Goal: Information Seeking & Learning: Compare options

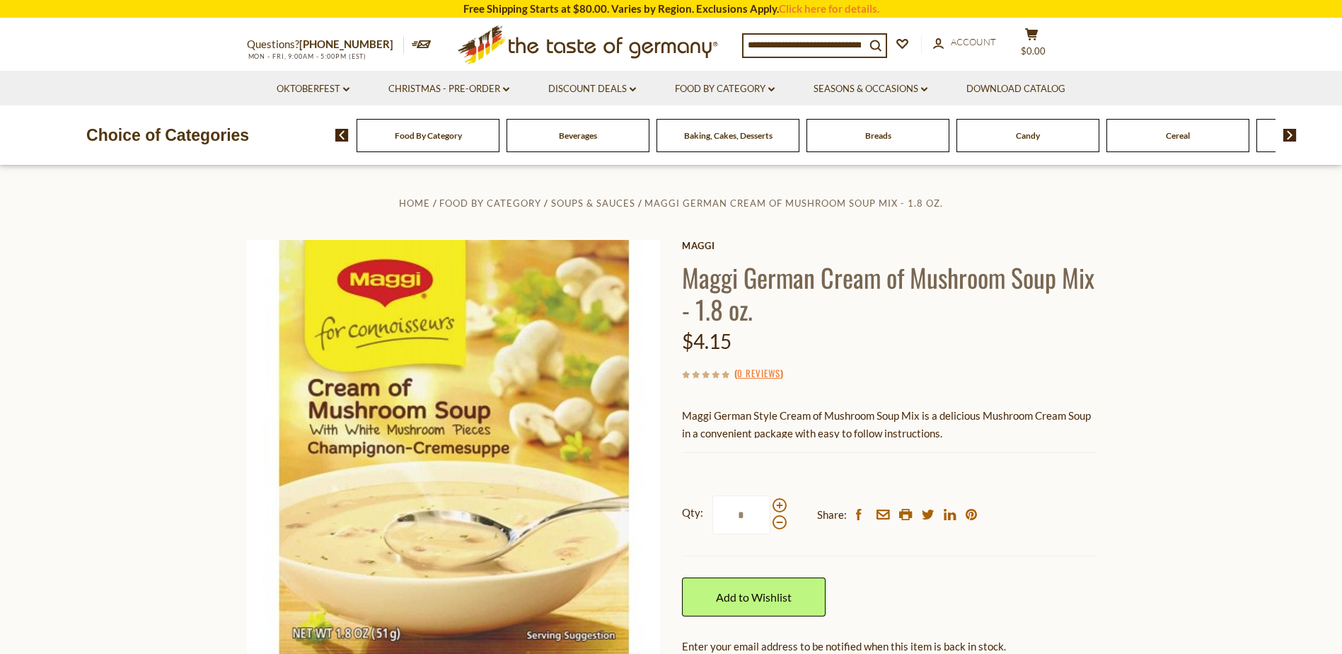
click at [440, 139] on span "Food By Category" at bounding box center [428, 135] width 67 height 11
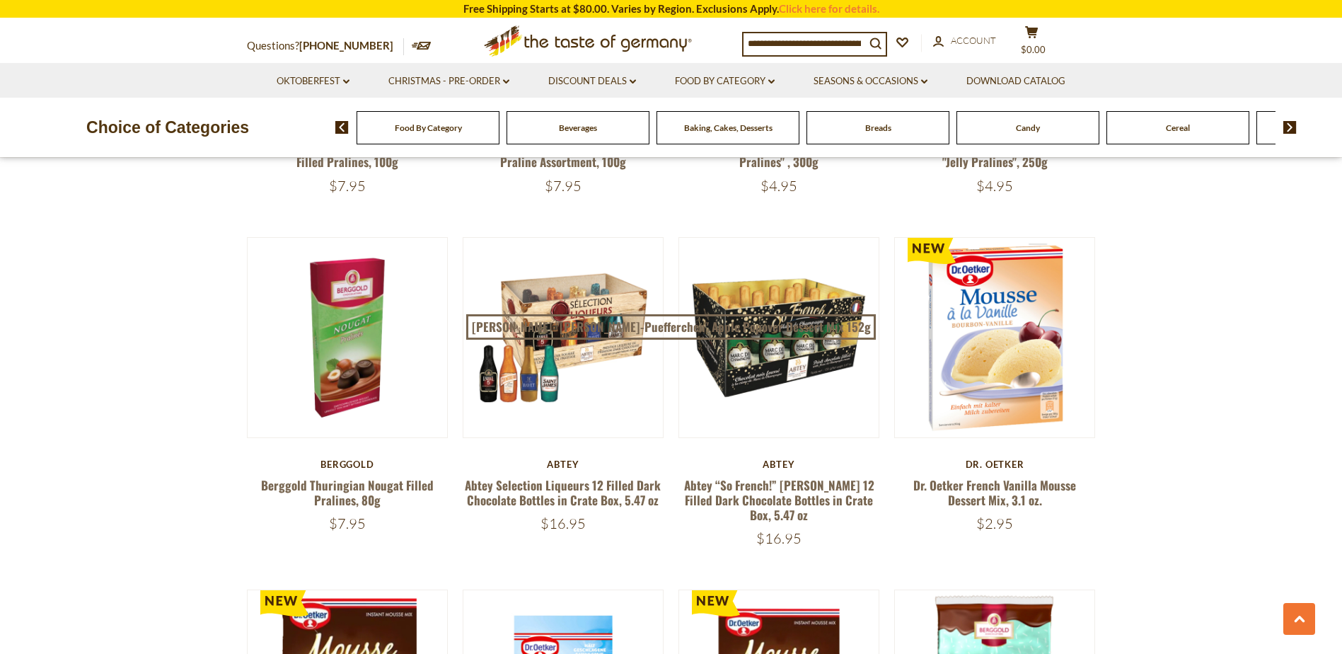
scroll to position [778, 0]
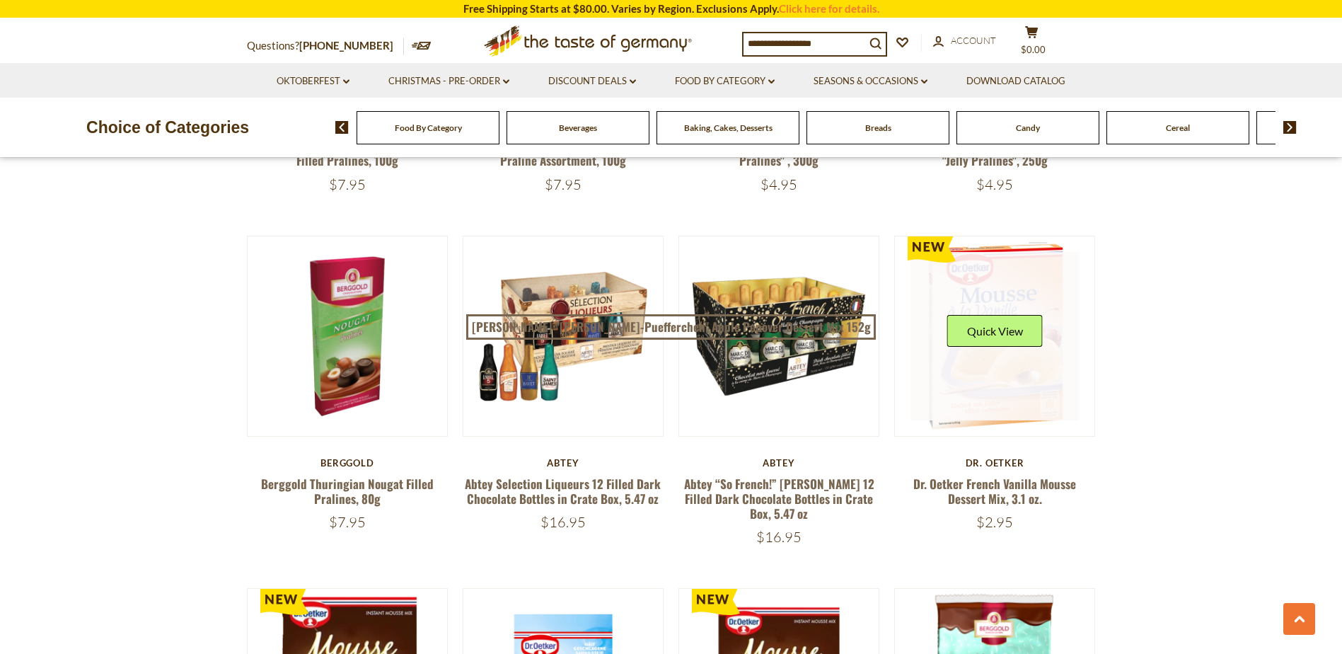
click at [933, 385] on link at bounding box center [994, 336] width 168 height 168
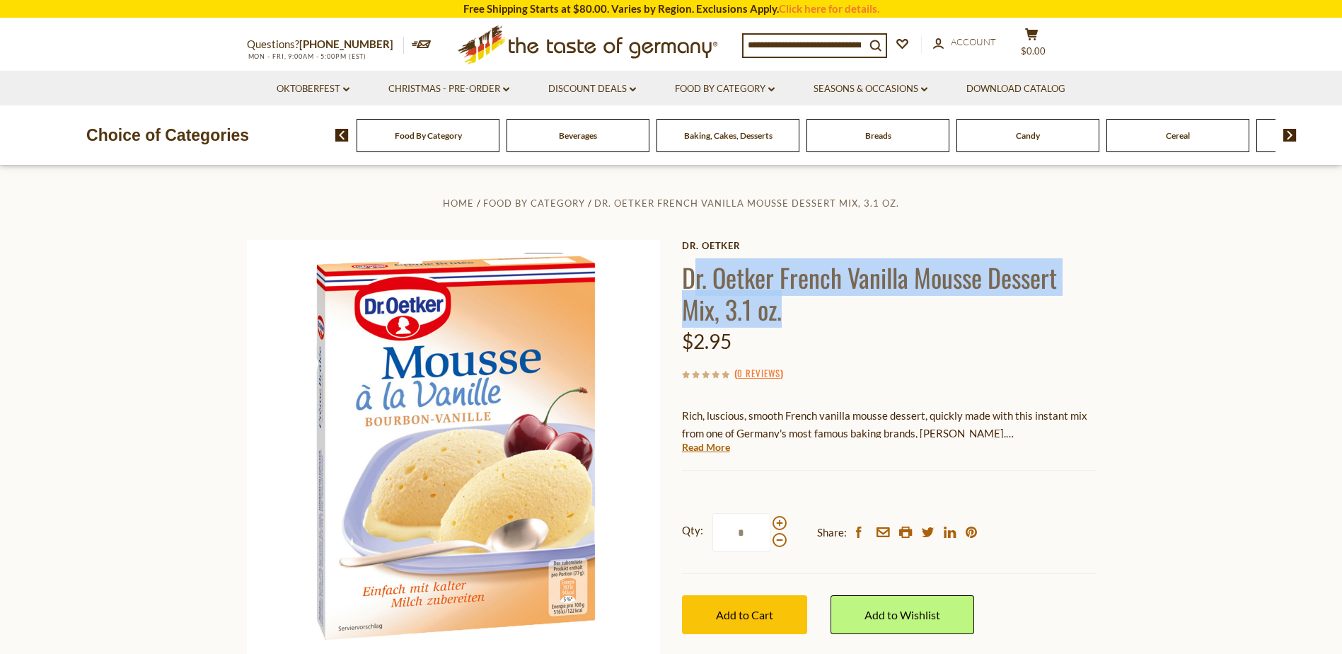
drag, startPoint x: 691, startPoint y: 274, endPoint x: 788, endPoint y: 311, distance: 103.4
click at [788, 311] on h1 "Dr. Oetker French Vanilla Mousse Dessert Mix, 3.1 oz." at bounding box center [889, 293] width 414 height 64
drag, startPoint x: 788, startPoint y: 311, endPoint x: 728, endPoint y: 289, distance: 64.0
click at [729, 289] on h1 "Dr. Oetker French Vanilla Mousse Dessert Mix, 3.1 oz." at bounding box center [889, 293] width 414 height 64
drag, startPoint x: 684, startPoint y: 274, endPoint x: 788, endPoint y: 315, distance: 111.5
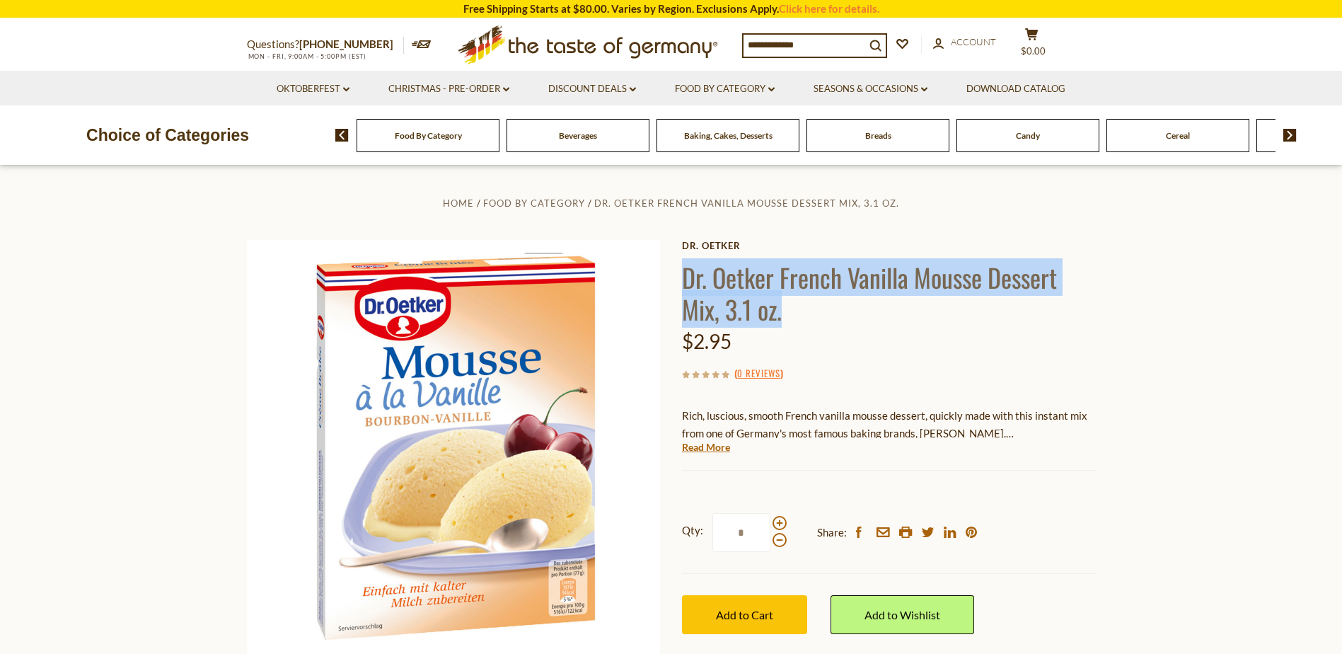
click at [788, 315] on h1 "Dr. Oetker French Vanilla Mousse Dessert Mix, 3.1 oz." at bounding box center [889, 293] width 414 height 64
drag, startPoint x: 788, startPoint y: 315, endPoint x: 781, endPoint y: 311, distance: 8.2
copy h1 "Dr. Oetker French Vanilla Mousse Dessert Mix, 3.1 oz."
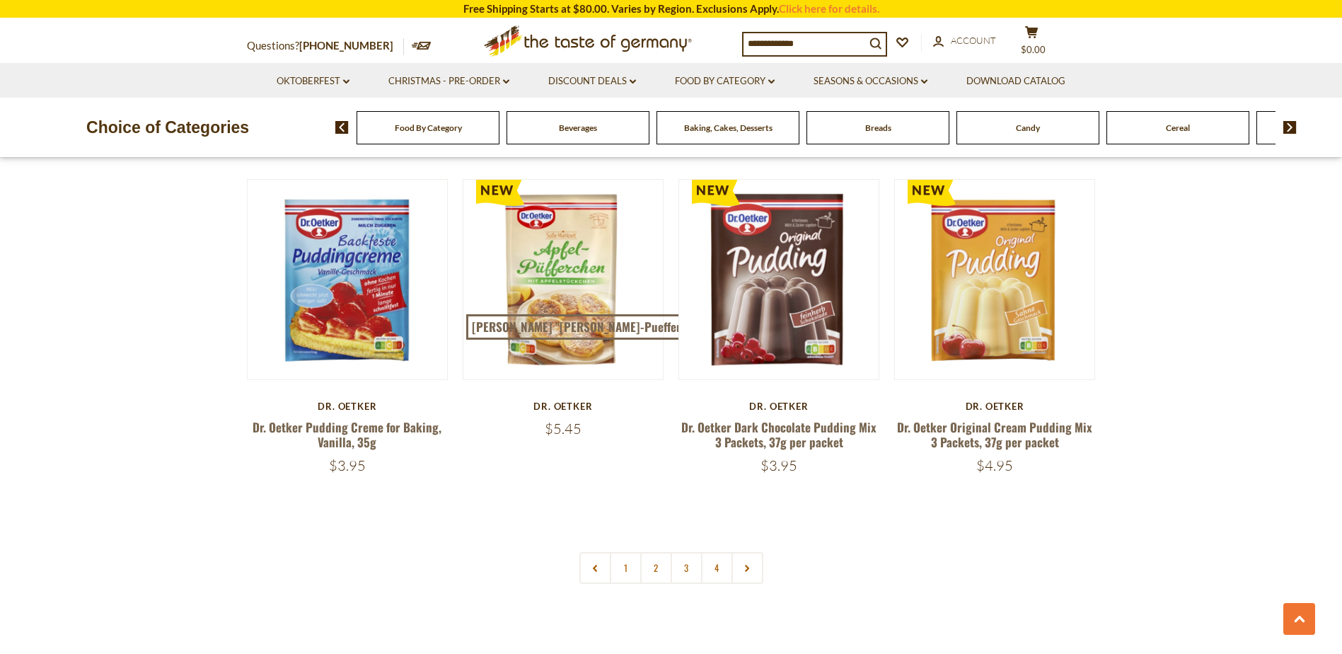
scroll to position [2971, 0]
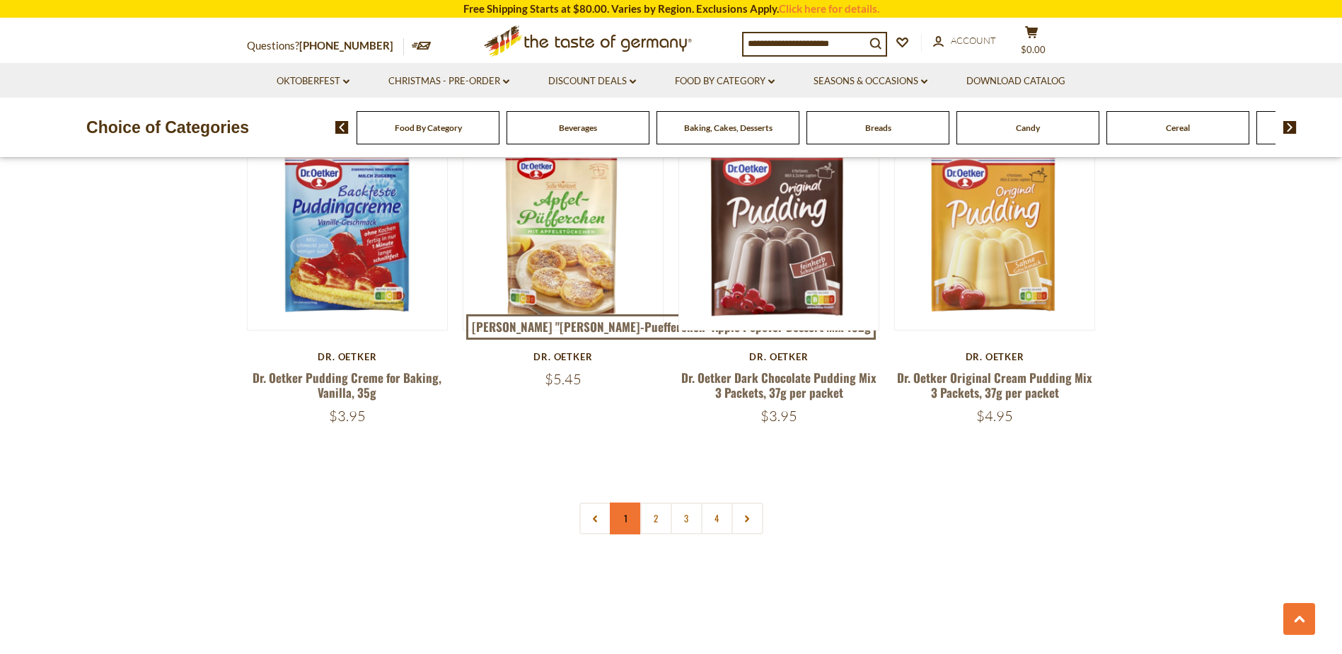
click at [628, 502] on link "1" at bounding box center [626, 518] width 32 height 32
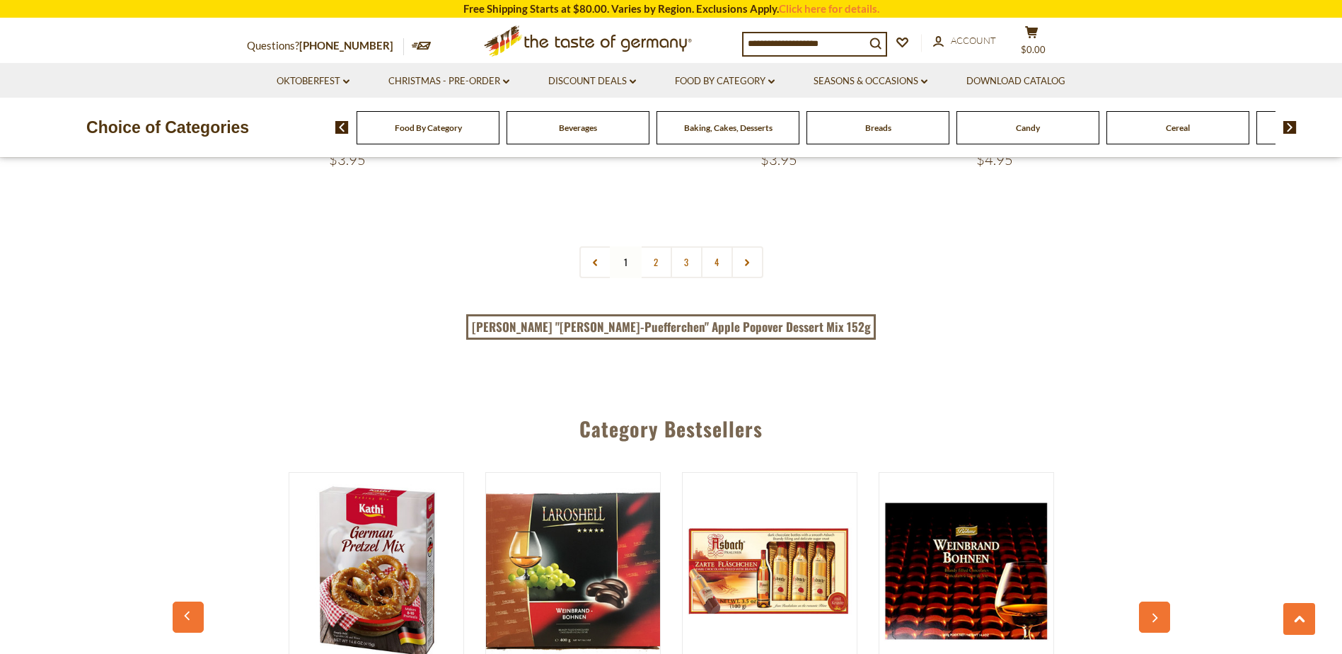
scroll to position [3228, 0]
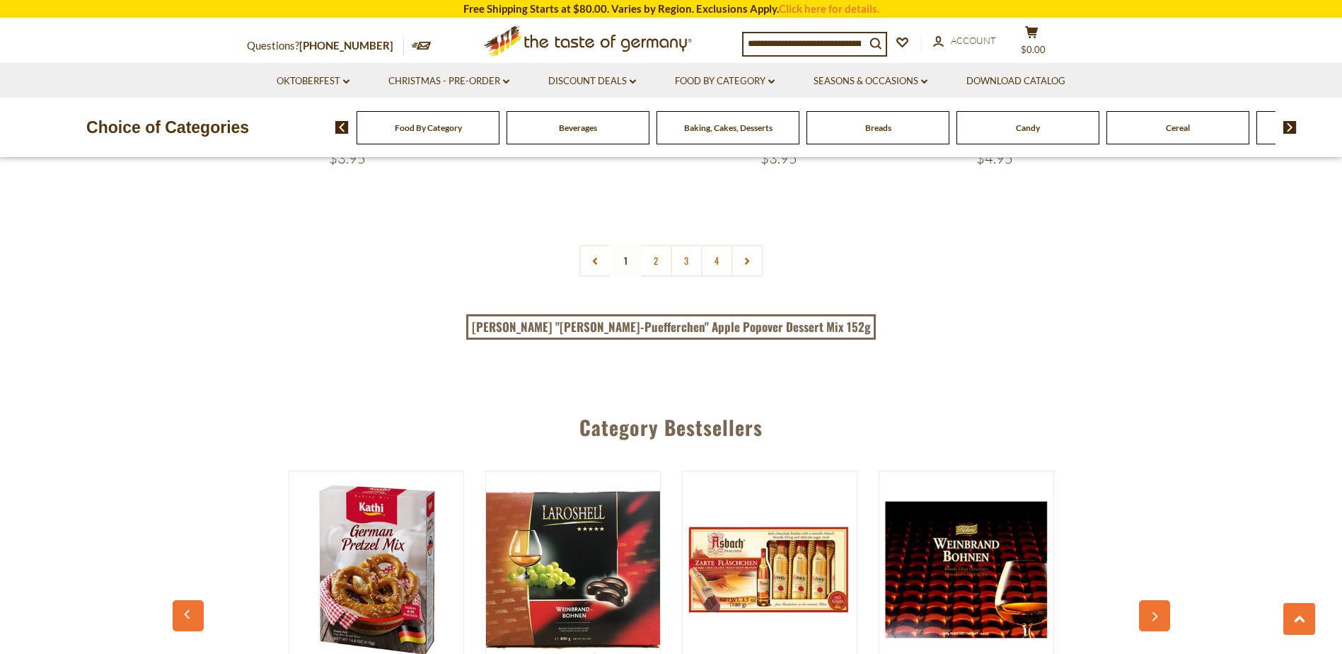
click at [663, 245] on link "2" at bounding box center [656, 261] width 32 height 32
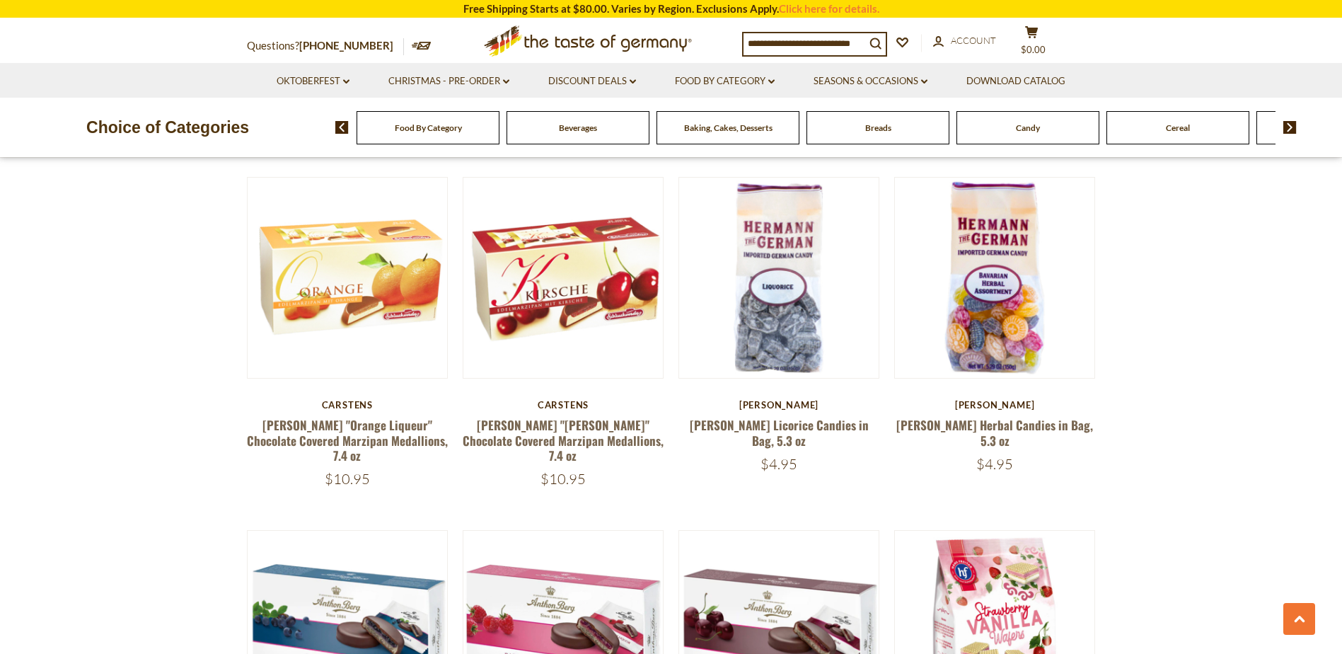
scroll to position [1177, 0]
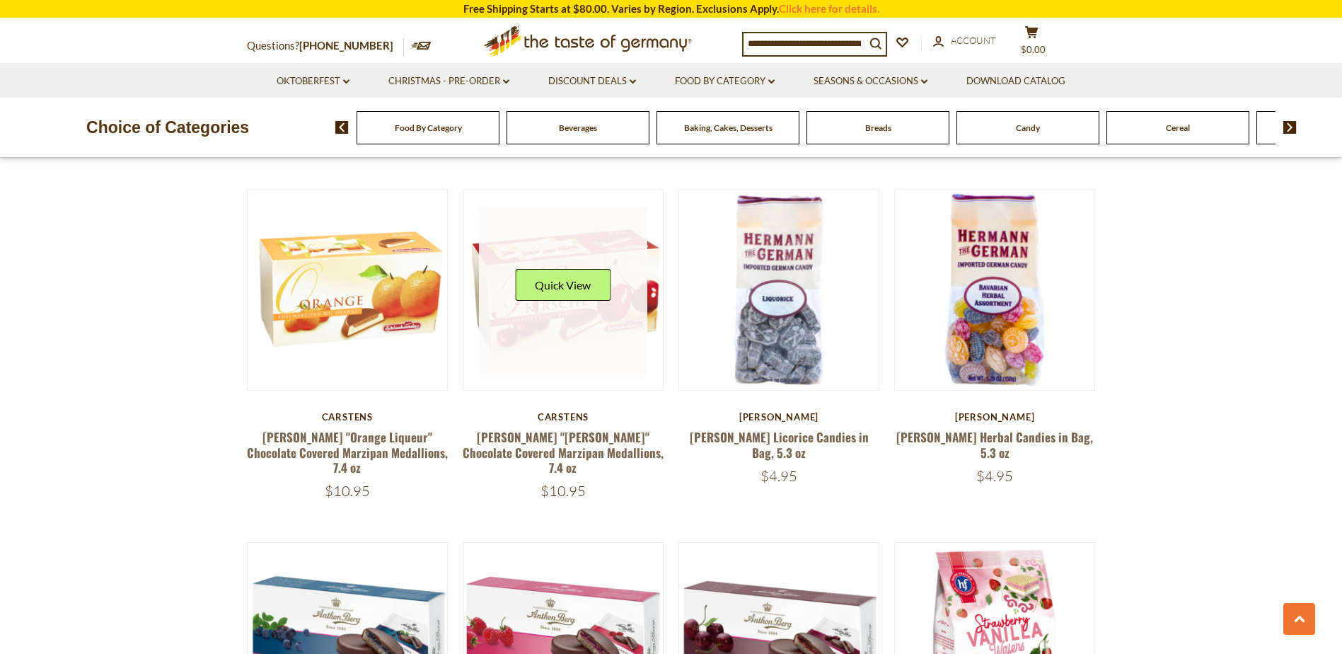
click at [596, 294] on div "Quick View" at bounding box center [562, 290] width 95 height 42
click at [580, 320] on link at bounding box center [563, 290] width 168 height 168
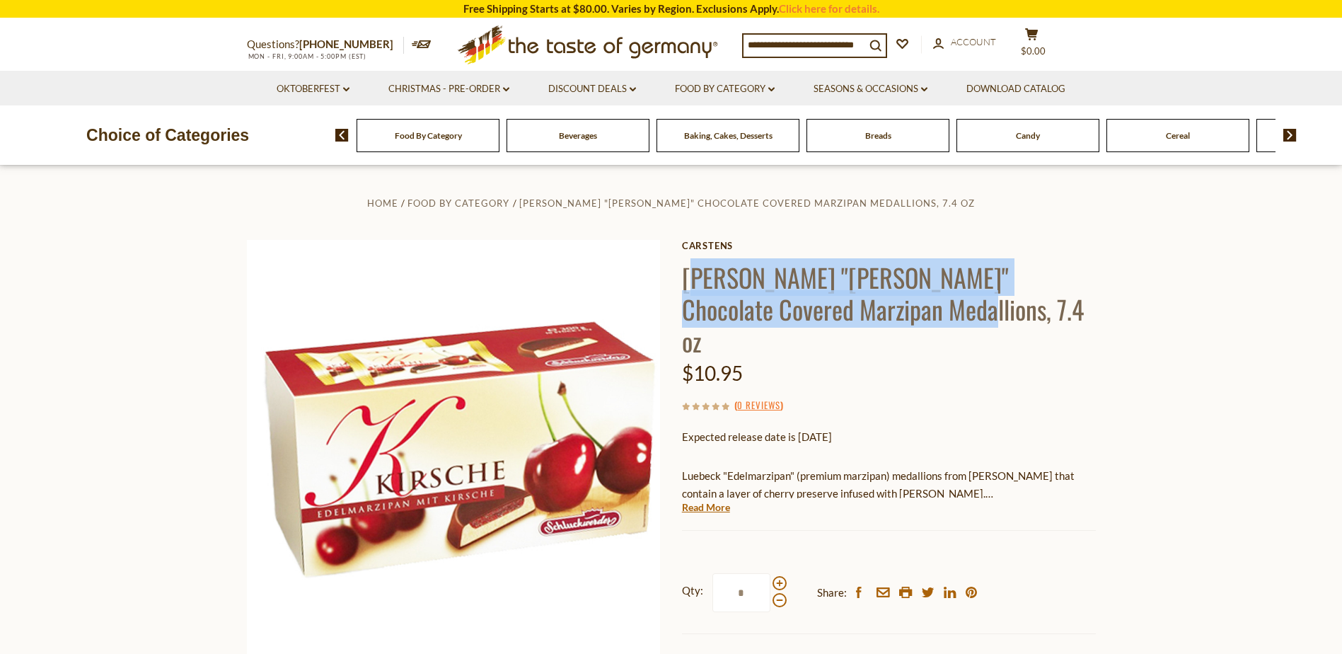
drag, startPoint x: 697, startPoint y: 272, endPoint x: 860, endPoint y: 305, distance: 165.9
click at [860, 305] on h1 "Carstens "Cherry Brandy" Chocolate Covered Marzipan Medallions, 7.4 oz" at bounding box center [889, 308] width 414 height 95
drag, startPoint x: 860, startPoint y: 305, endPoint x: 849, endPoint y: 308, distance: 11.2
click at [849, 308] on h1 "Carstens "Cherry Brandy" Chocolate Covered Marzipan Medallions, 7.4 oz" at bounding box center [889, 308] width 414 height 95
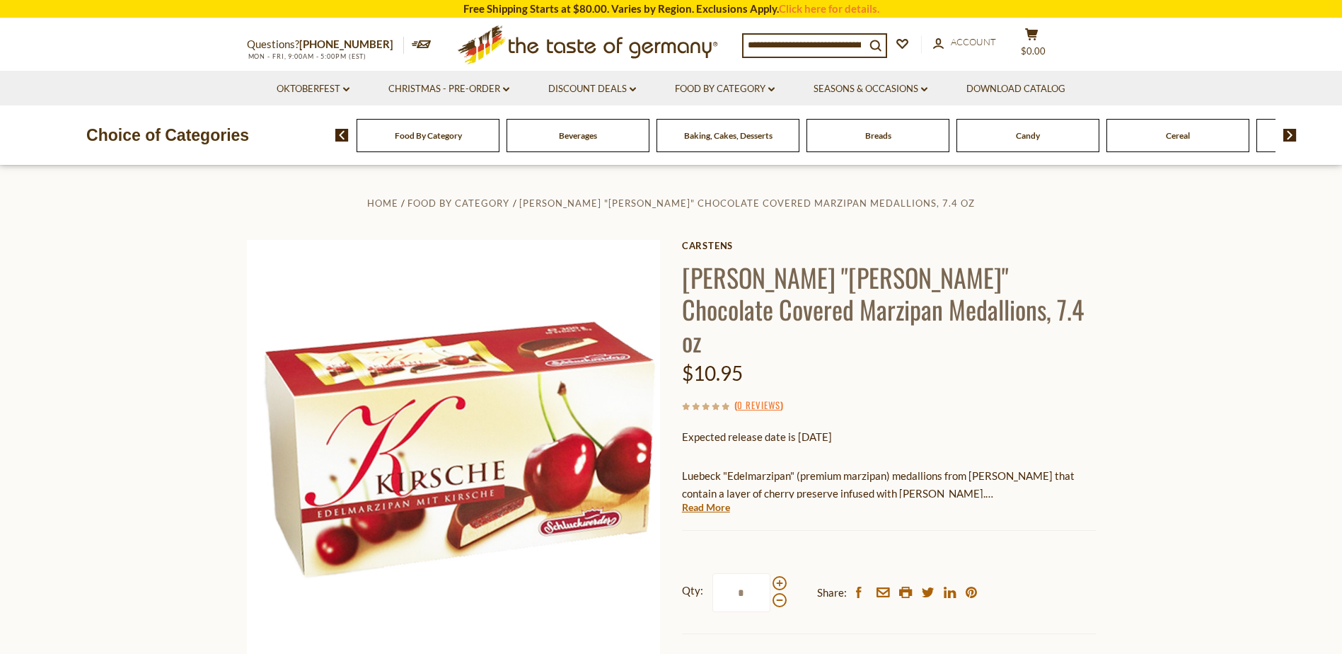
click at [789, 313] on h1 "Carstens "Cherry Brandy" Chocolate Covered Marzipan Medallions, 7.4 oz" at bounding box center [889, 308] width 414 height 95
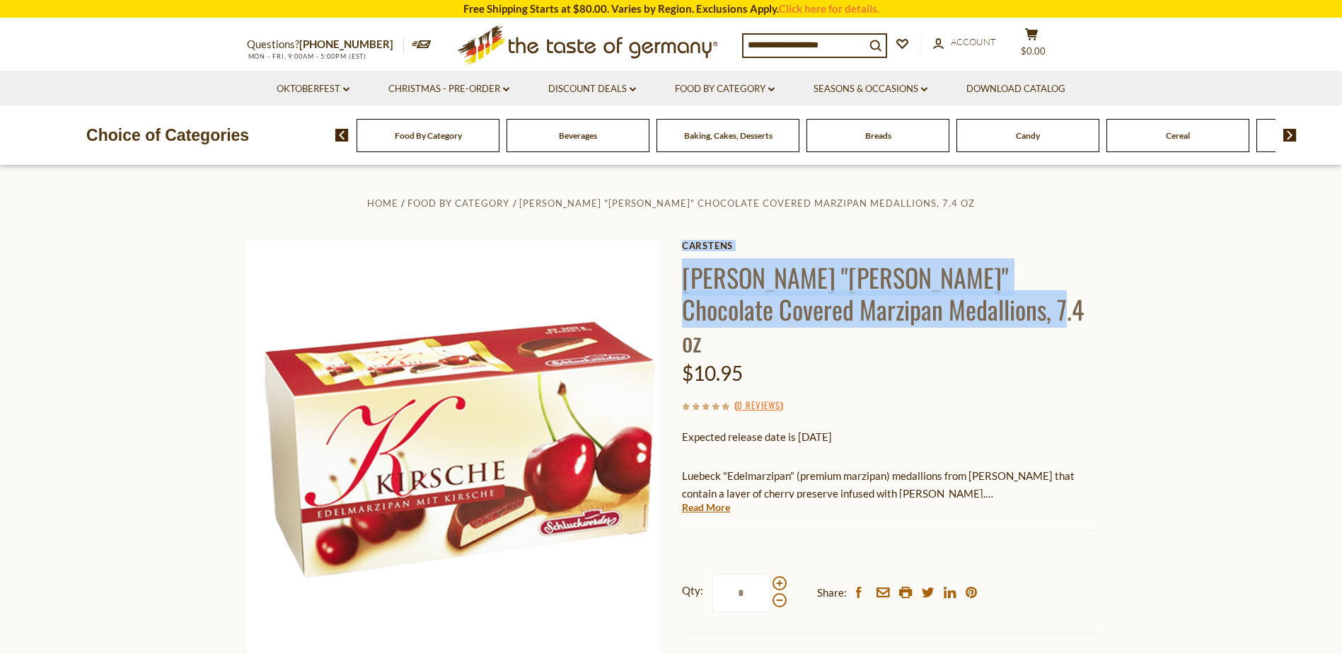
drag, startPoint x: 680, startPoint y: 271, endPoint x: 958, endPoint y: 297, distance: 279.2
click at [958, 297] on div "Home Food By Category Carstens "Cherry Brandy" Chocolate Covered Marzipan Medal…" at bounding box center [671, 466] width 870 height 544
drag, startPoint x: 958, startPoint y: 297, endPoint x: 876, endPoint y: 284, distance: 83.1
drag, startPoint x: 876, startPoint y: 284, endPoint x: 810, endPoint y: 287, distance: 65.9
click at [811, 288] on h1 "Carstens "Cherry Brandy" Chocolate Covered Marzipan Medallions, 7.4 oz" at bounding box center [889, 308] width 414 height 95
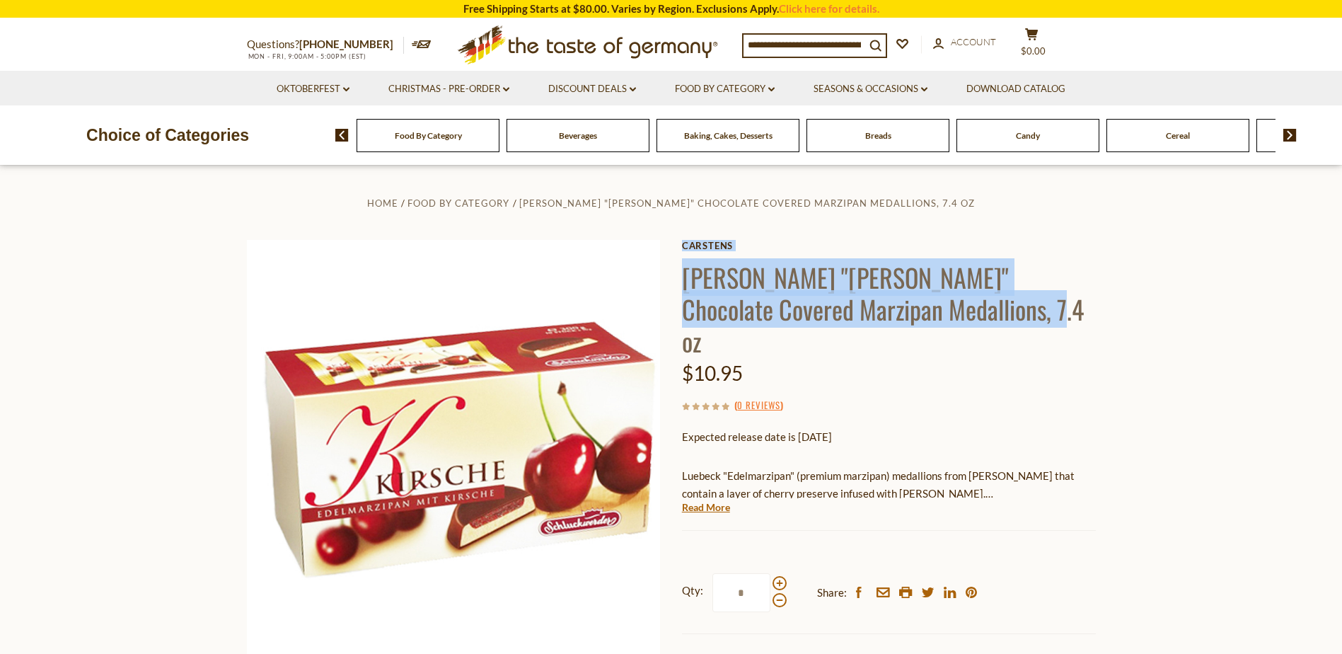
click at [709, 279] on h1 "Carstens "Cherry Brandy" Chocolate Covered Marzipan Medallions, 7.4 oz" at bounding box center [889, 308] width 414 height 95
drag, startPoint x: 687, startPoint y: 274, endPoint x: 944, endPoint y: 308, distance: 258.3
click at [944, 308] on h1 "Carstens "Cherry Brandy" Chocolate Covered Marzipan Medallions, 7.4 oz" at bounding box center [889, 308] width 414 height 95
drag, startPoint x: 944, startPoint y: 308, endPoint x: 864, endPoint y: 292, distance: 81.6
copy h1 "Carstens "Cherry Brandy" Chocolate Covered Marzipan Medallions, 7.4 oz"
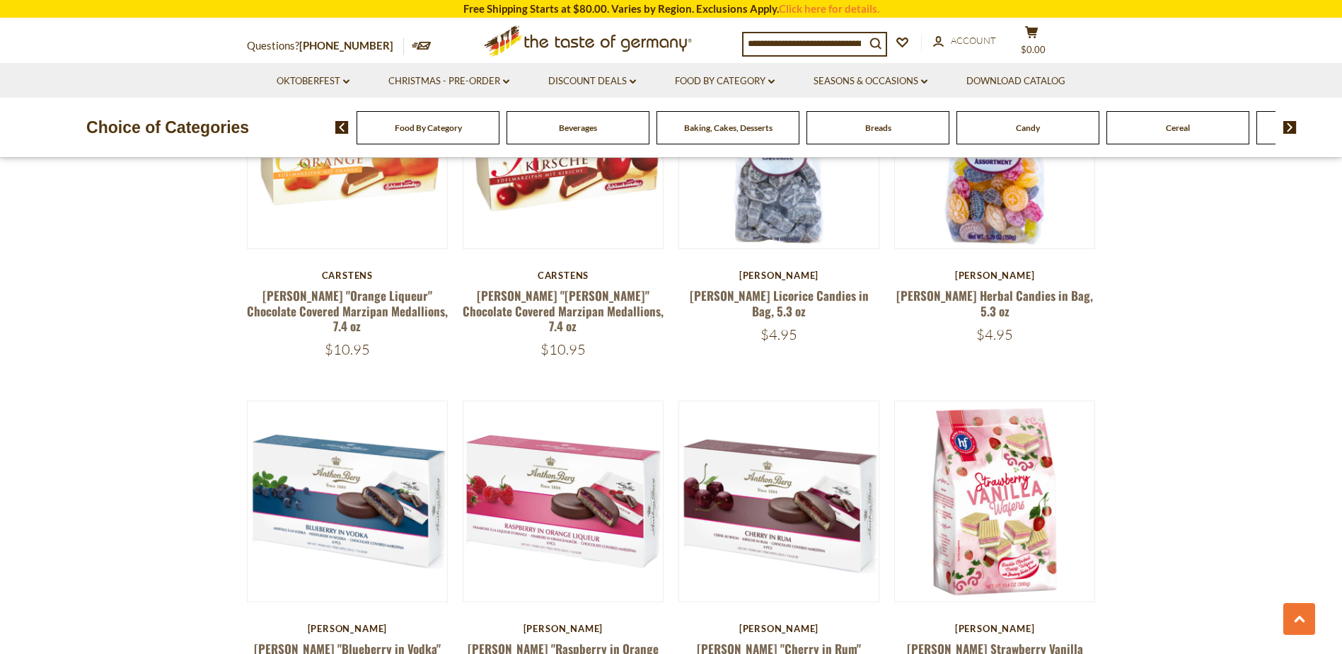
scroll to position [1389, 0]
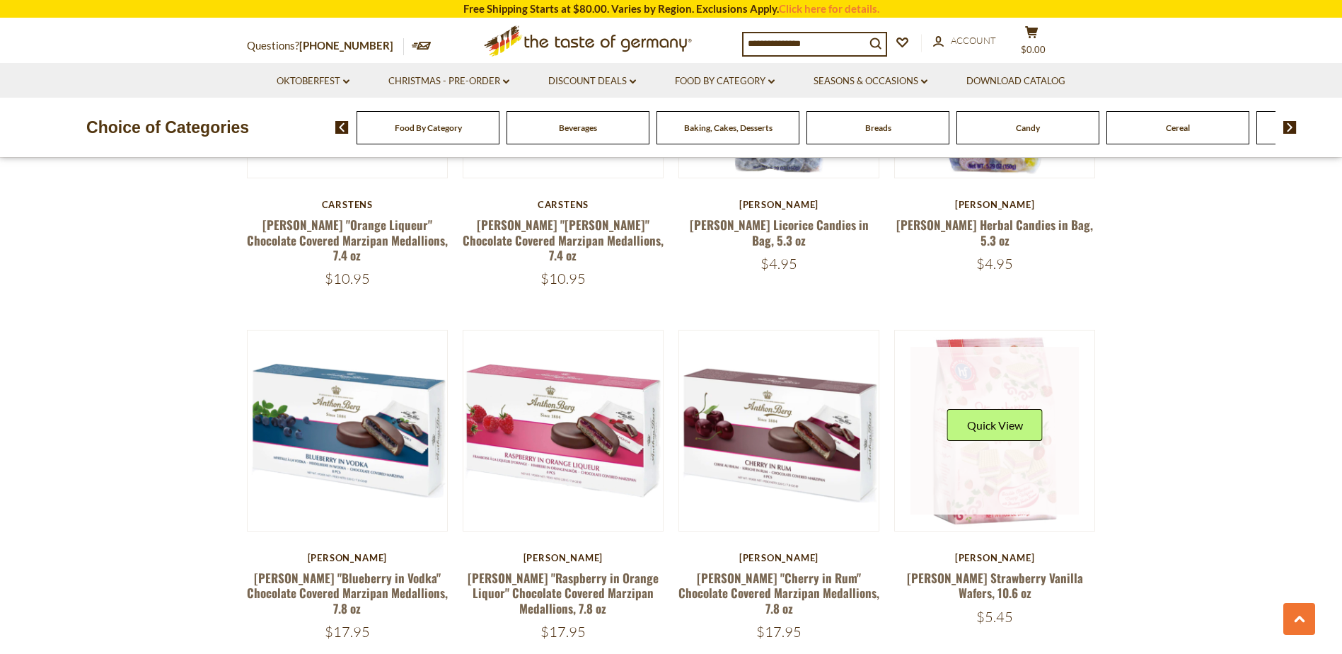
click at [1006, 455] on link at bounding box center [994, 431] width 168 height 168
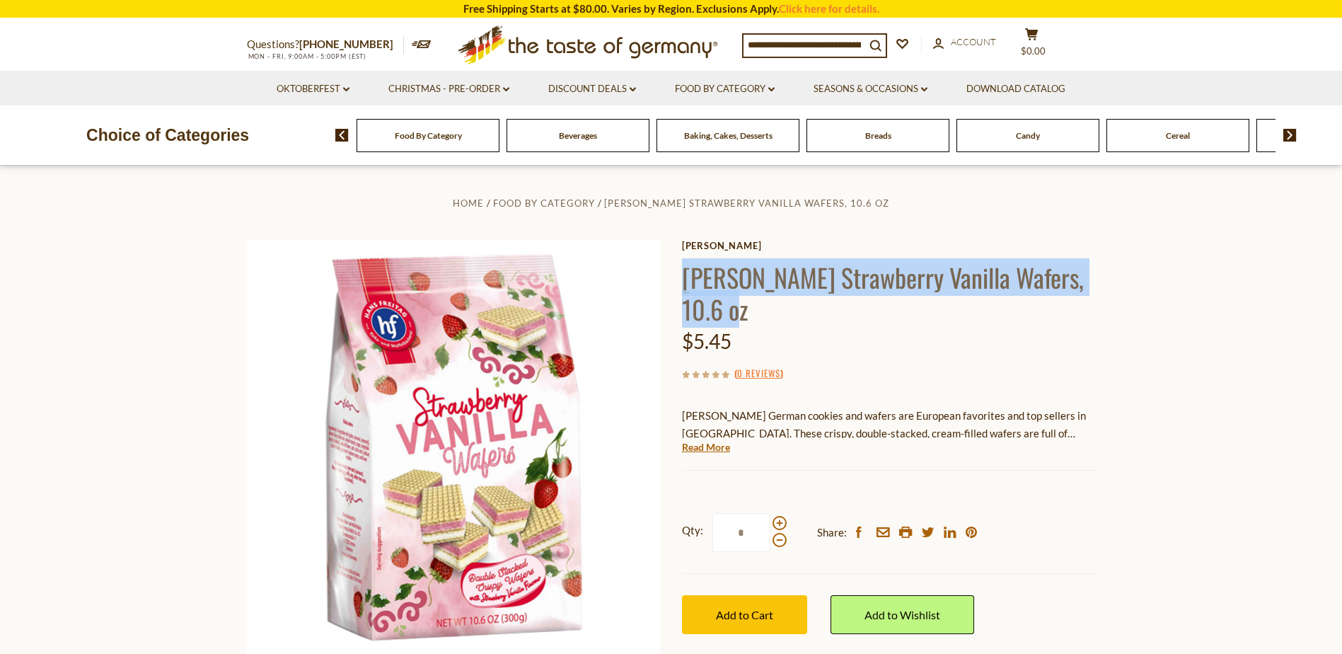
drag, startPoint x: 682, startPoint y: 276, endPoint x: 721, endPoint y: 315, distance: 55.5
click at [721, 315] on h1 "[PERSON_NAME] Strawberry Vanilla Wafers, 10.6 oz" at bounding box center [889, 293] width 414 height 64
drag, startPoint x: 721, startPoint y: 315, endPoint x: 700, endPoint y: 299, distance: 26.9
copy h1 "[PERSON_NAME] Strawberry Vanilla Wafers, 10.6 oz"
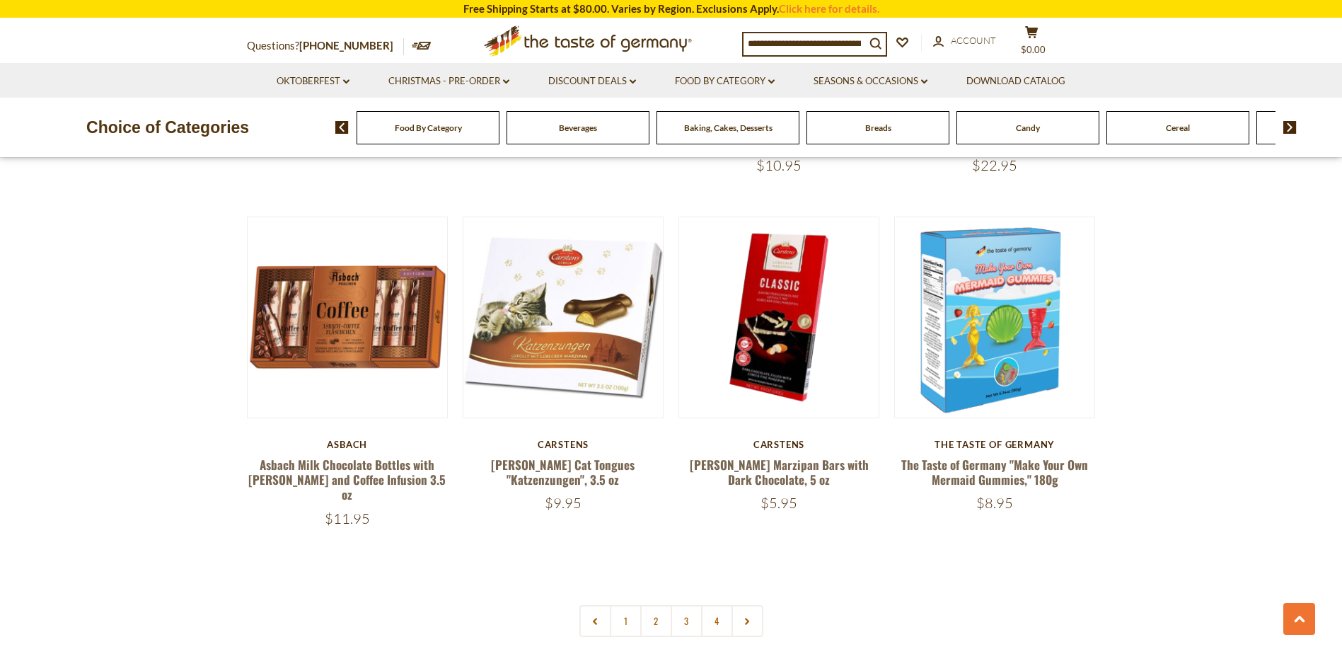
scroll to position [2945, 0]
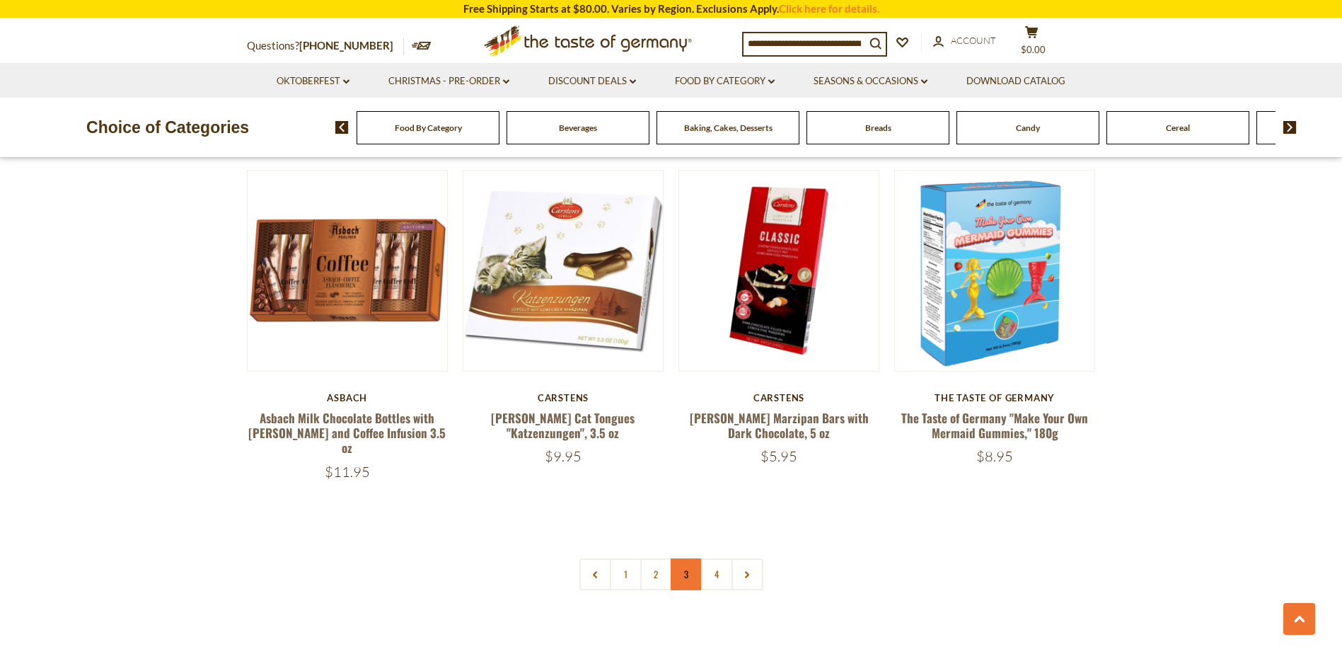
click at [695, 558] on link "3" at bounding box center [687, 574] width 32 height 32
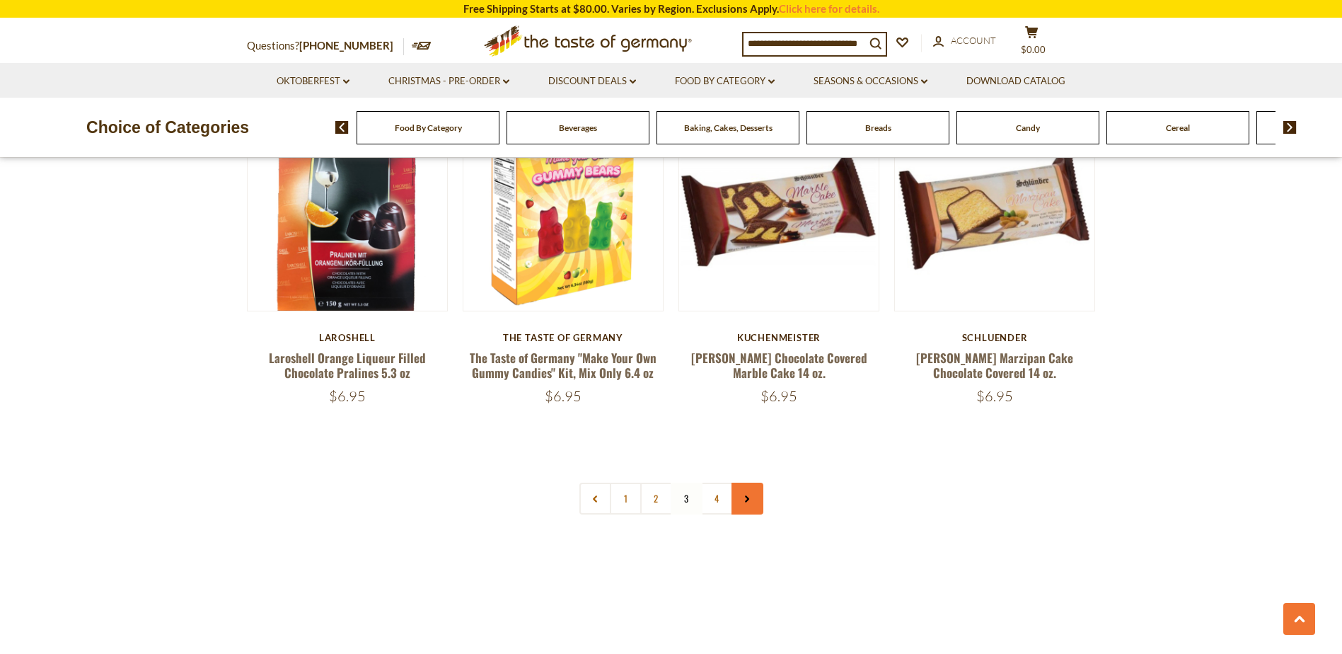
click at [741, 489] on link at bounding box center [747, 498] width 32 height 32
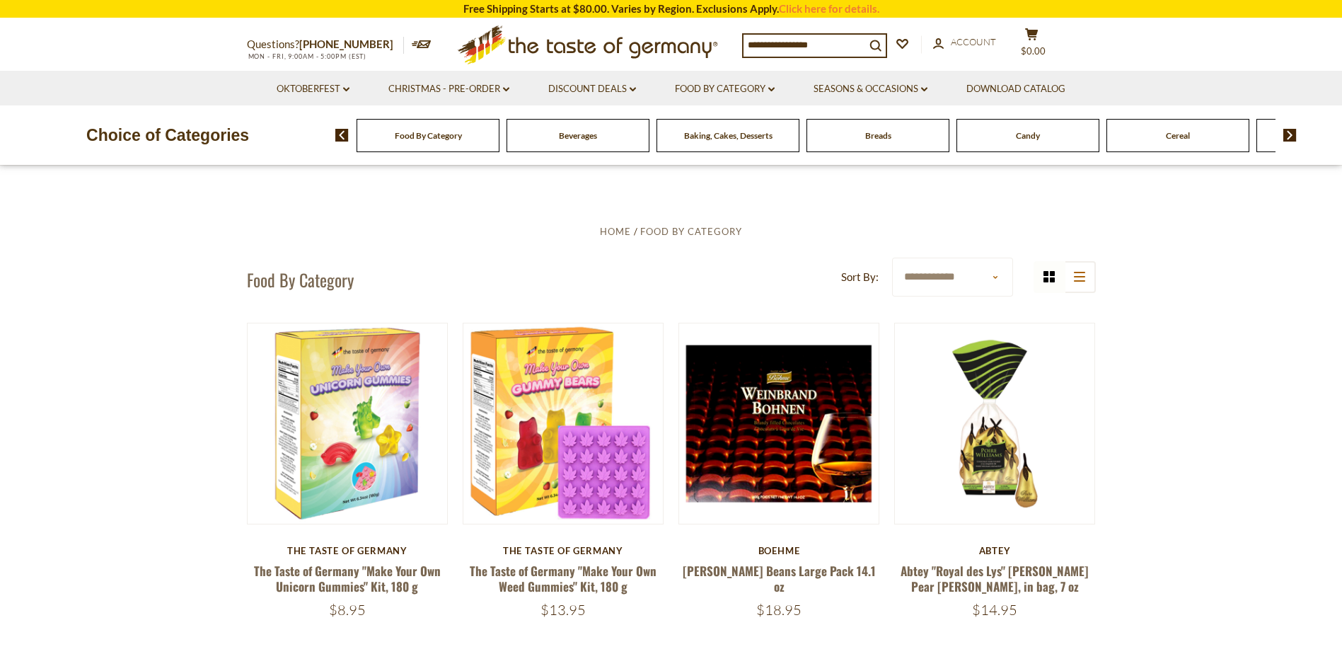
click at [1289, 144] on div "Food By Category Beverages Baking, Cakes, Desserts Breads Candy Cereal Cookies …" at bounding box center [838, 135] width 1006 height 34
click at [1288, 137] on img at bounding box center [1289, 135] width 13 height 13
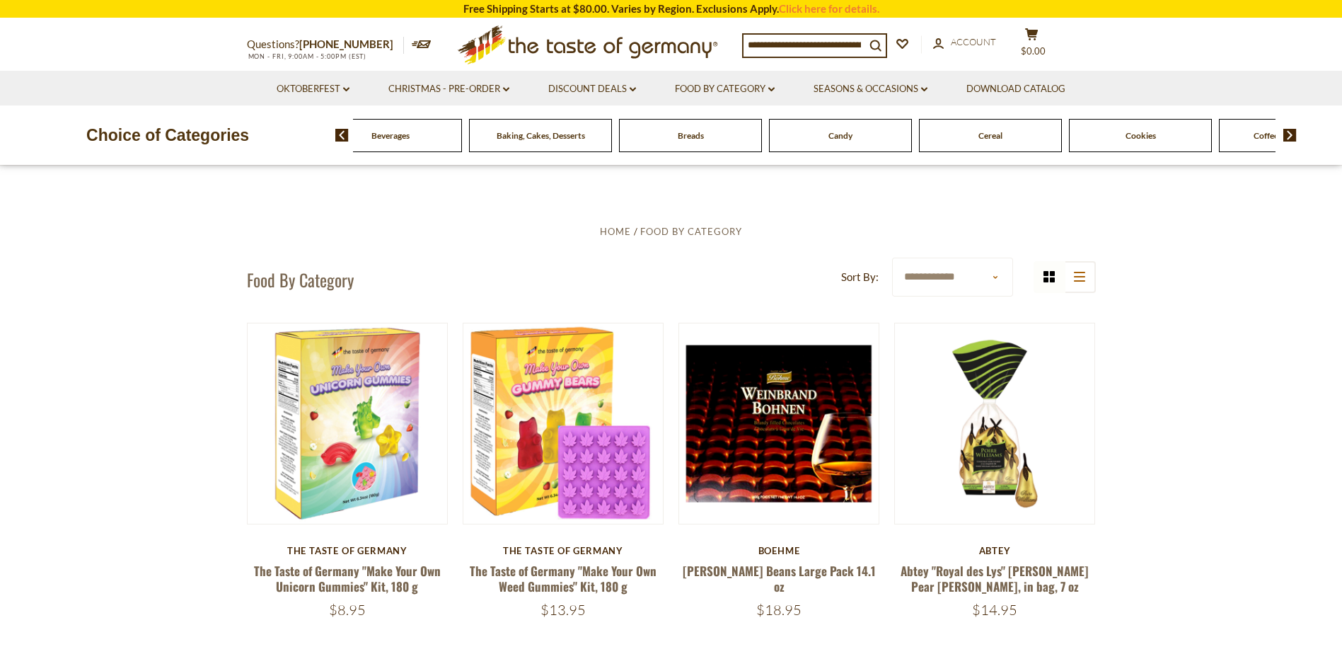
click at [1288, 137] on img at bounding box center [1289, 135] width 13 height 13
click at [935, 140] on span "Coffee, Cocoa & Tea" at bounding box center [915, 135] width 74 height 11
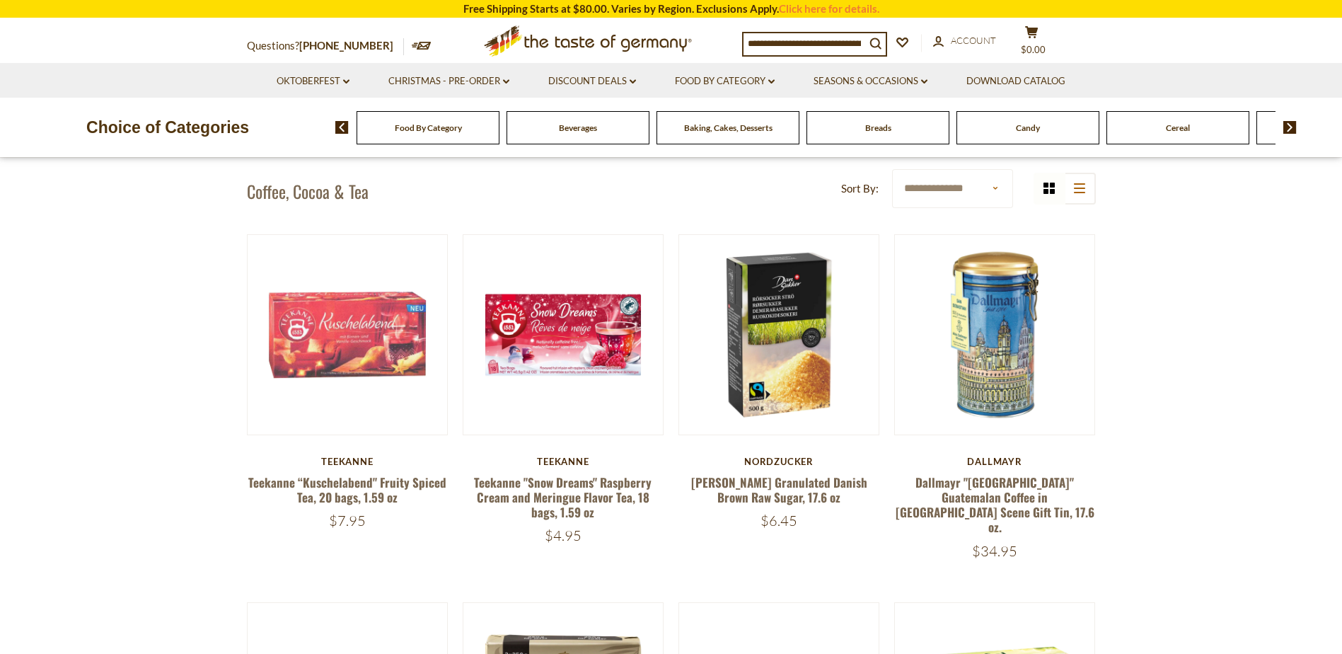
scroll to position [495, 0]
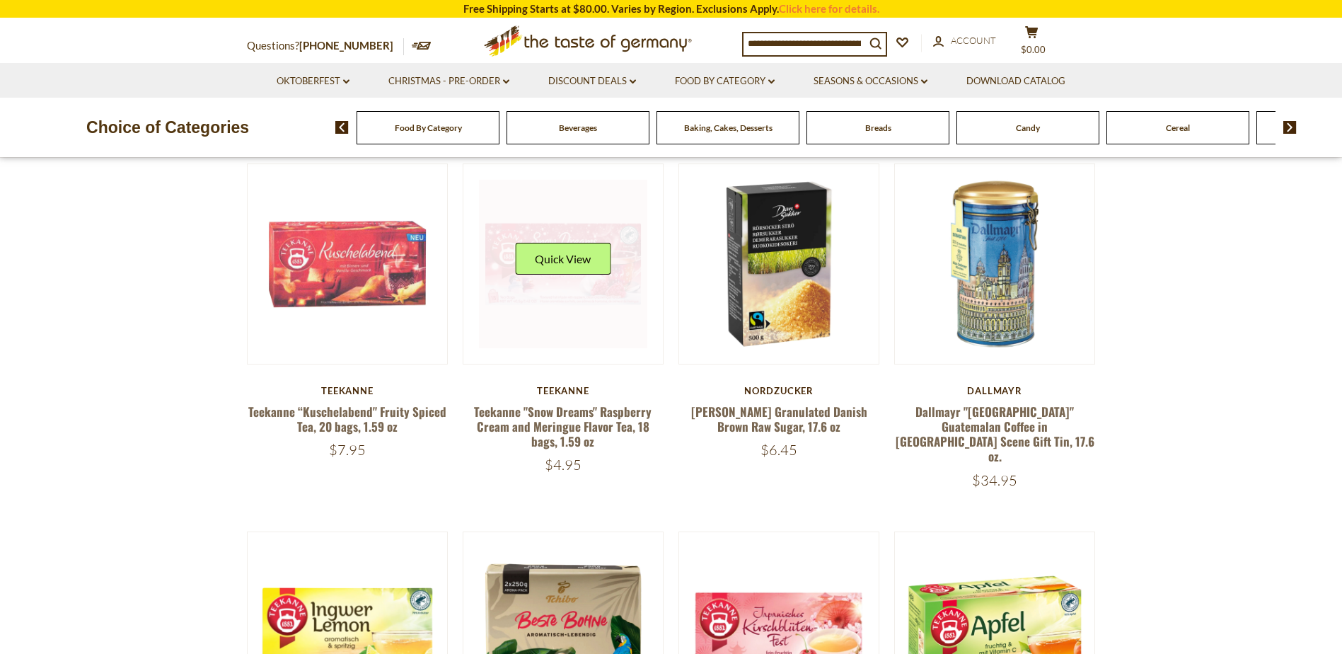
click at [557, 332] on link at bounding box center [563, 264] width 168 height 168
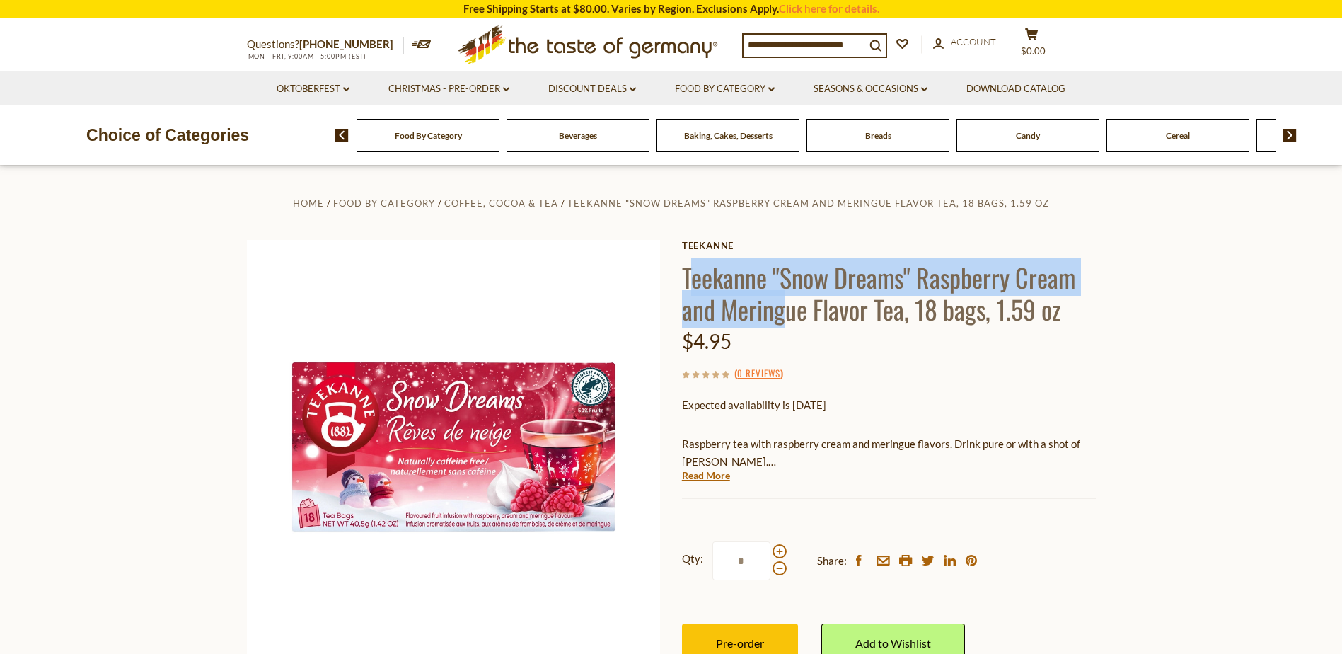
drag, startPoint x: 691, startPoint y: 280, endPoint x: 773, endPoint y: 313, distance: 88.5
click at [773, 313] on h1 "Teekanne "Snow Dreams" Raspberry Cream and Meringue Flavor Tea, 18 bags, 1.59 oz" at bounding box center [889, 293] width 414 height 64
drag, startPoint x: 773, startPoint y: 313, endPoint x: 748, endPoint y: 302, distance: 27.9
click at [749, 303] on h1 "Teekanne "Snow Dreams" Raspberry Cream and Meringue Flavor Tea, 18 bags, 1.59 oz" at bounding box center [889, 293] width 414 height 64
click at [687, 272] on h1 "Teekanne "Snow Dreams" Raspberry Cream and Meringue Flavor Tea, 18 bags, 1.59 oz" at bounding box center [889, 293] width 414 height 64
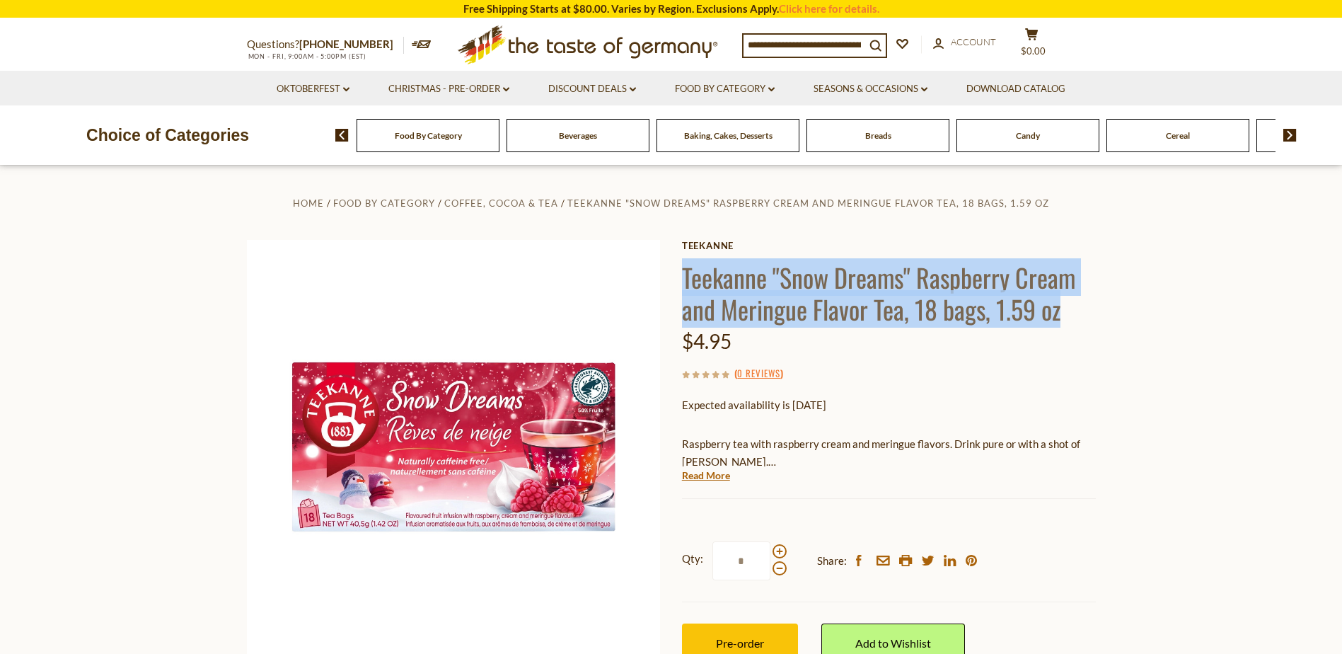
drag, startPoint x: 681, startPoint y: 272, endPoint x: 1079, endPoint y: 320, distance: 401.2
click at [1079, 320] on h1 "Teekanne "Snow Dreams" Raspberry Cream and Meringue Flavor Tea, 18 bags, 1.59 oz" at bounding box center [889, 293] width 414 height 64
drag, startPoint x: 1079, startPoint y: 320, endPoint x: 1021, endPoint y: 304, distance: 60.9
copy h1 "Teekanne "Snow Dreams" Raspberry Cream and Meringue Flavor Tea, 18 bags, 1.59 oz"
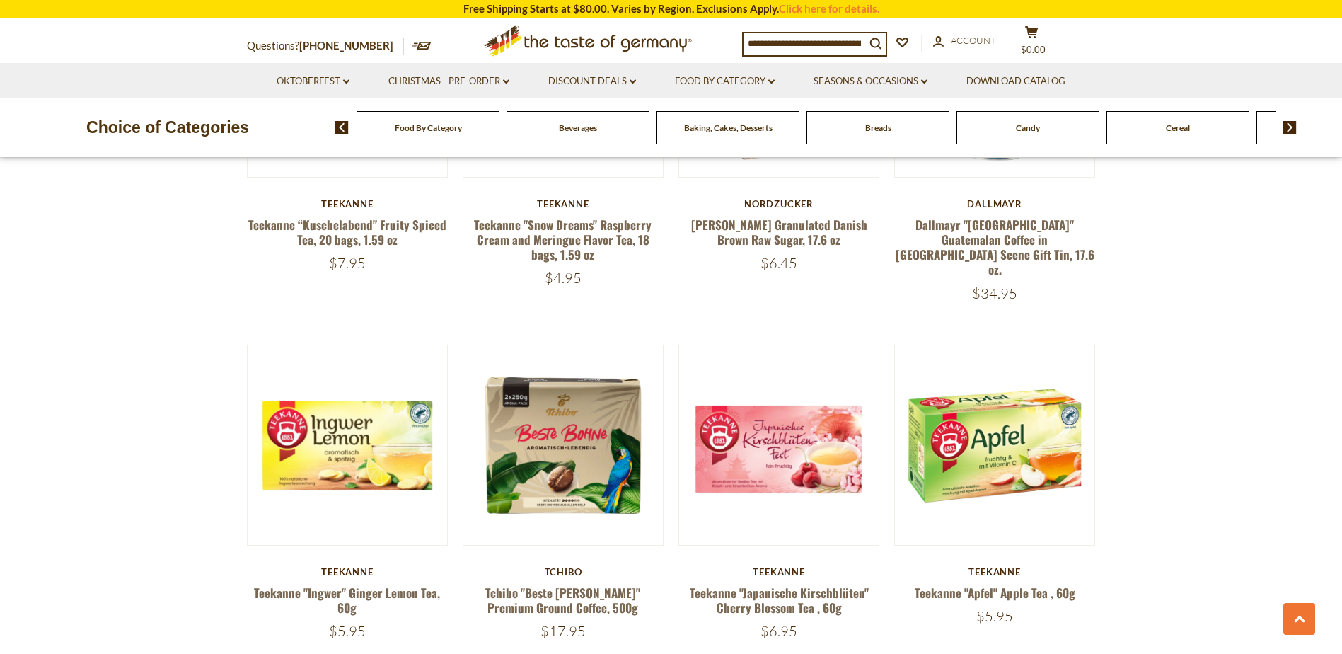
scroll to position [707, 0]
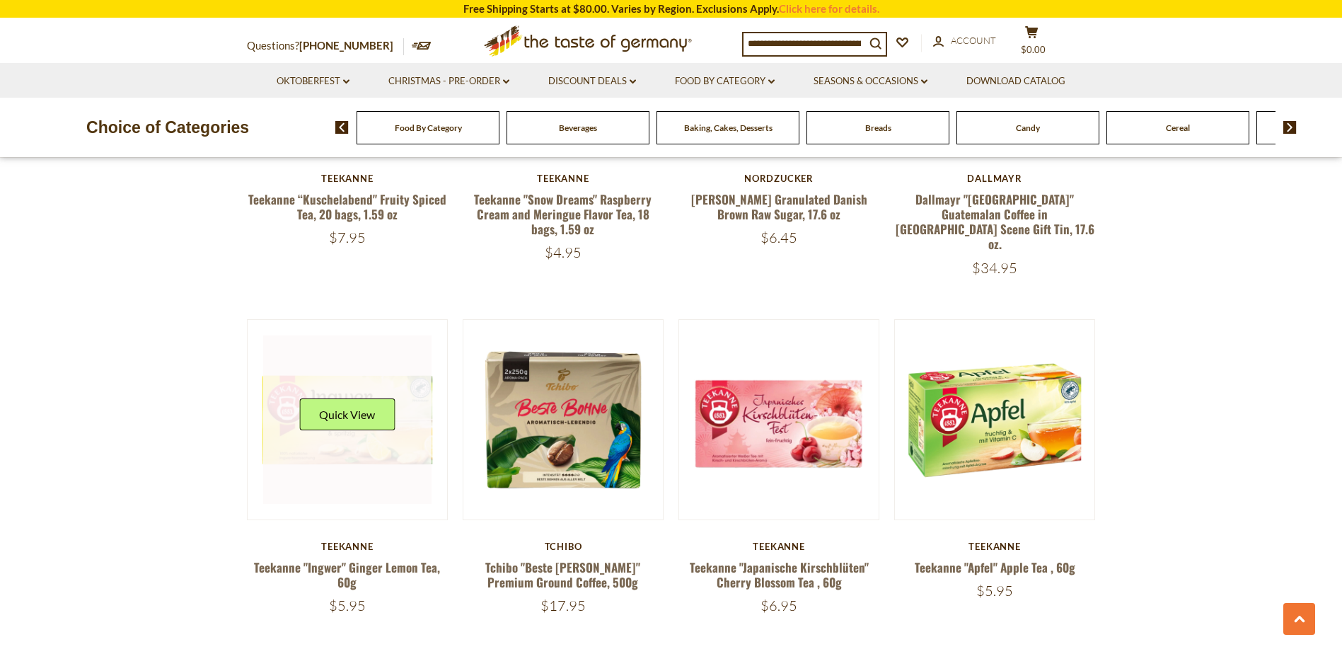
click at [344, 470] on link at bounding box center [347, 419] width 168 height 168
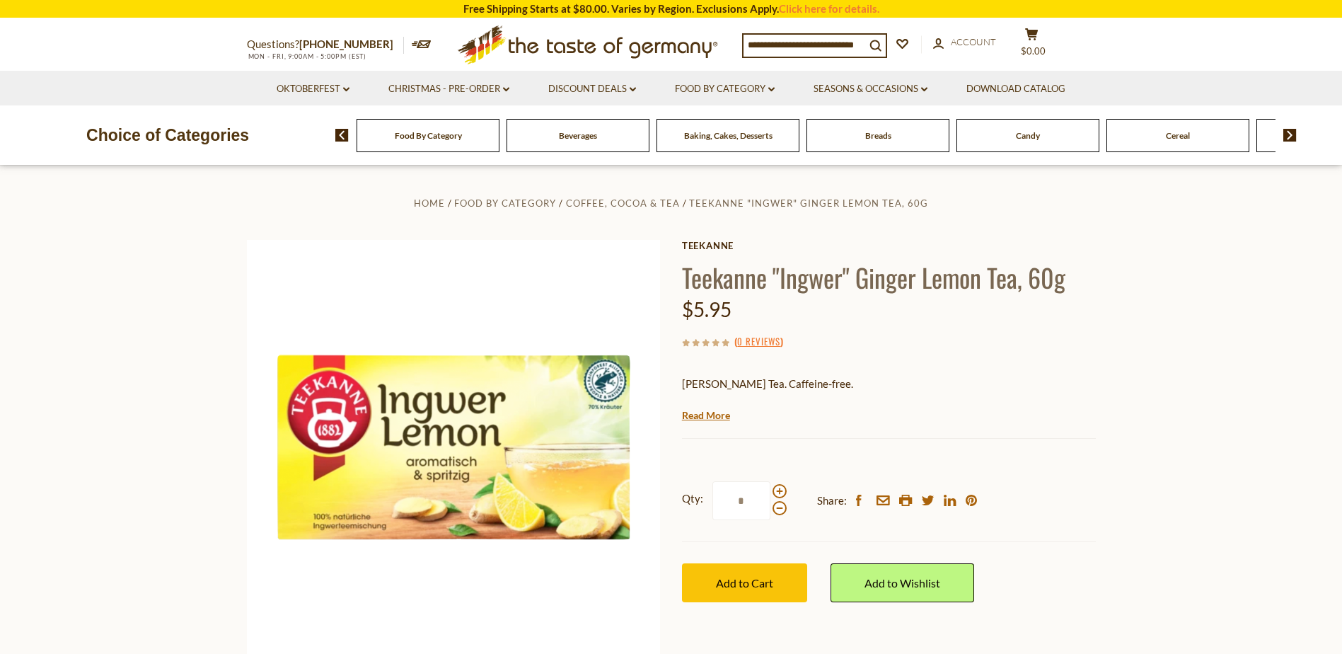
drag, startPoint x: 690, startPoint y: 274, endPoint x: 740, endPoint y: 316, distance: 64.8
click at [740, 316] on div "Teekanne Teekanne "Ingwer" Ginger Lemon Tea, 60g $5.95 ( 0 Reviews ) Ginger Lem…" at bounding box center [889, 437] width 414 height 394
click at [703, 289] on h1 "Teekanne "Ingwer" Ginger Lemon Tea, 60g" at bounding box center [889, 277] width 414 height 32
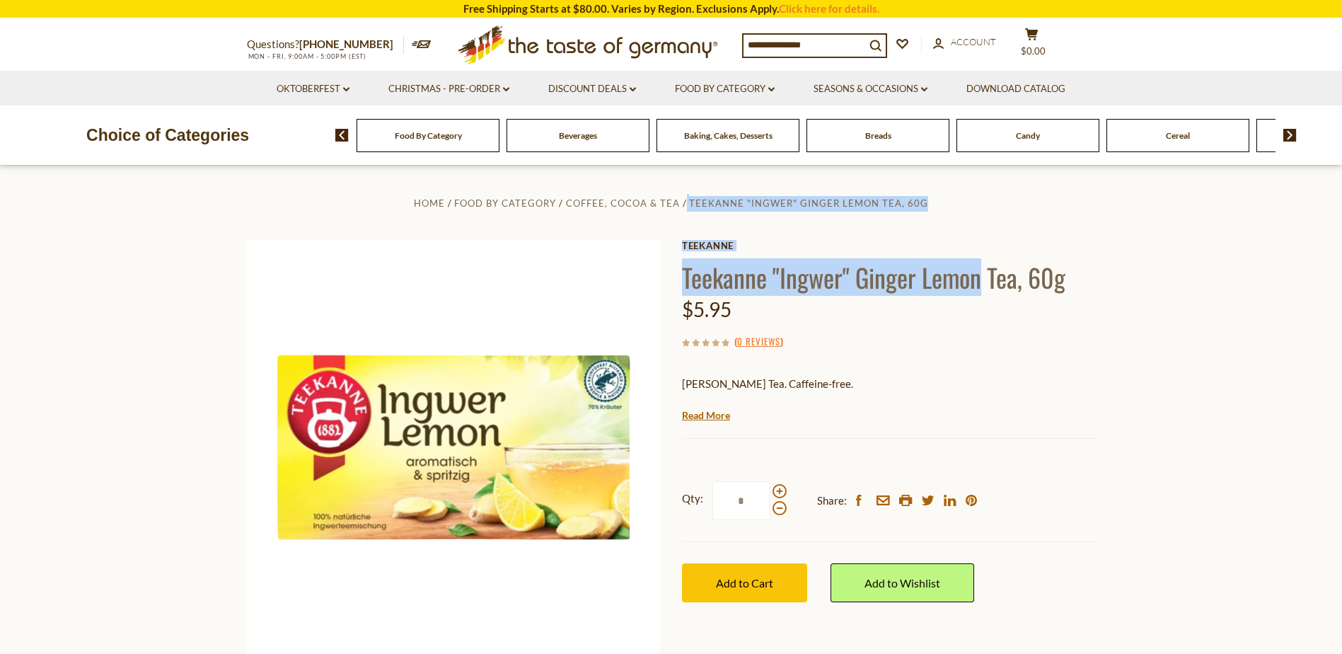
drag, startPoint x: 680, startPoint y: 272, endPoint x: 978, endPoint y: 267, distance: 297.8
click at [978, 267] on div "Home Food By Category Coffee, Cocoa & Tea Teekanne "Ingwer" Ginger Lemon Tea, 6…" at bounding box center [671, 466] width 870 height 544
drag, startPoint x: 978, startPoint y: 267, endPoint x: 981, endPoint y: 277, distance: 10.3
click at [976, 272] on h1 "Teekanne "Ingwer" Ginger Lemon Tea, 60g" at bounding box center [889, 277] width 414 height 32
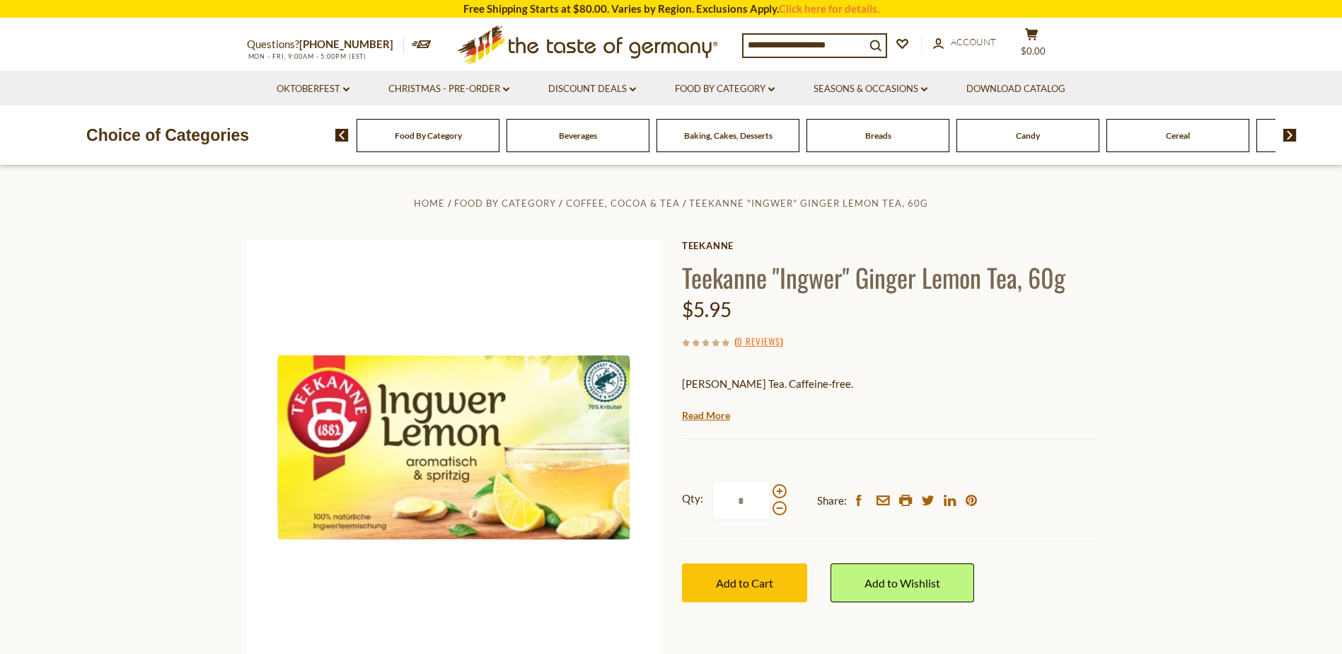
click at [1076, 278] on h1 "Teekanne "Ingwer" Ginger Lemon Tea, 60g" at bounding box center [889, 277] width 414 height 32
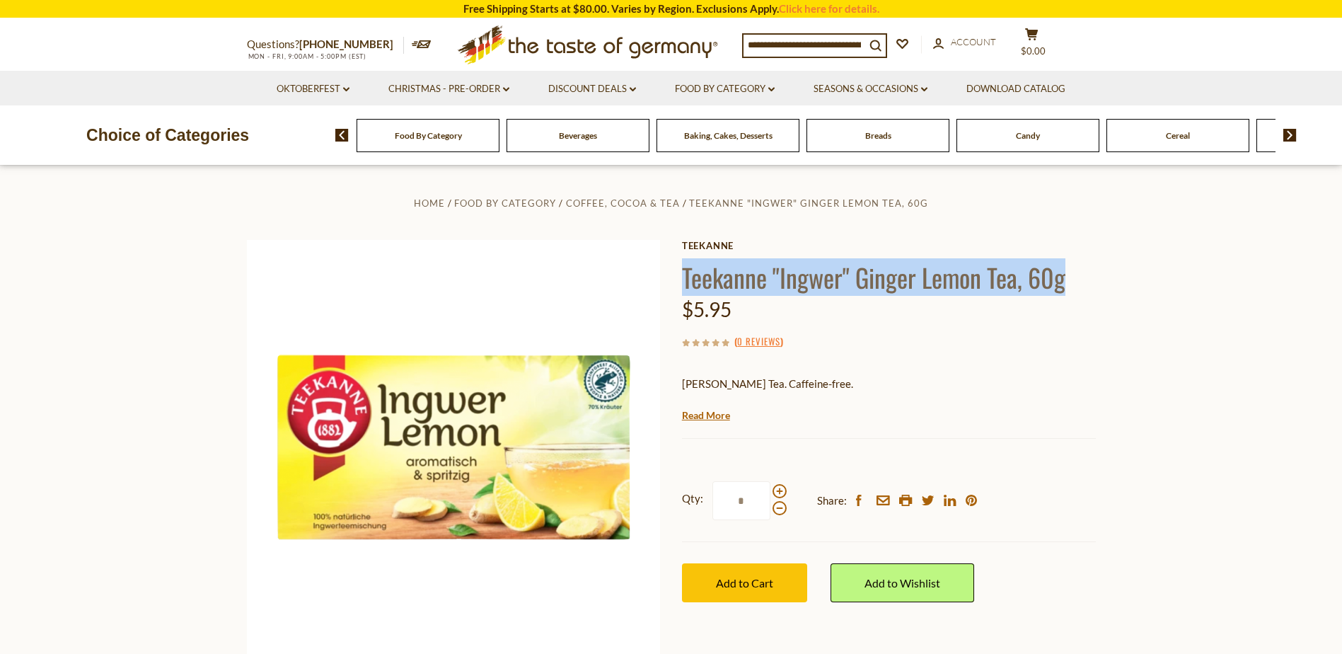
drag, startPoint x: 1048, startPoint y: 278, endPoint x: 683, endPoint y: 277, distance: 365.7
click at [683, 277] on h1 "Teekanne "Ingwer" Ginger Lemon Tea, 60g" at bounding box center [889, 277] width 414 height 32
copy h1 "Teekanne "Ingwer" Ginger Lemon Tea, 60g"
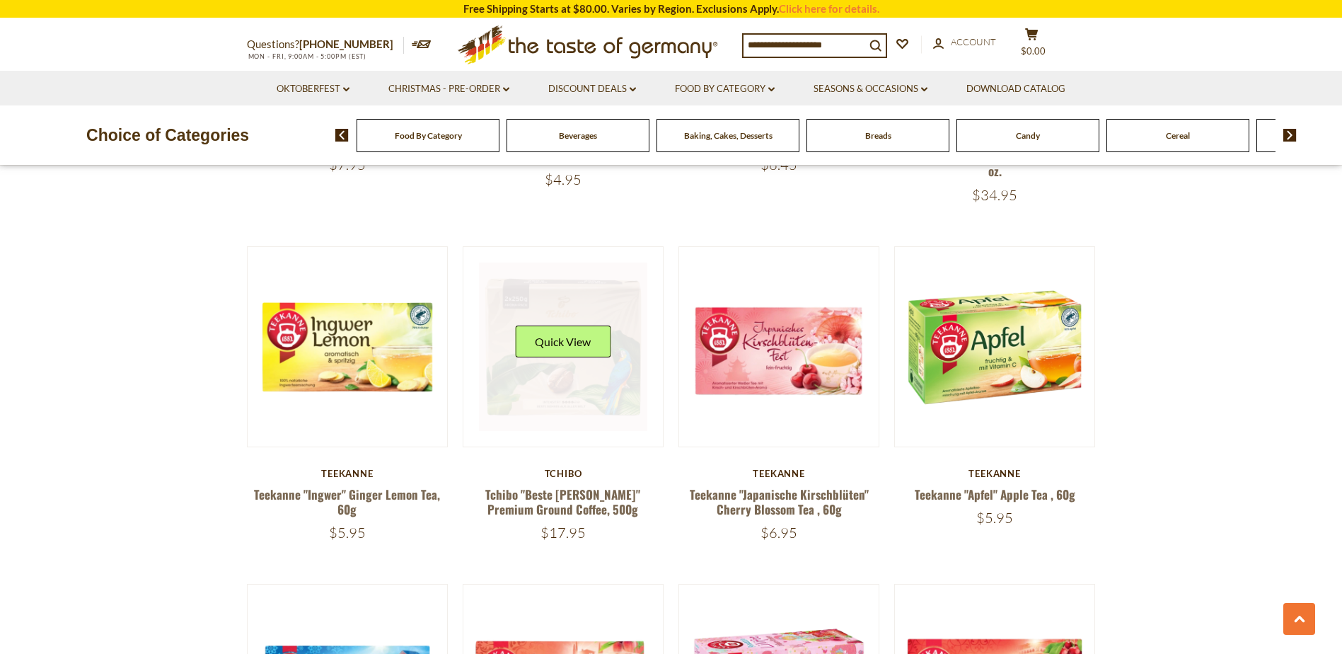
scroll to position [849, 0]
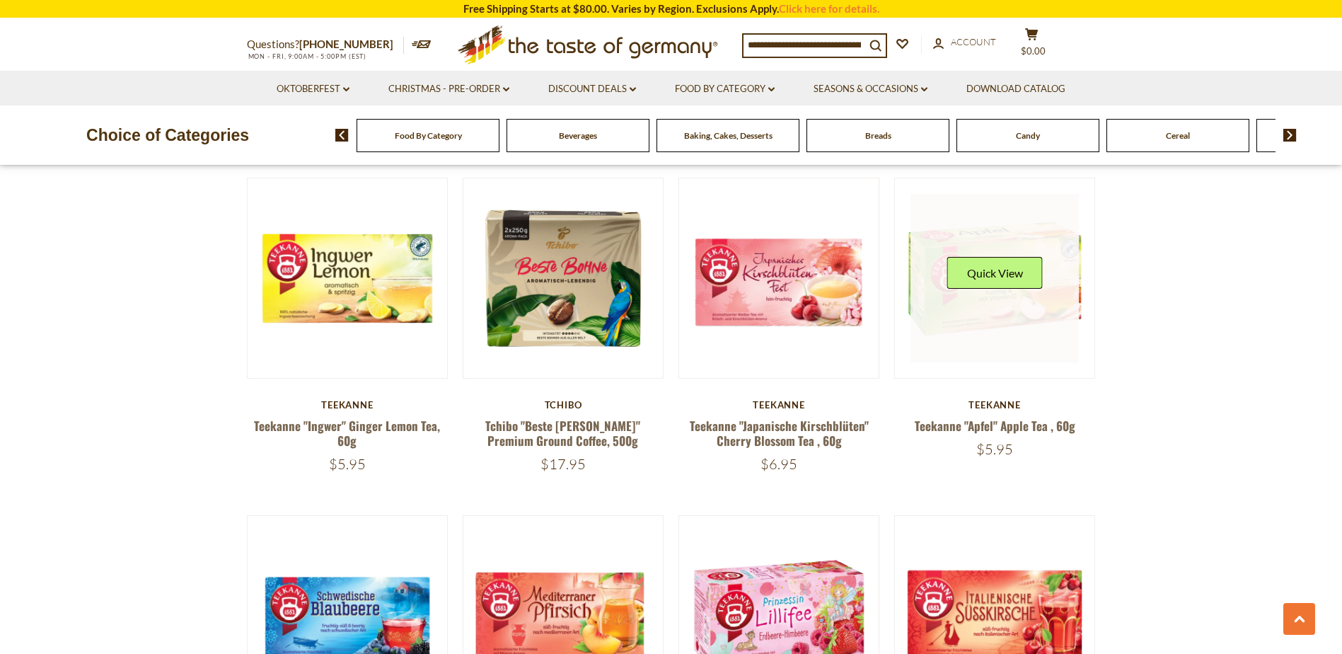
click at [943, 314] on link at bounding box center [994, 278] width 168 height 168
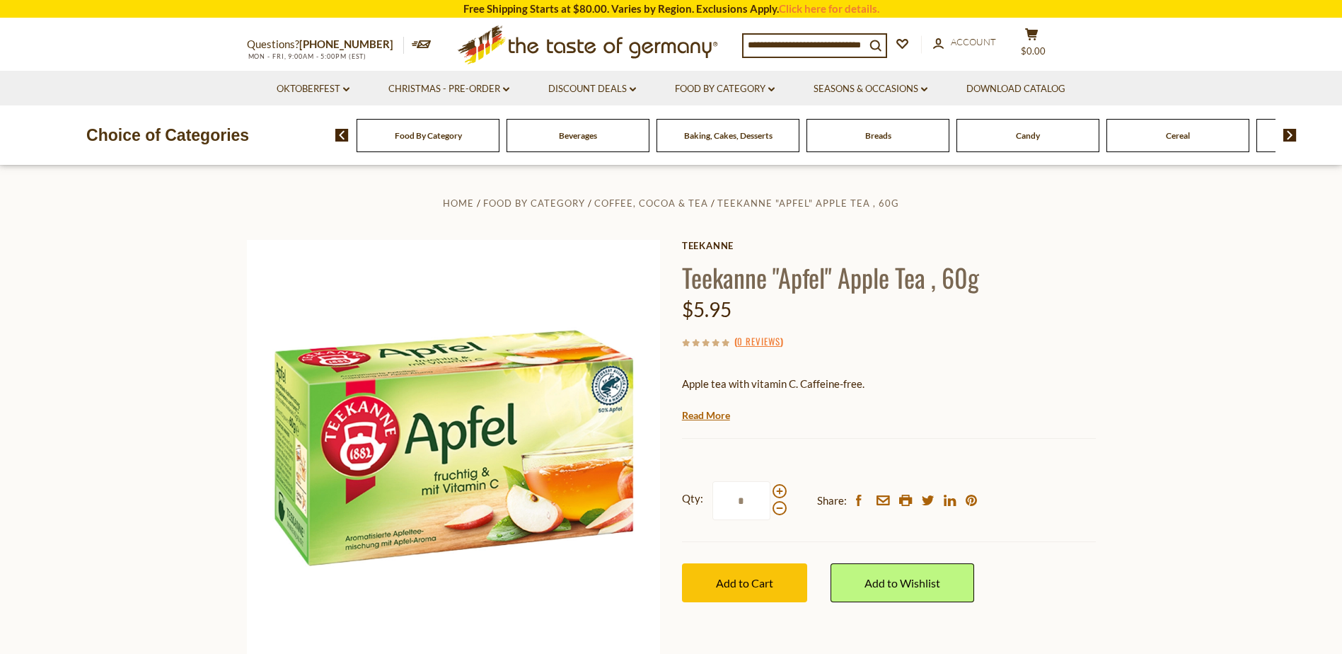
drag, startPoint x: 685, startPoint y: 276, endPoint x: 994, endPoint y: 280, distance: 309.1
click at [994, 280] on h1 "Teekanne "Apfel" Apple Tea , 60g" at bounding box center [889, 277] width 414 height 32
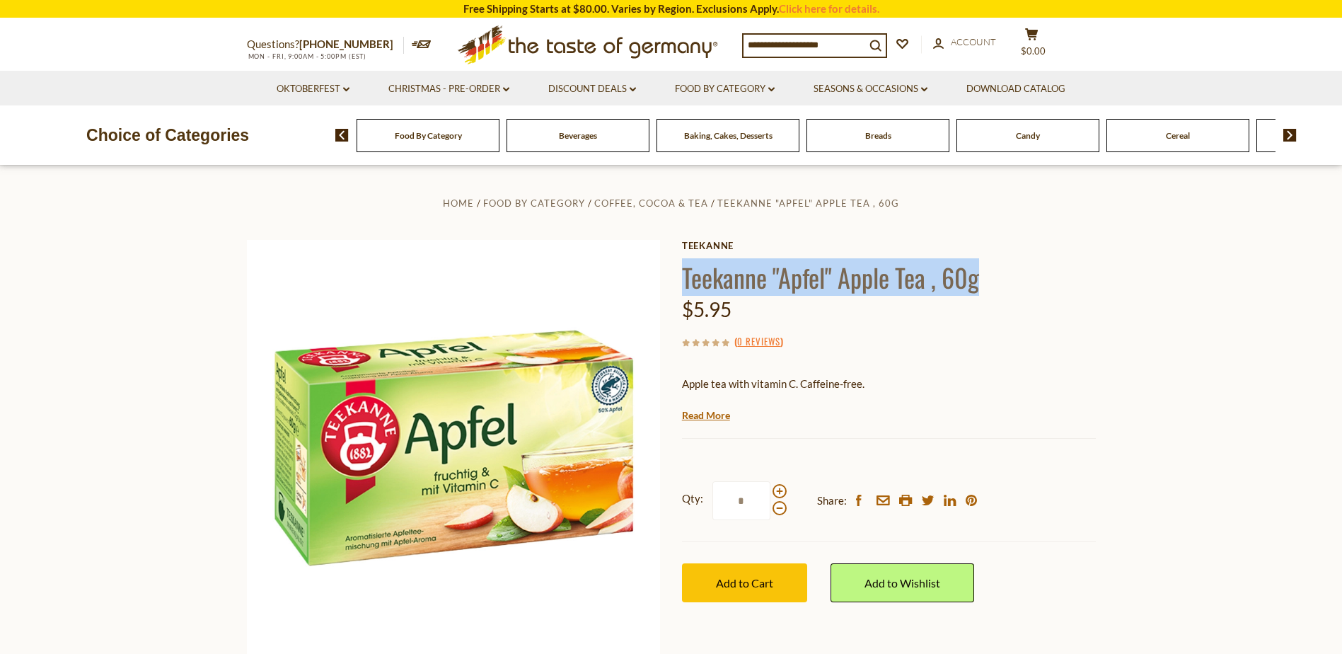
drag, startPoint x: 979, startPoint y: 281, endPoint x: 685, endPoint y: 283, distance: 293.5
click at [685, 283] on h1 "Teekanne "Apfel" Apple Tea , 60g" at bounding box center [889, 277] width 414 height 32
copy h1 "Teekanne "Apfel" Apple Tea , 60g"
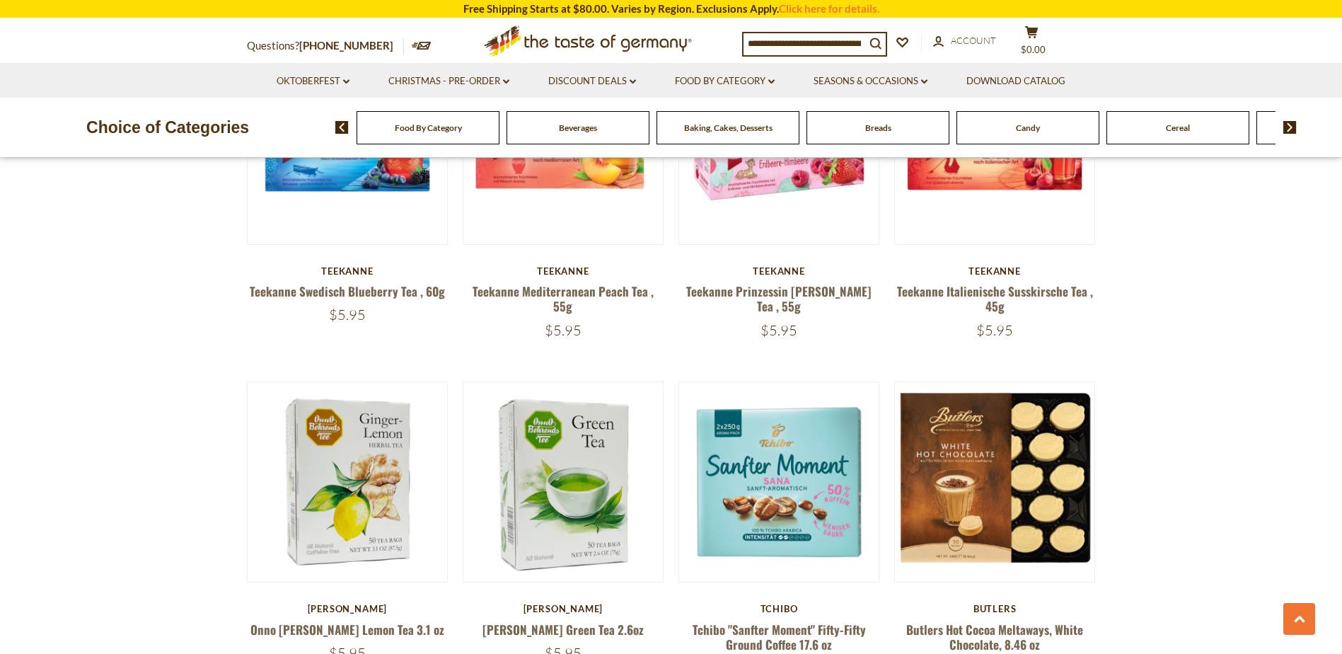
scroll to position [1415, 0]
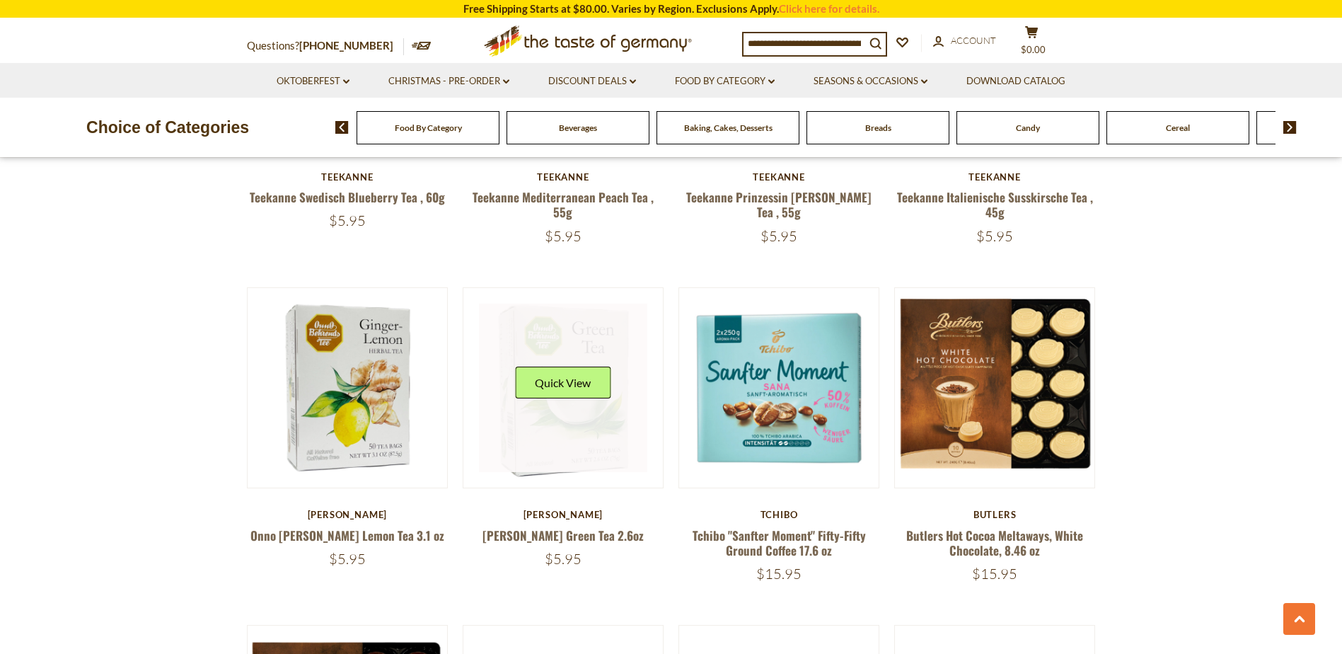
click at [558, 407] on link at bounding box center [563, 387] width 168 height 168
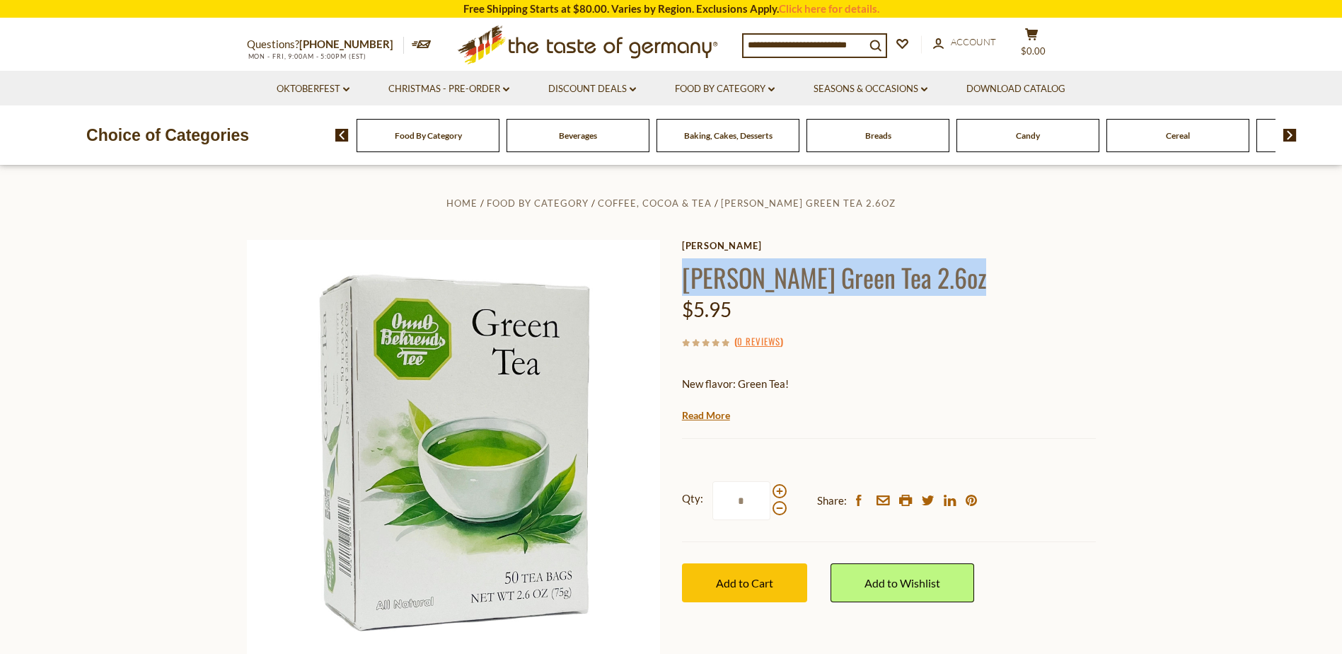
drag, startPoint x: 685, startPoint y: 271, endPoint x: 990, endPoint y: 278, distance: 305.6
click at [990, 278] on h1 "[PERSON_NAME] Green Tea 2.6oz" at bounding box center [889, 277] width 414 height 32
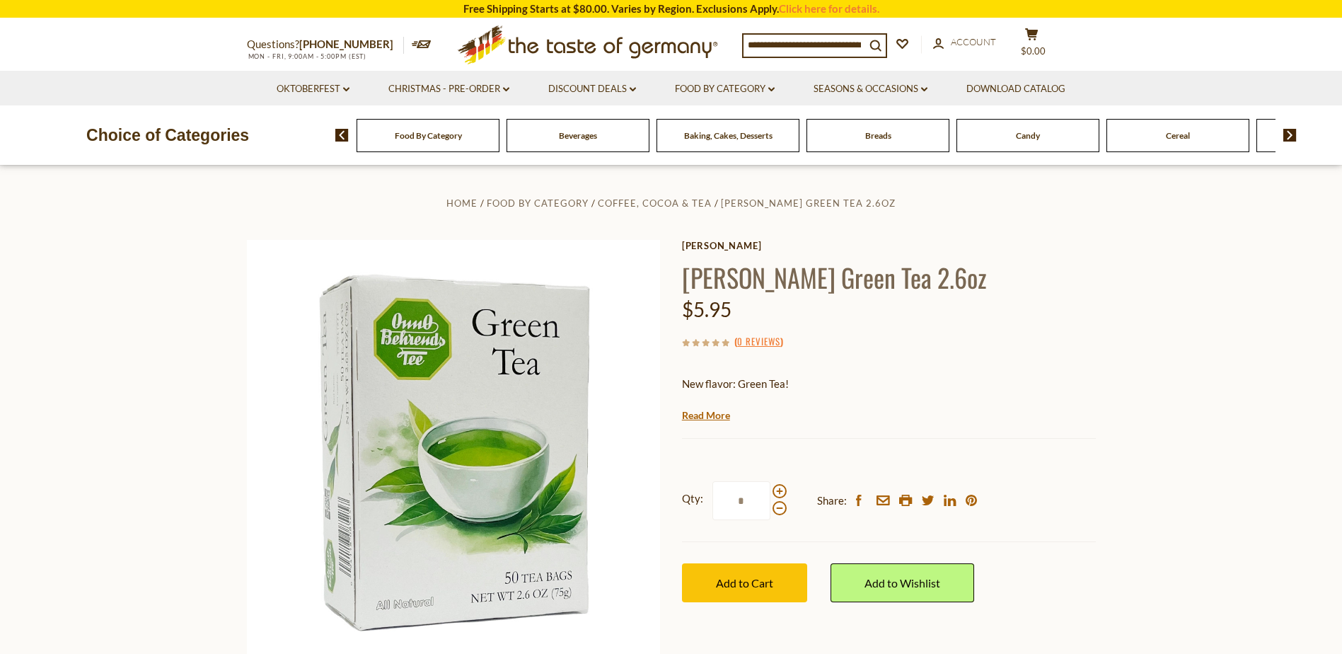
drag, startPoint x: 990, startPoint y: 278, endPoint x: 956, endPoint y: 276, distance: 34.0
drag, startPoint x: 956, startPoint y: 276, endPoint x: 888, endPoint y: 277, distance: 68.6
click at [888, 277] on h1 "[PERSON_NAME] Green Tea 2.6oz" at bounding box center [889, 277] width 414 height 32
drag, startPoint x: 888, startPoint y: 277, endPoint x: 975, endPoint y: 285, distance: 88.0
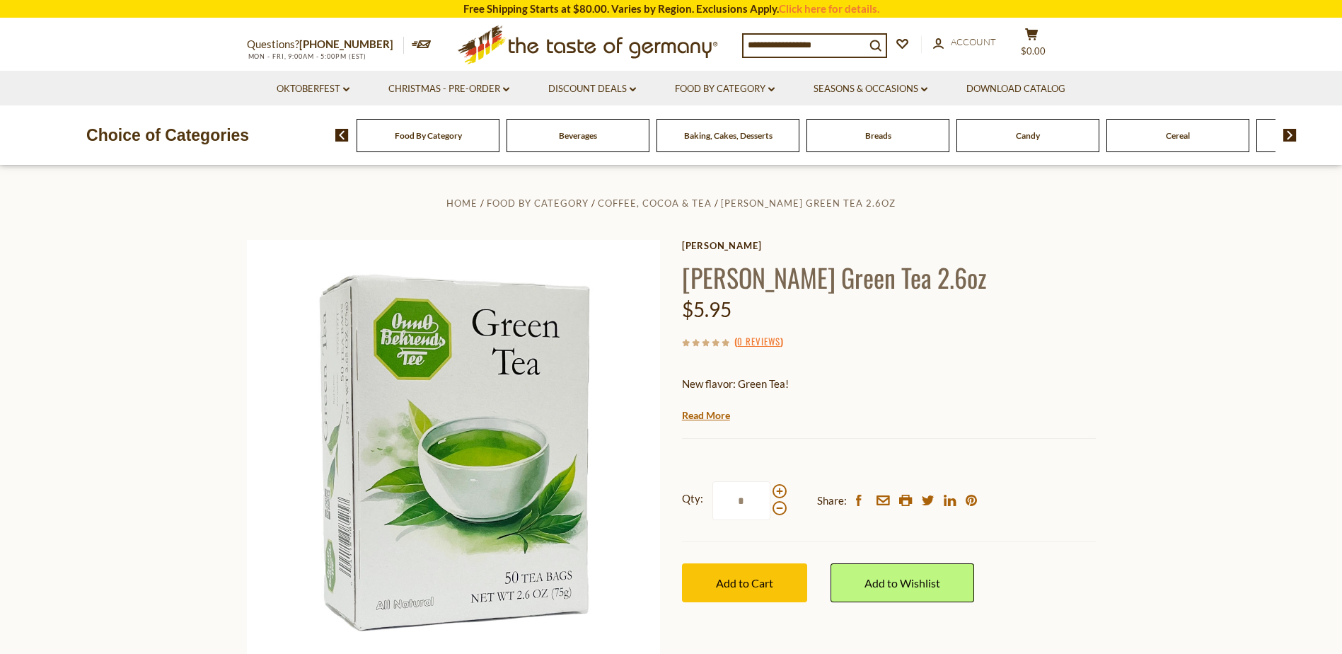
click at [975, 285] on h1 "[PERSON_NAME] Green Tea 2.6oz" at bounding box center [889, 277] width 414 height 32
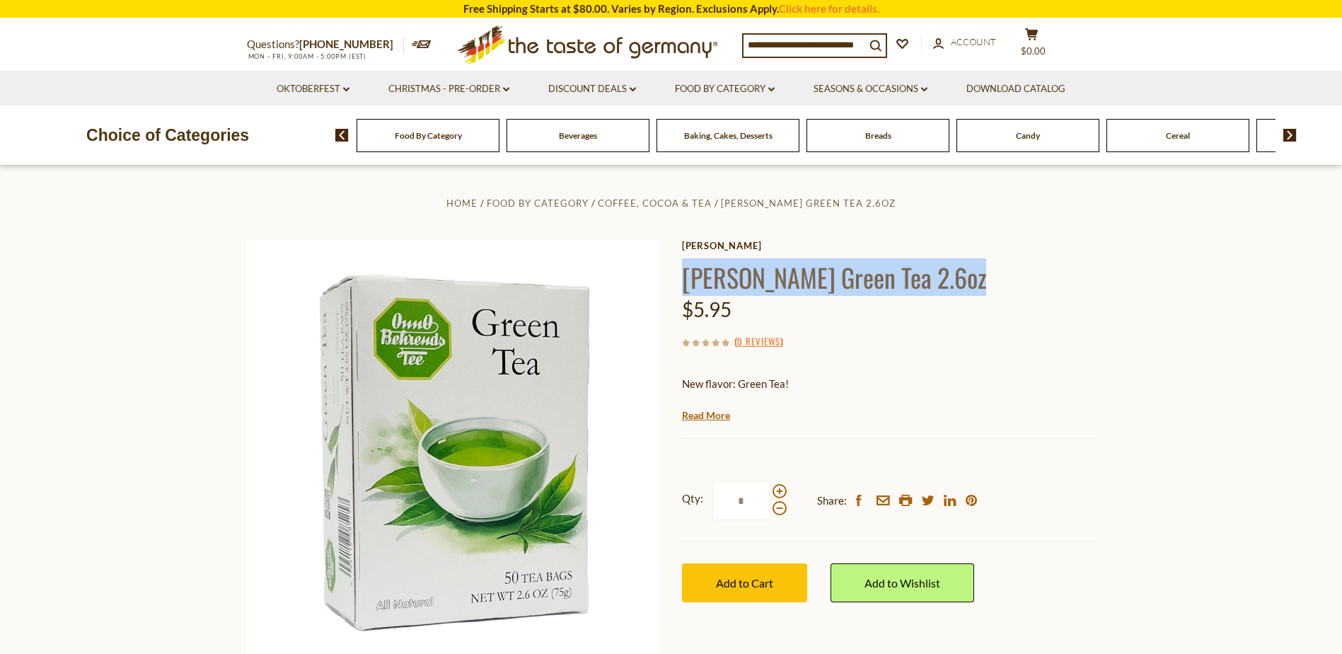
drag, startPoint x: 969, startPoint y: 281, endPoint x: 686, endPoint y: 279, distance: 282.9
click at [686, 279] on h1 "[PERSON_NAME] Green Tea 2.6oz" at bounding box center [889, 277] width 414 height 32
copy h1 "[PERSON_NAME] Green Tea 2.6oz"
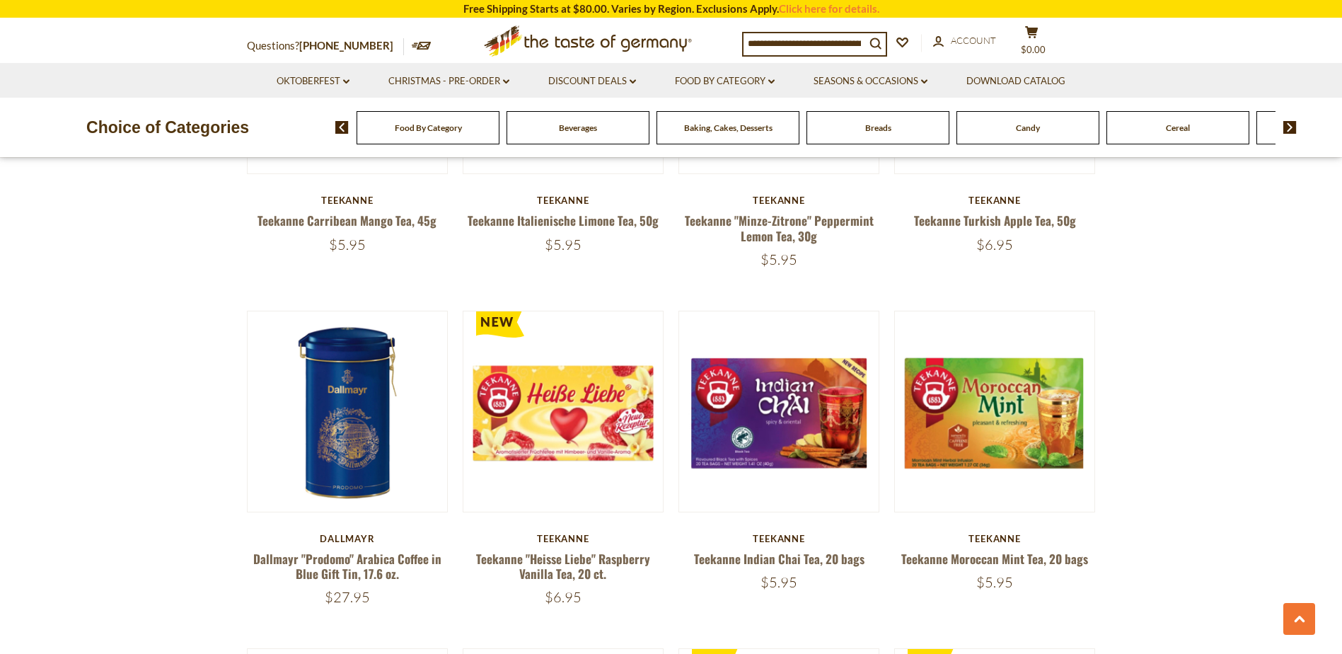
scroll to position [2775, 0]
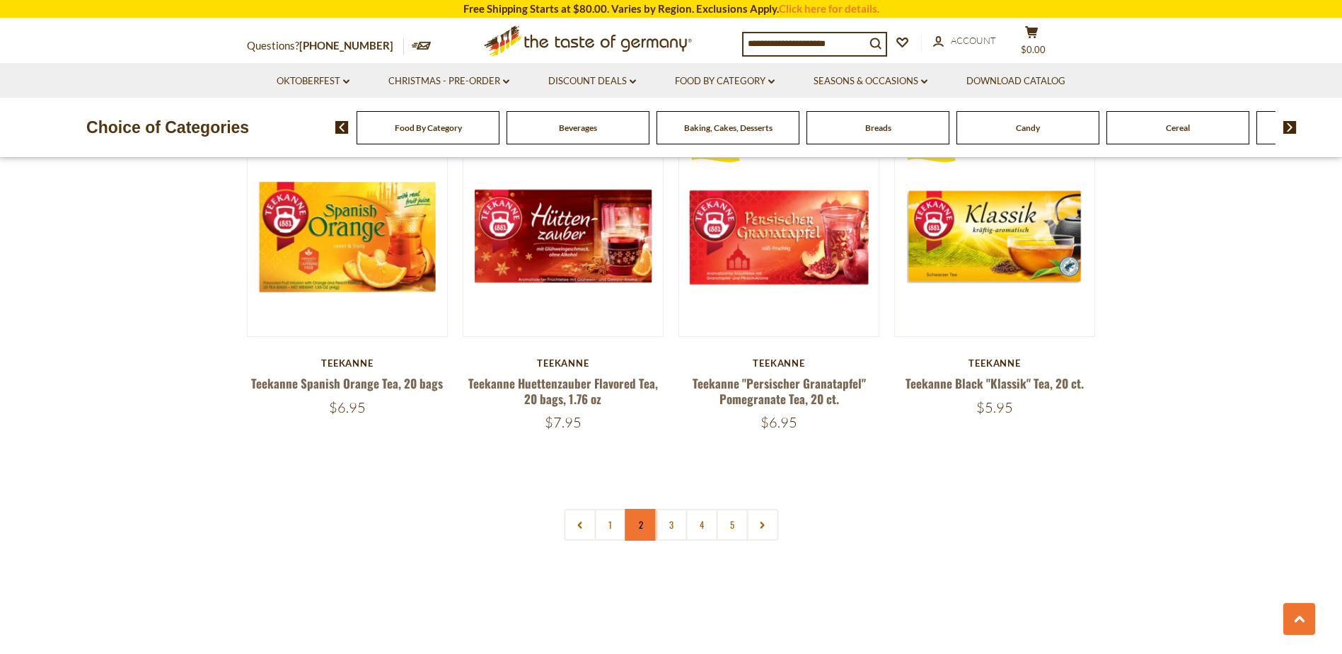
click at [637, 511] on link "2" at bounding box center [641, 525] width 32 height 32
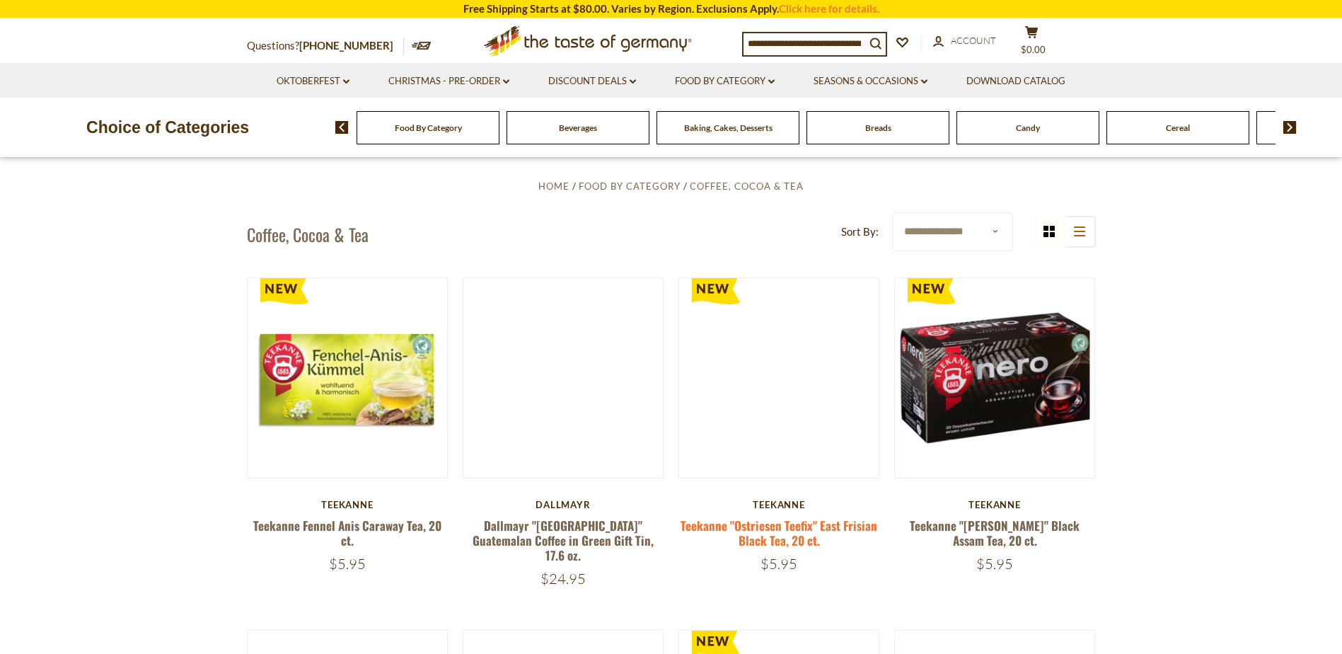
scroll to position [452, 0]
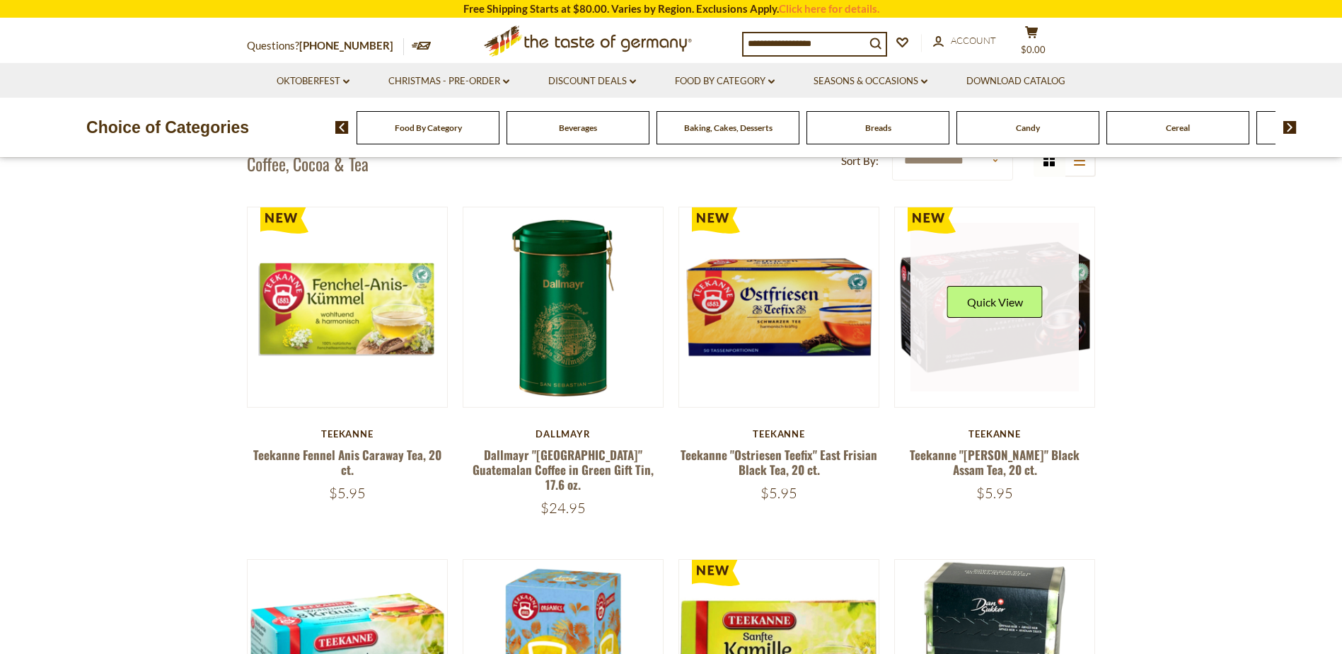
click at [960, 373] on link at bounding box center [994, 307] width 168 height 168
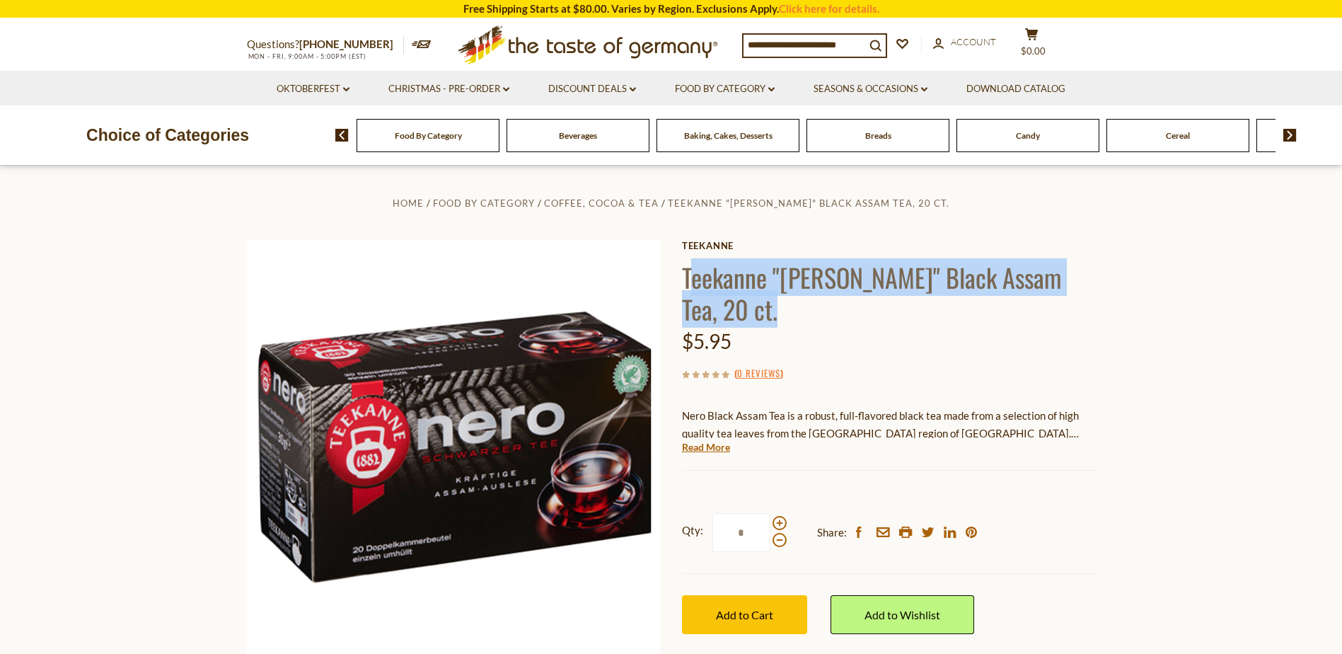
drag, startPoint x: 694, startPoint y: 272, endPoint x: 729, endPoint y: 301, distance: 45.7
click at [729, 301] on h1 "Teekanne "[PERSON_NAME]" Black Assam Tea, 20 ct." at bounding box center [889, 293] width 414 height 64
click at [726, 300] on h1 "Teekanne "[PERSON_NAME]" Black Assam Tea, 20 ct." at bounding box center [889, 293] width 414 height 64
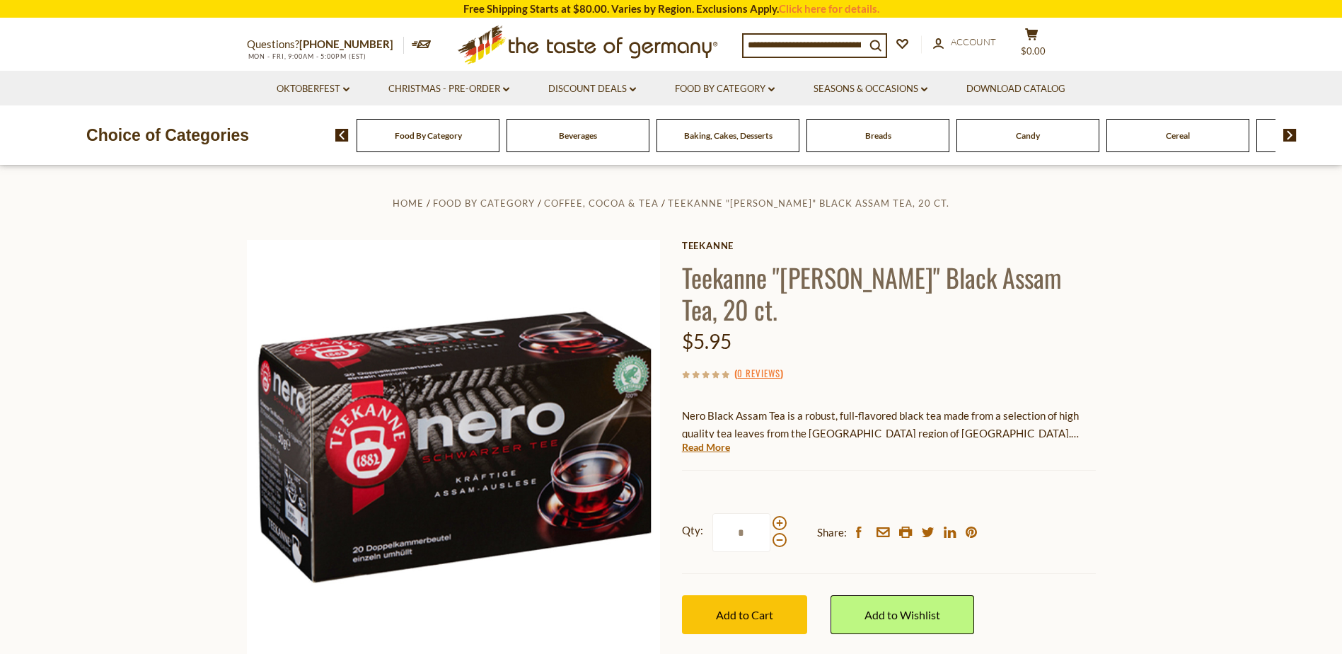
drag, startPoint x: 684, startPoint y: 276, endPoint x: 745, endPoint y: 319, distance: 75.2
click at [745, 319] on h1 "Teekanne "[PERSON_NAME]" Black Assam Tea, 20 ct." at bounding box center [889, 293] width 414 height 64
copy h1 "Teekanne "[PERSON_NAME]" Black Assam Tea, 20 ct."
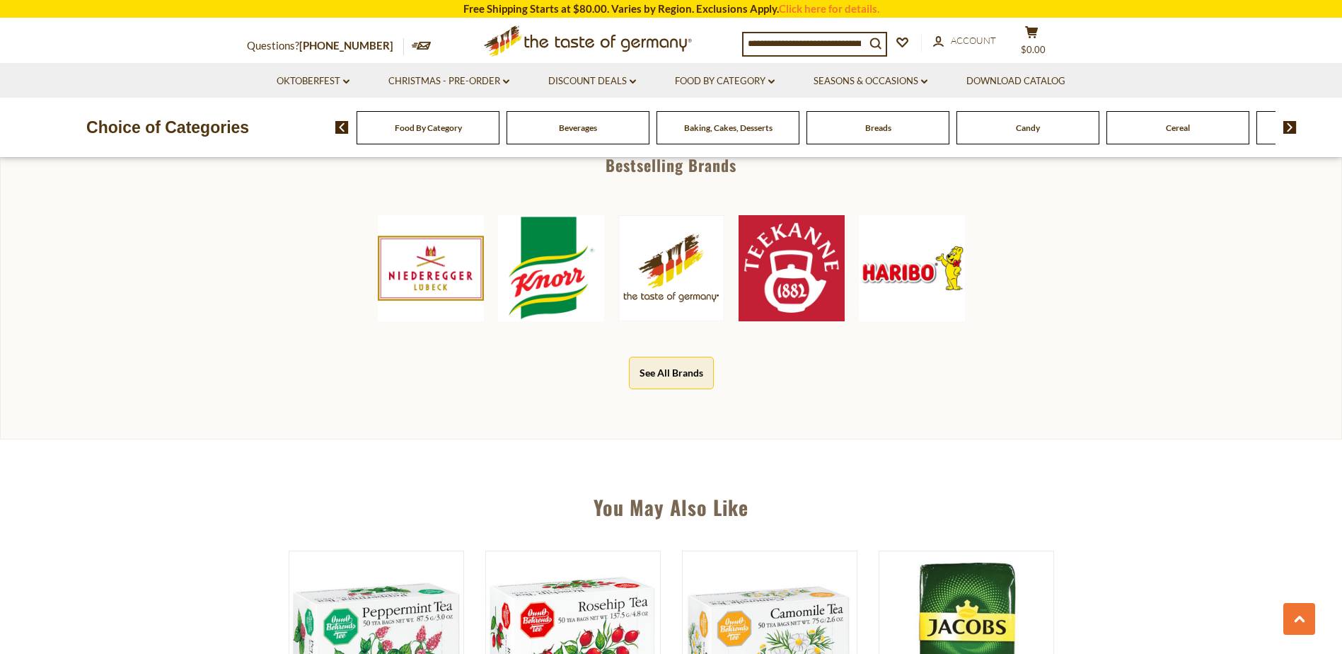
scroll to position [707, 0]
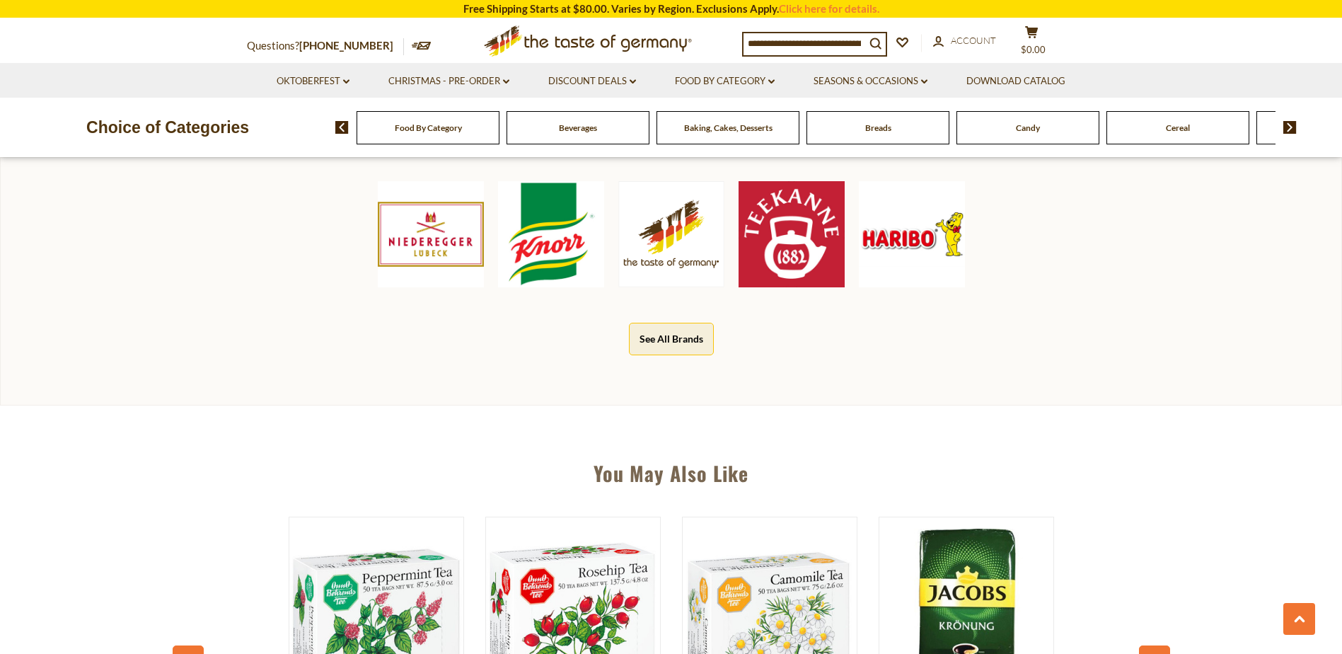
drag, startPoint x: 660, startPoint y: 348, endPoint x: 668, endPoint y: 346, distance: 8.7
click at [660, 348] on button "See All Brands" at bounding box center [671, 339] width 85 height 32
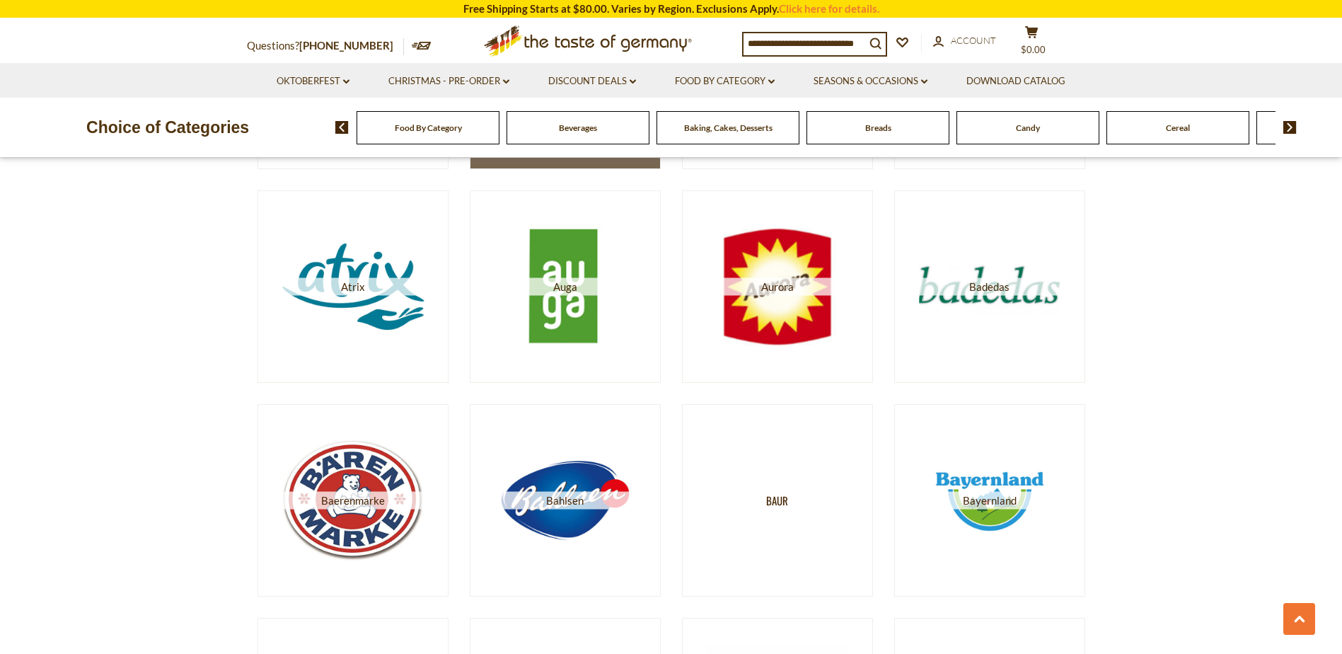
scroll to position [637, 0]
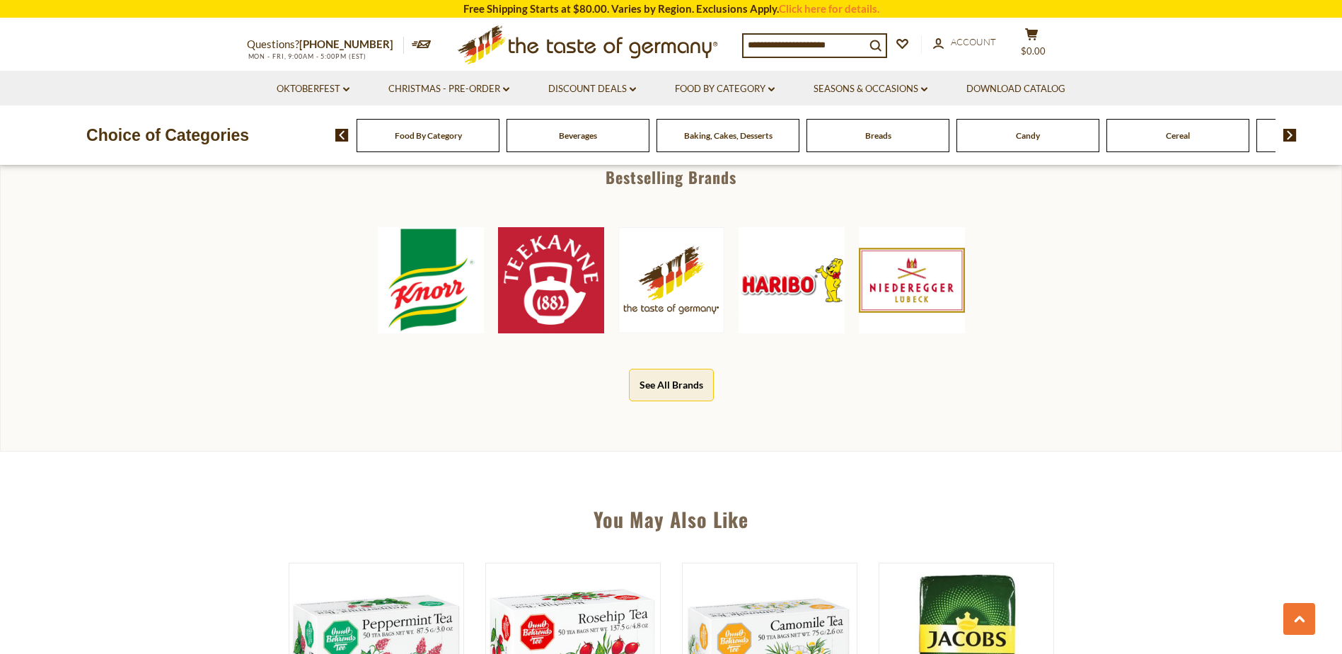
scroll to position [637, 0]
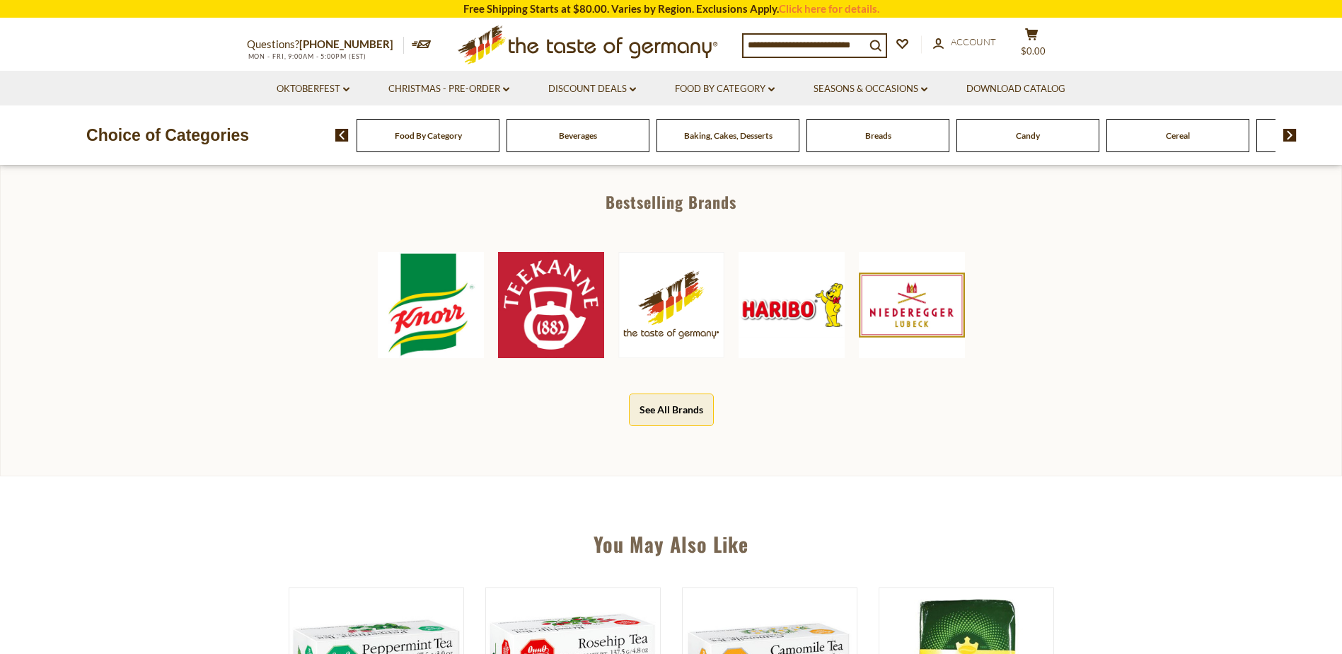
click at [545, 315] on img at bounding box center [551, 305] width 106 height 106
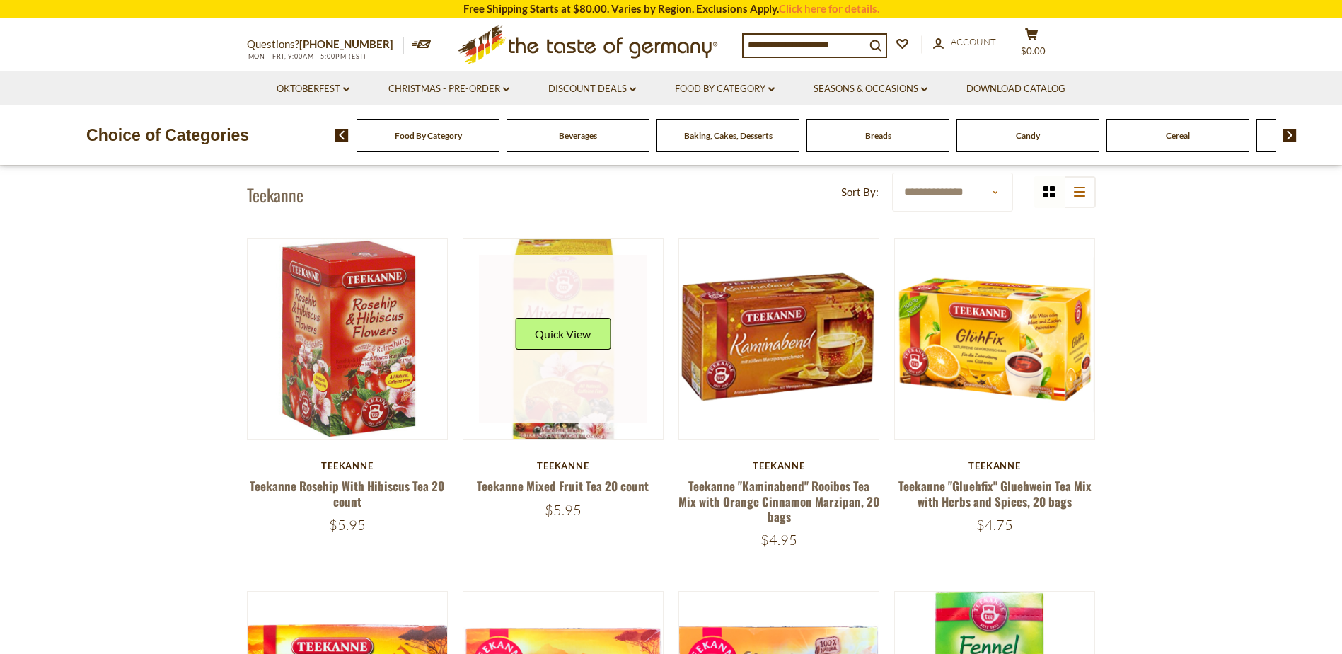
scroll to position [71, 0]
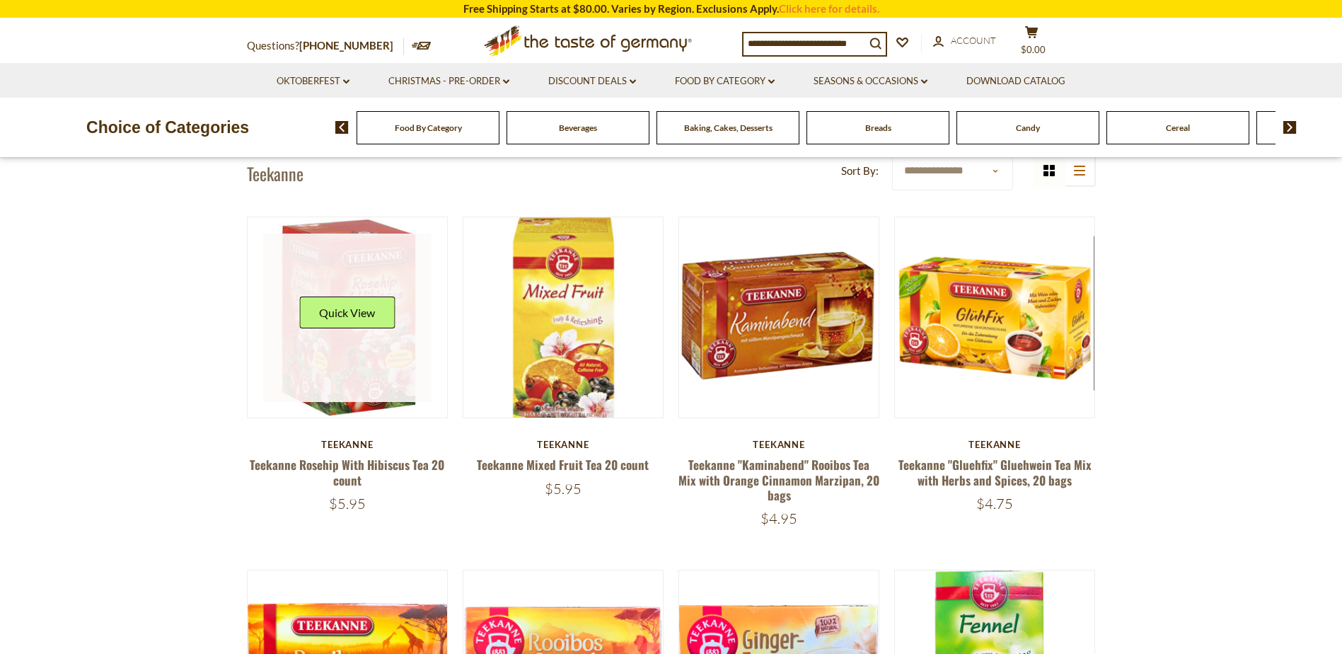
click at [387, 370] on link at bounding box center [347, 317] width 168 height 168
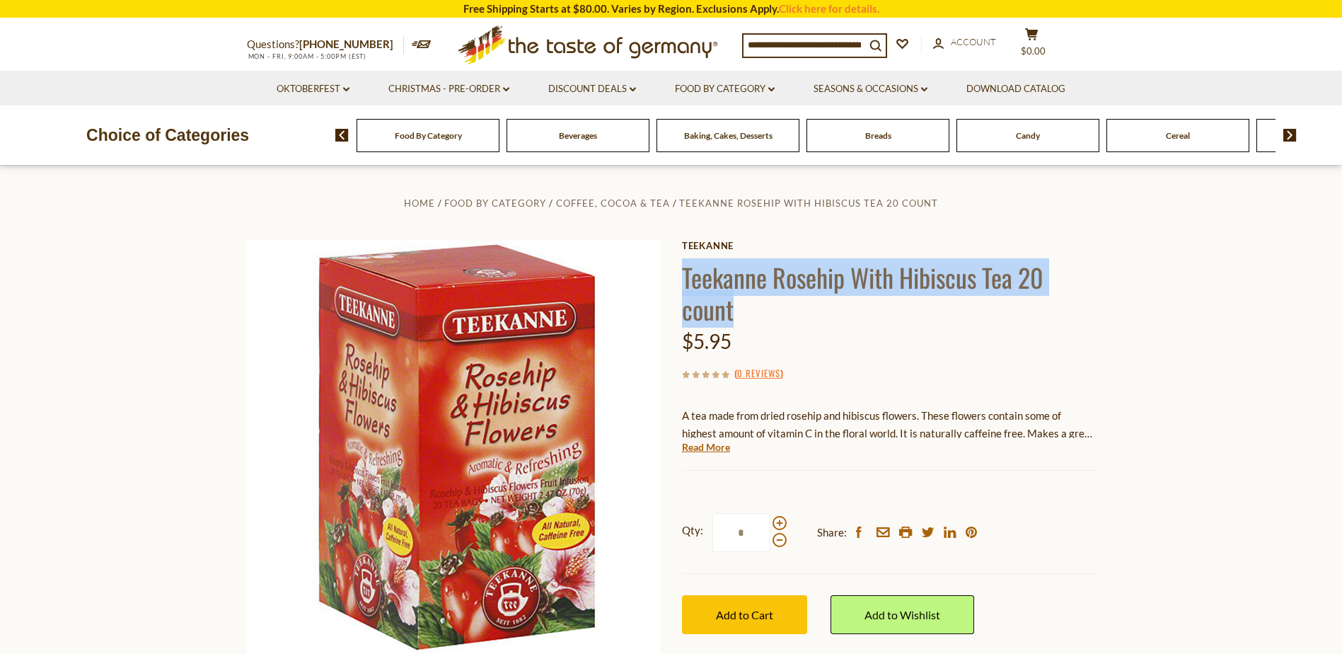
drag, startPoint x: 686, startPoint y: 278, endPoint x: 737, endPoint y: 311, distance: 60.8
click at [737, 311] on h1 "Teekanne Rosehip With Hibiscus Tea 20 count" at bounding box center [889, 293] width 414 height 64
copy h1 "Teekanne Rosehip With Hibiscus Tea 20 count"
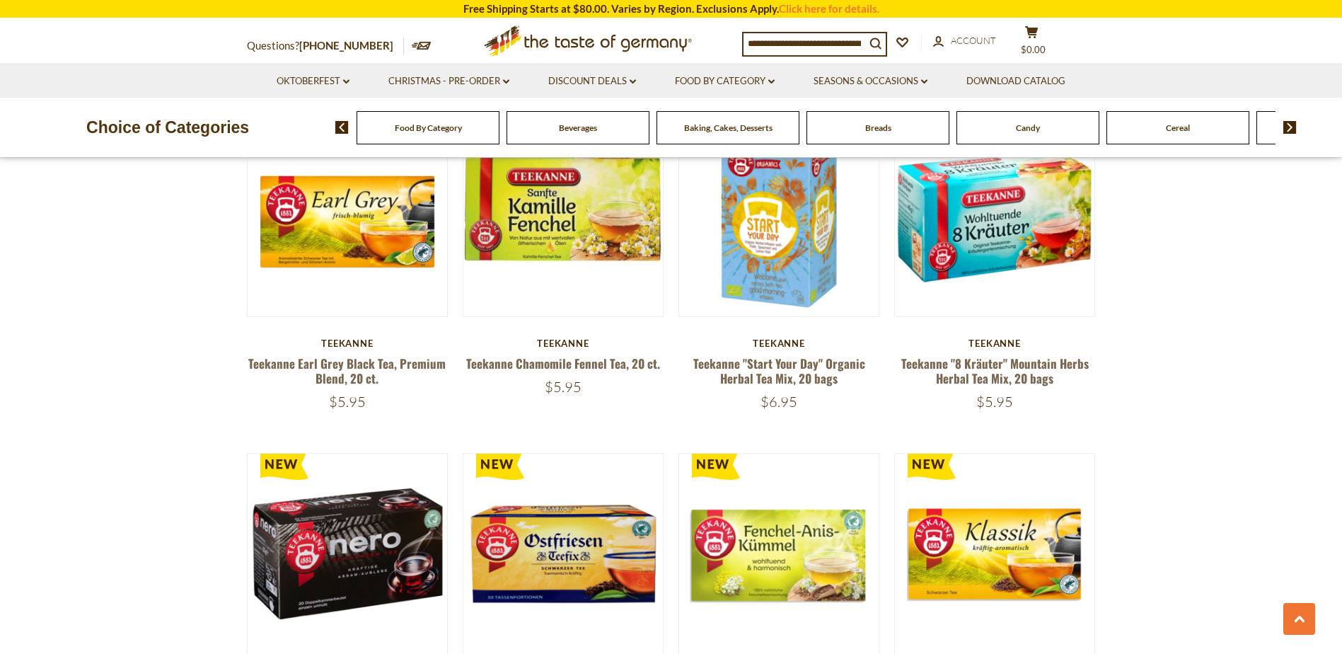
scroll to position [1910, 0]
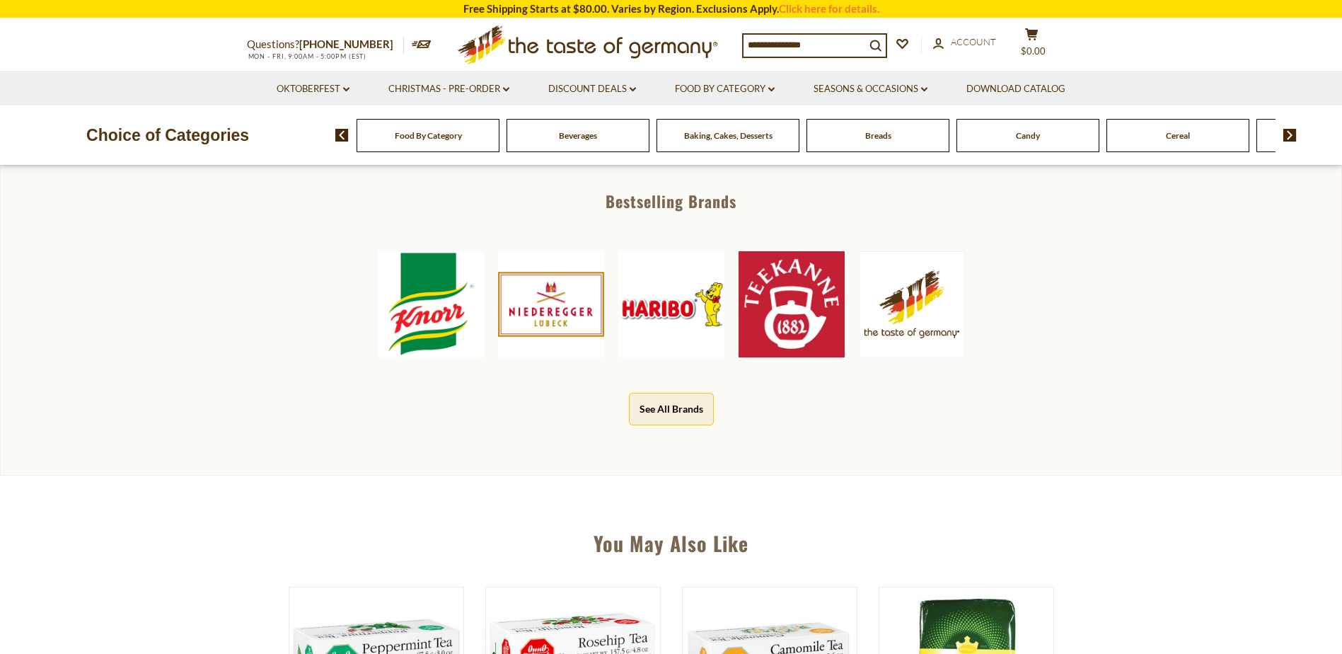
scroll to position [637, 0]
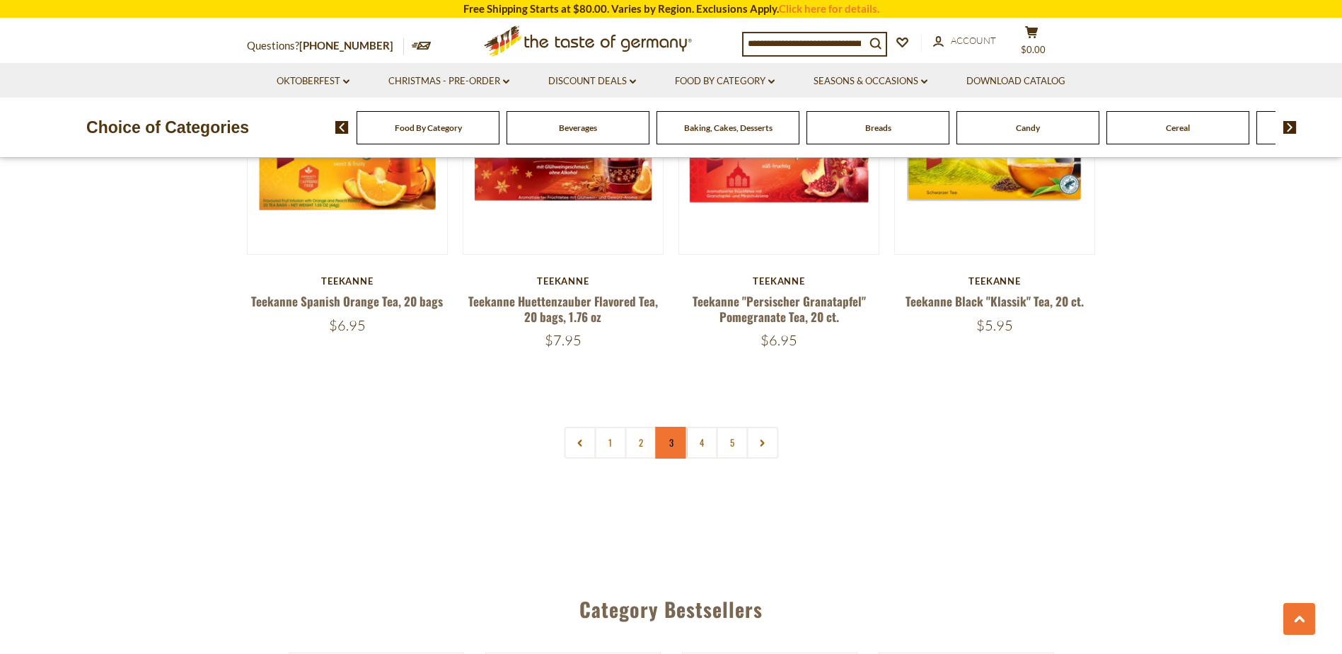
click at [673, 426] on link "3" at bounding box center [671, 442] width 32 height 32
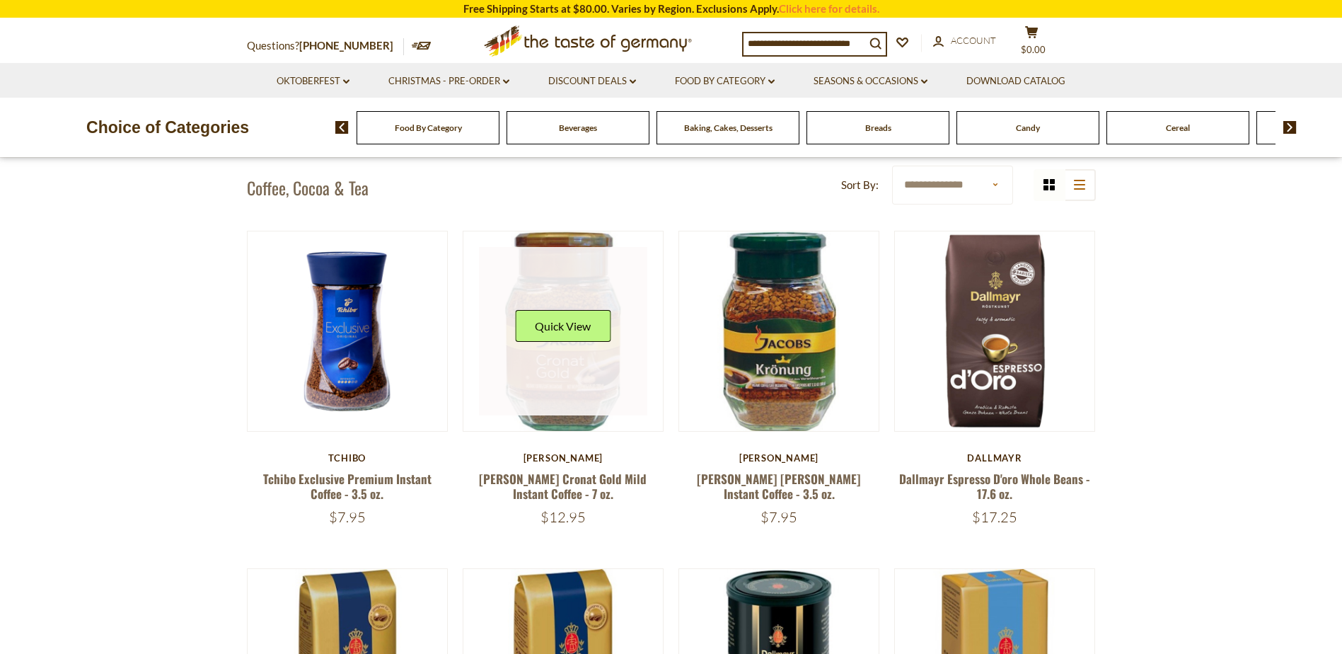
scroll to position [452, 0]
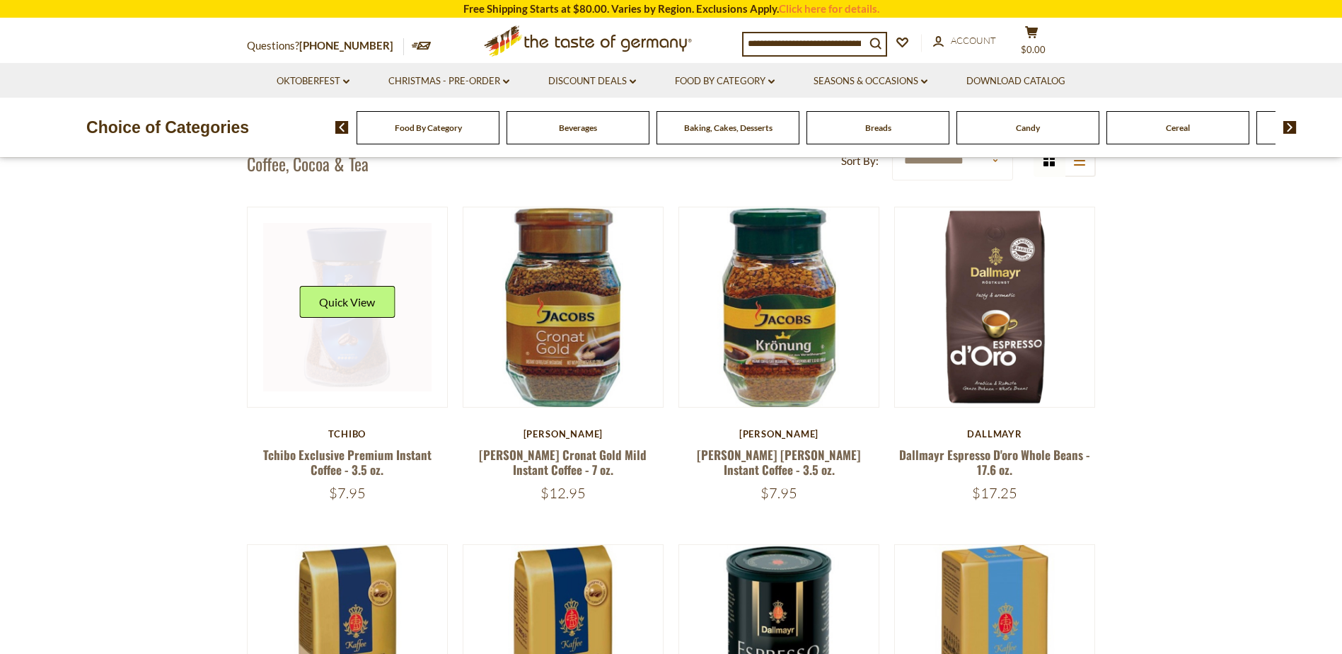
click at [391, 348] on link at bounding box center [347, 307] width 168 height 168
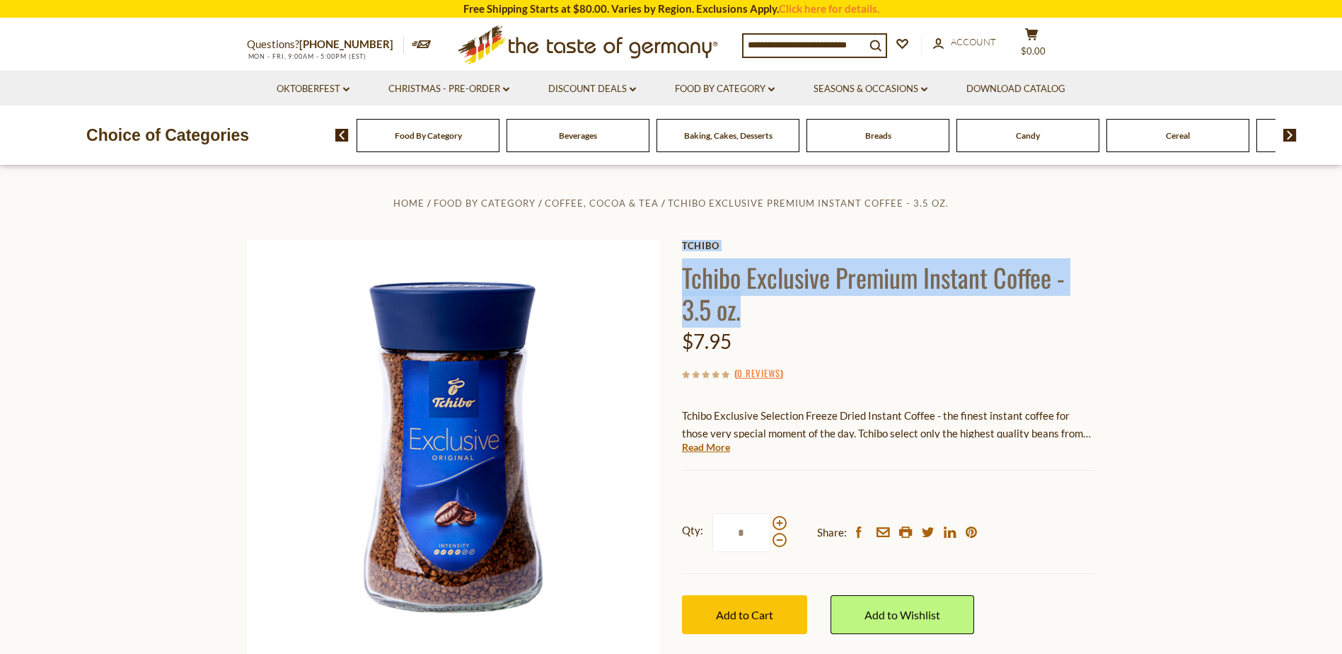
drag, startPoint x: 675, startPoint y: 269, endPoint x: 741, endPoint y: 308, distance: 76.2
click at [741, 308] on div "Home Food By Category Coffee, Cocoa & Tea Tchibo Exclusive Premium Instant Coff…" at bounding box center [671, 466] width 870 height 544
click at [736, 307] on h1 "Tchibo Exclusive Premium Instant Coffee - 3.5 oz." at bounding box center [889, 293] width 414 height 64
drag, startPoint x: 685, startPoint y: 272, endPoint x: 739, endPoint y: 308, distance: 65.3
click at [739, 308] on h1 "Tchibo Exclusive Premium Instant Coffee - 3.5 oz." at bounding box center [889, 293] width 414 height 64
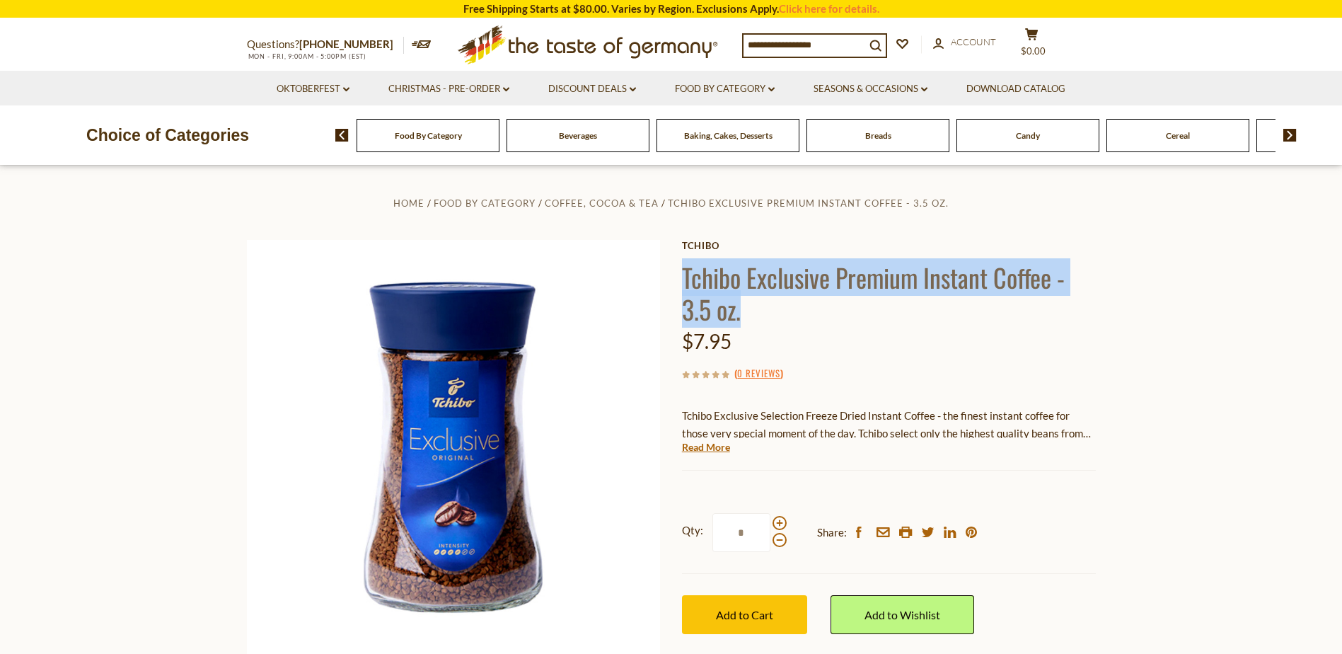
drag, startPoint x: 739, startPoint y: 308, endPoint x: 731, endPoint y: 306, distance: 7.9
copy h1 "Tchibo Exclusive Premium Instant Coffee - 3.5 oz."
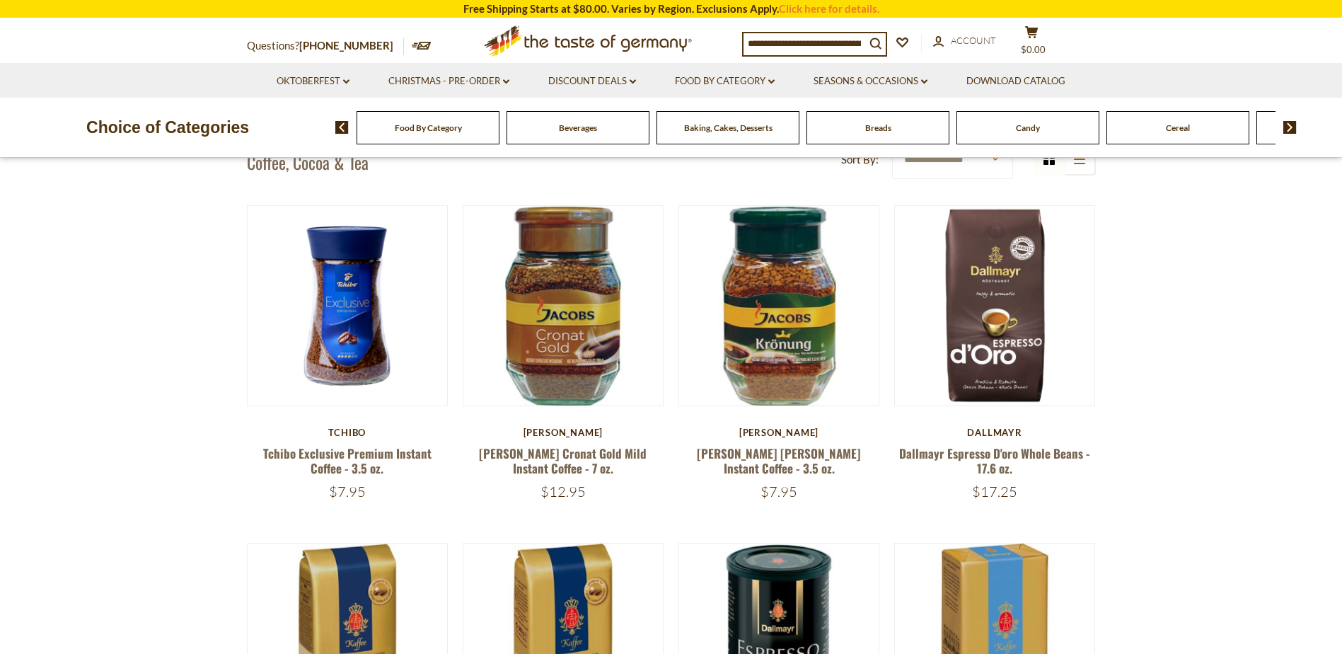
scroll to position [452, 0]
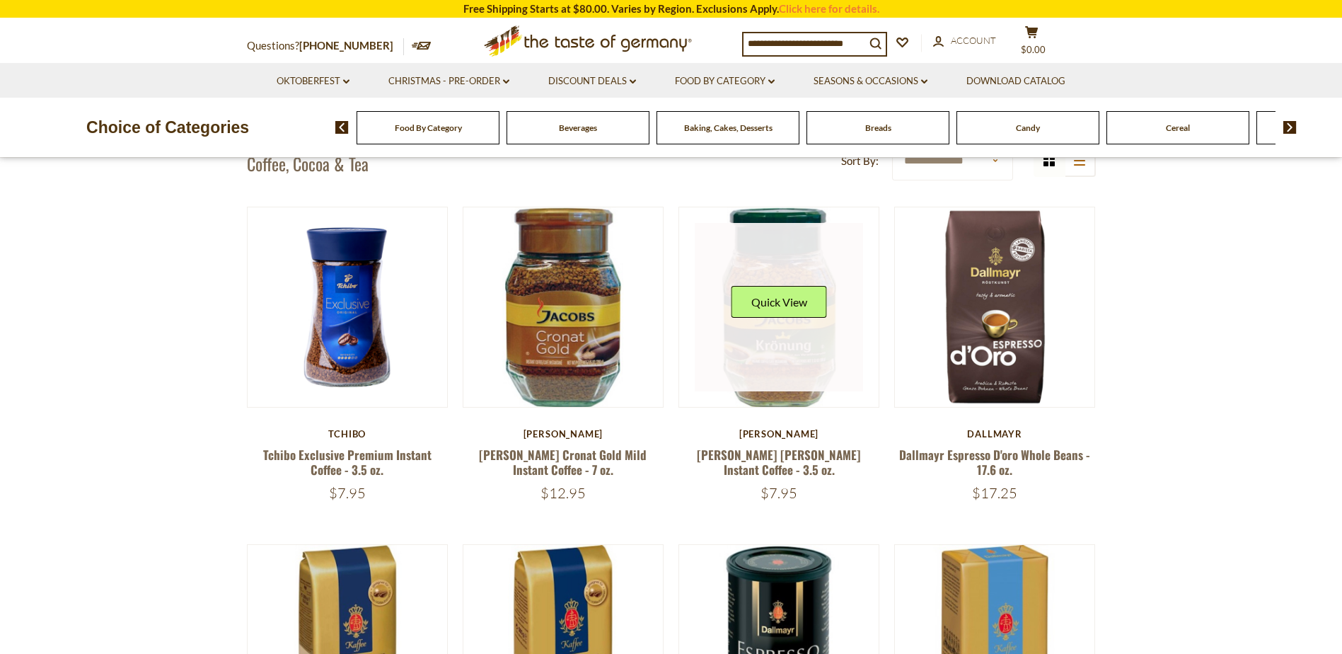
click at [758, 348] on link at bounding box center [779, 307] width 168 height 168
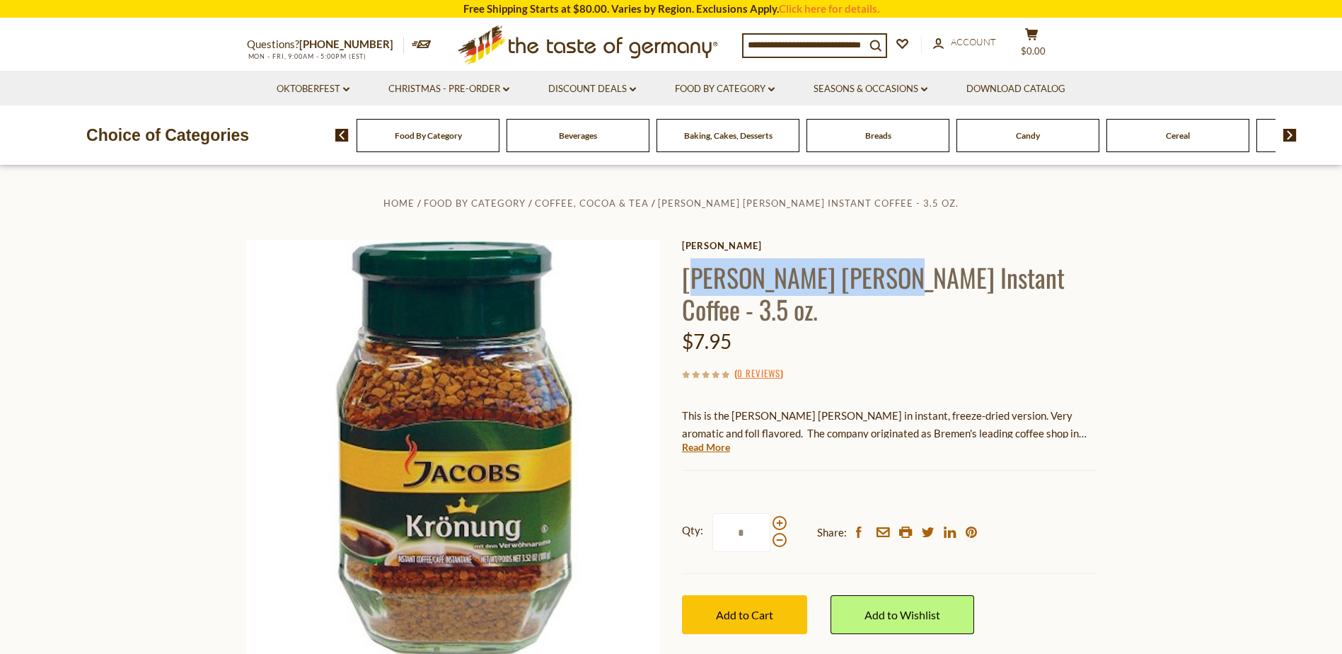
drag, startPoint x: 686, startPoint y: 277, endPoint x: 886, endPoint y: 276, distance: 200.2
click at [886, 276] on h1 "[PERSON_NAME] [PERSON_NAME] Instant Coffee - 3.5 oz." at bounding box center [889, 293] width 414 height 64
click at [887, 279] on h1 "[PERSON_NAME] [PERSON_NAME] Instant Coffee - 3.5 oz." at bounding box center [889, 293] width 414 height 64
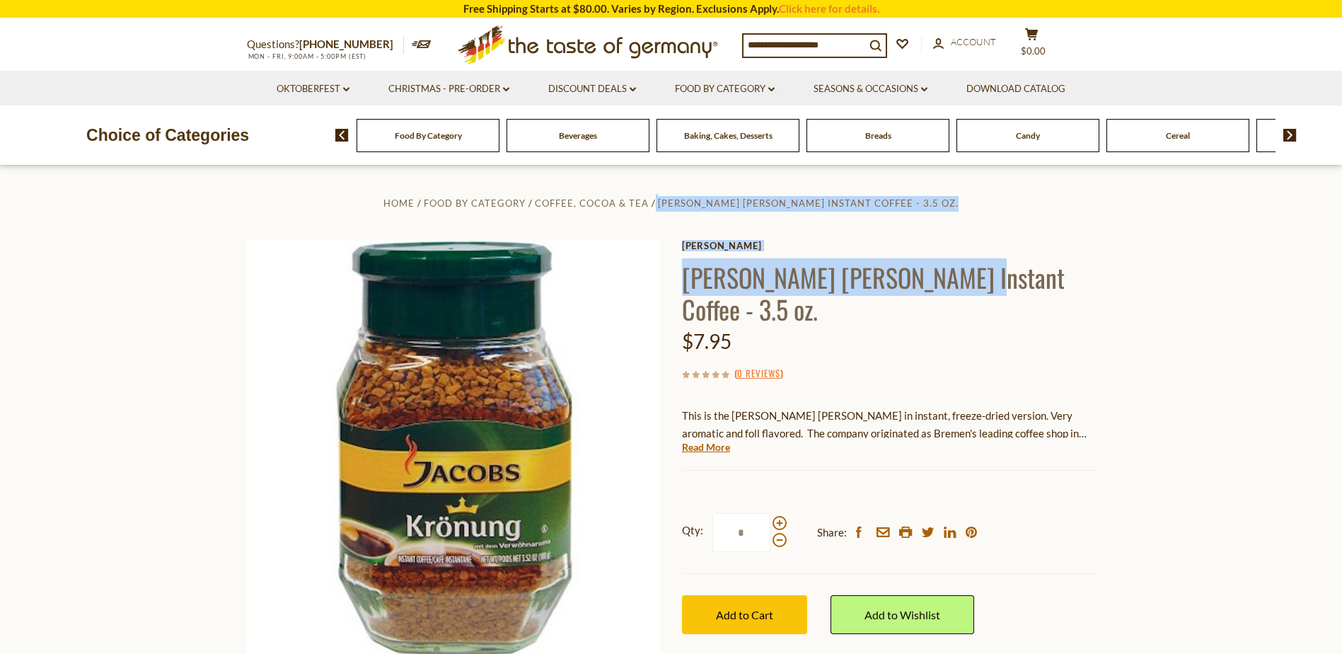
drag, startPoint x: 680, startPoint y: 277, endPoint x: 956, endPoint y: 281, distance: 276.6
click at [956, 281] on div "Home Food By Category Coffee, Cocoa & Tea [PERSON_NAME] [PERSON_NAME] Instant C…" at bounding box center [671, 466] width 870 height 544
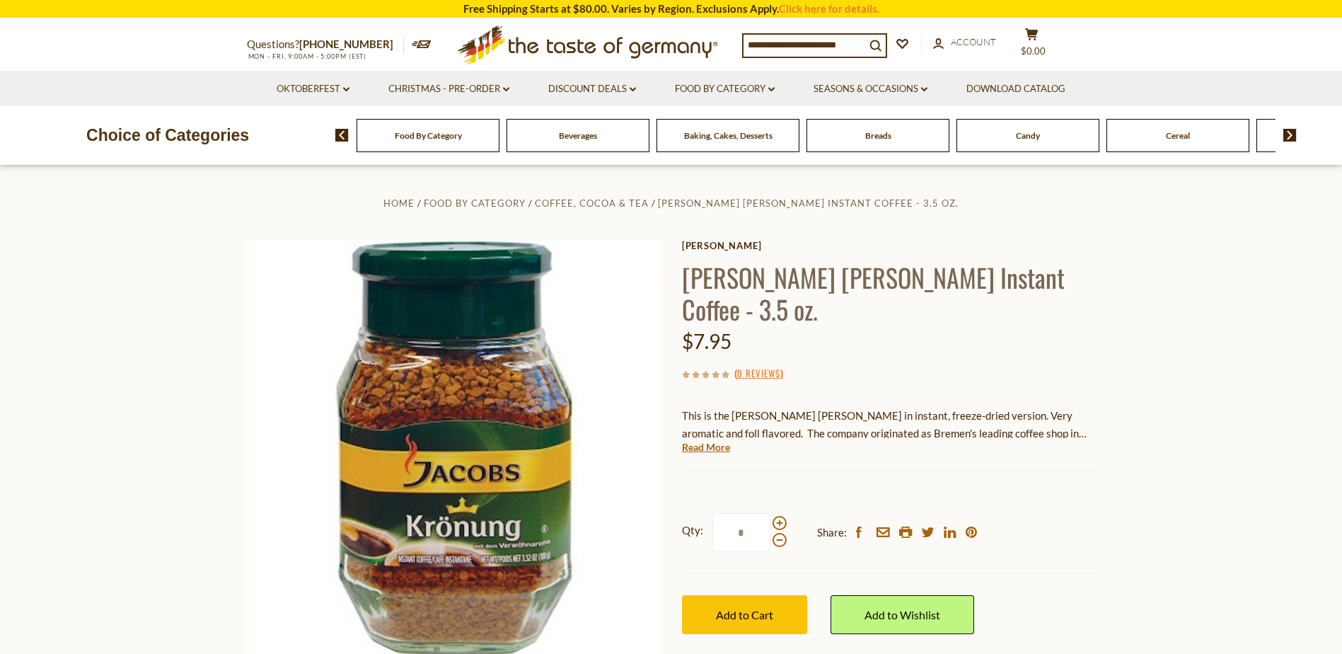
click at [1059, 288] on h1 "[PERSON_NAME] [PERSON_NAME] Instant Coffee - 3.5 oz." at bounding box center [889, 293] width 414 height 64
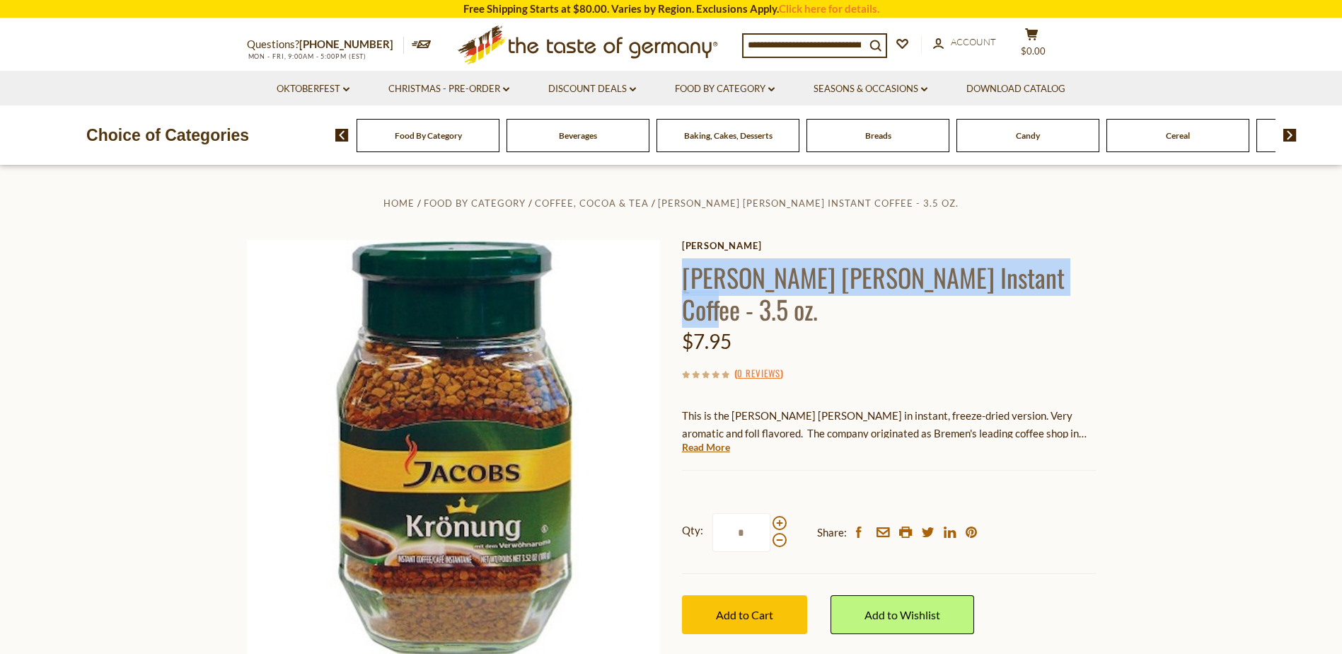
drag, startPoint x: 1048, startPoint y: 283, endPoint x: 684, endPoint y: 284, distance: 364.3
click at [684, 284] on h1 "[PERSON_NAME] [PERSON_NAME] Instant Coffee - 3.5 oz." at bounding box center [889, 293] width 414 height 64
copy h1 "[PERSON_NAME] [PERSON_NAME] Instant Coffee - 3.5 oz."
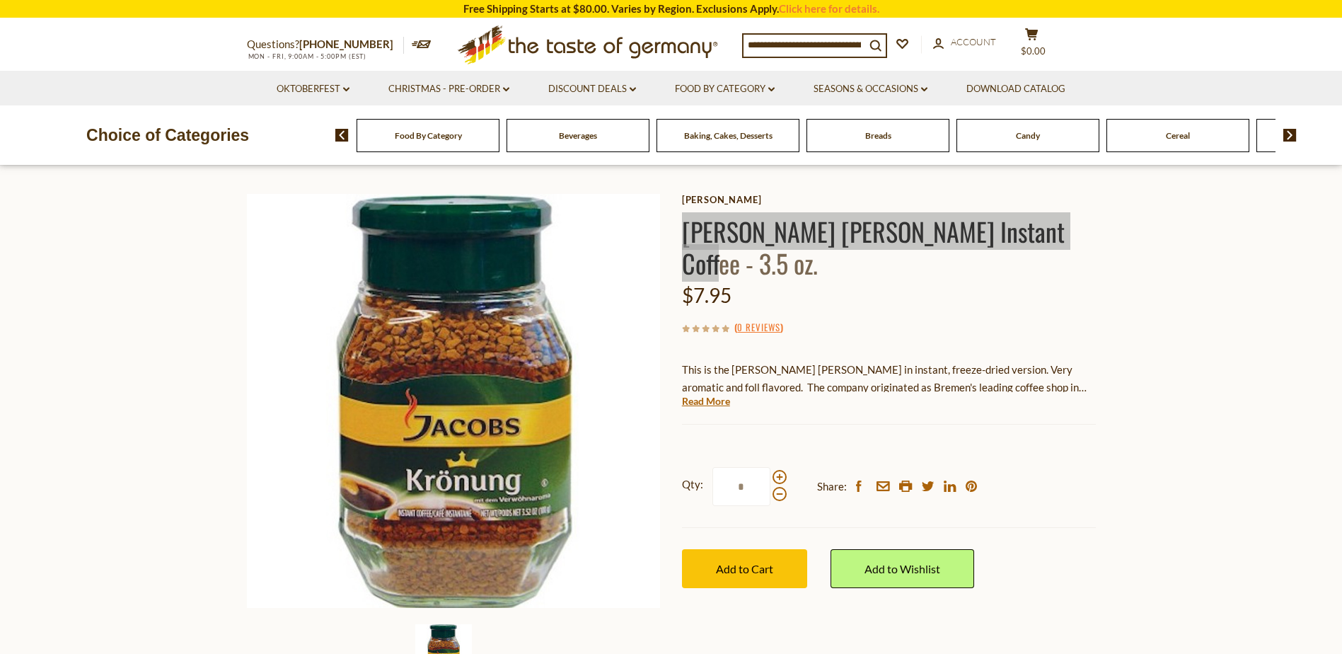
scroll to position [71, 0]
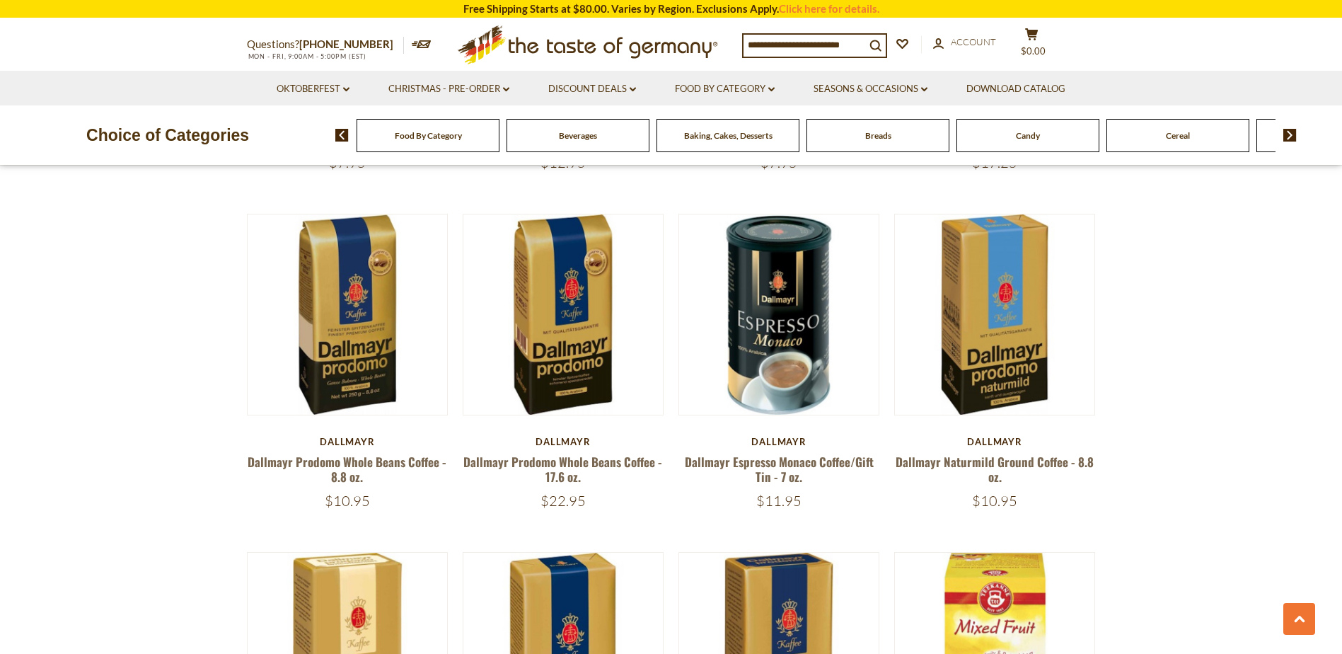
scroll to position [822, 0]
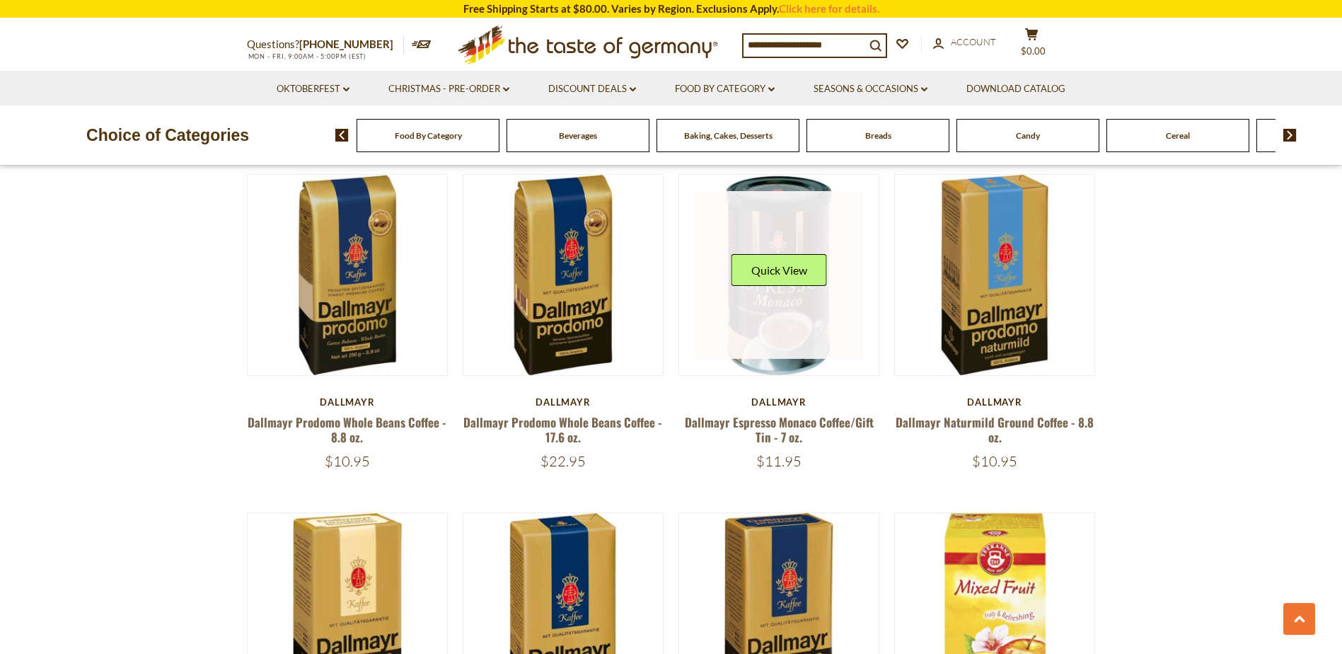
click at [803, 325] on link at bounding box center [779, 275] width 168 height 168
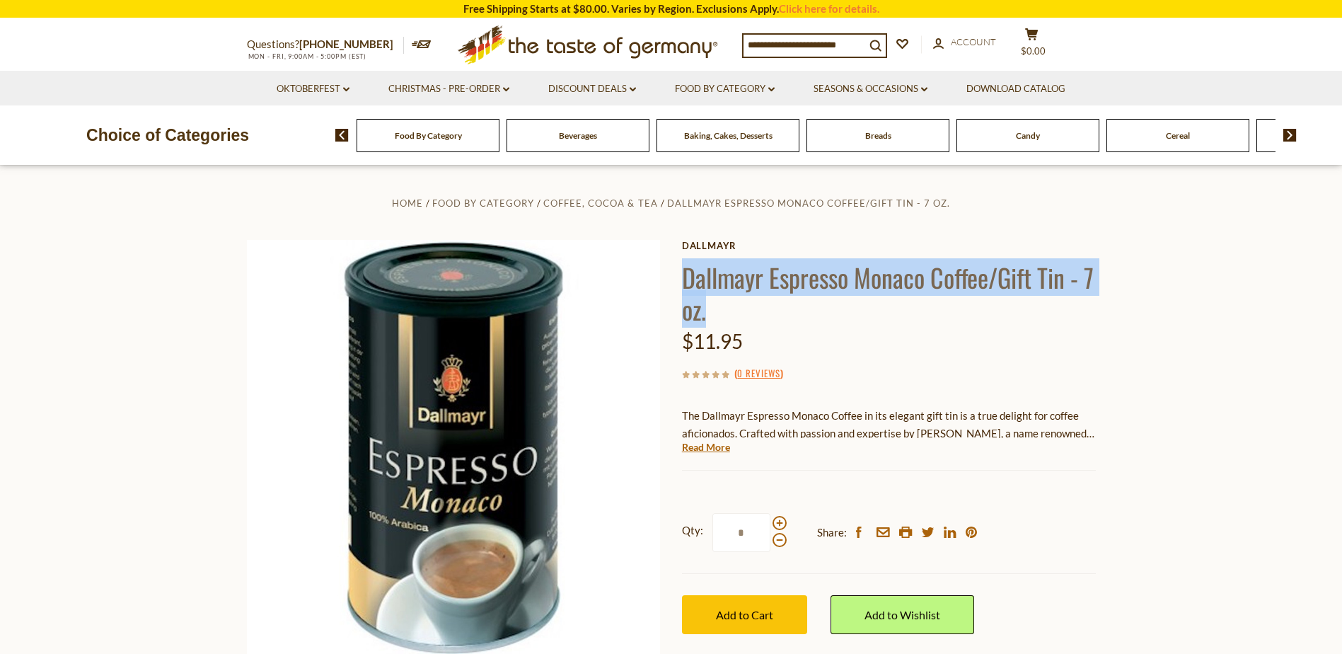
drag, startPoint x: 685, startPoint y: 273, endPoint x: 725, endPoint y: 305, distance: 50.8
click at [725, 305] on h1 "Dallmayr Espresso Monaco Coffee/Gift Tin - 7 oz." at bounding box center [889, 293] width 414 height 64
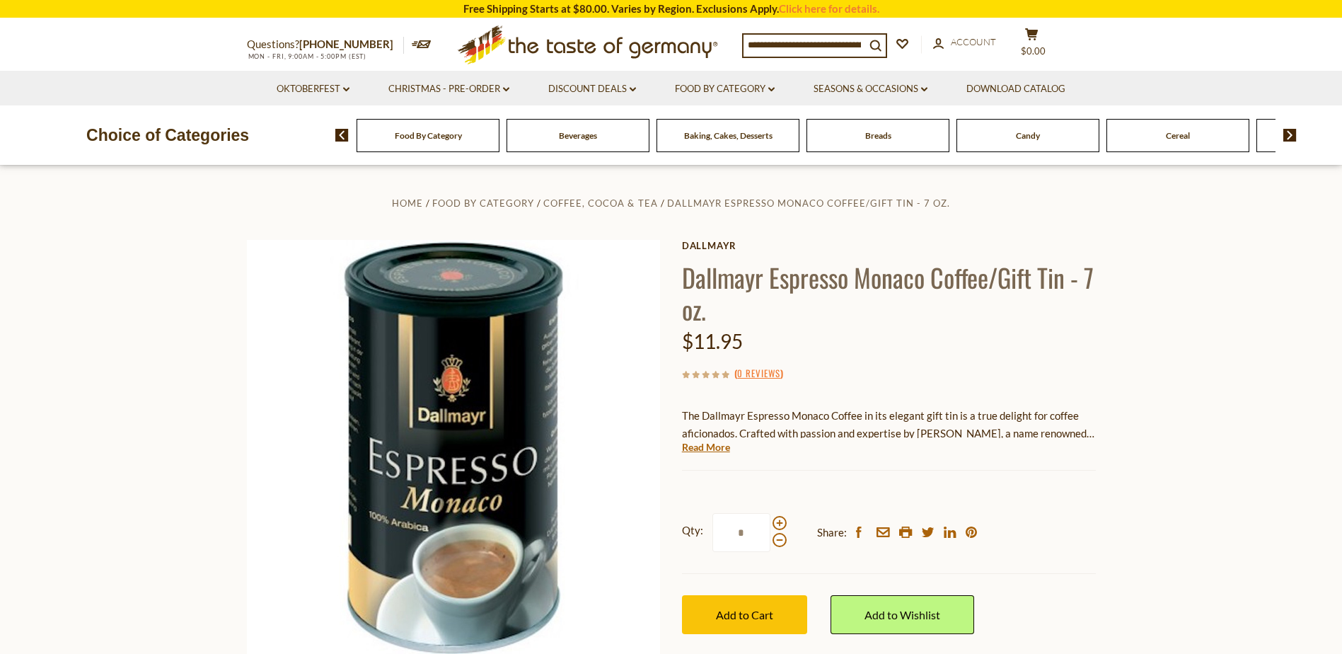
drag, startPoint x: 725, startPoint y: 305, endPoint x: 685, endPoint y: 280, distance: 46.7
click at [685, 280] on h1 "Dallmayr Espresso Monaco Coffee/Gift Tin - 7 oz." at bounding box center [889, 293] width 414 height 64
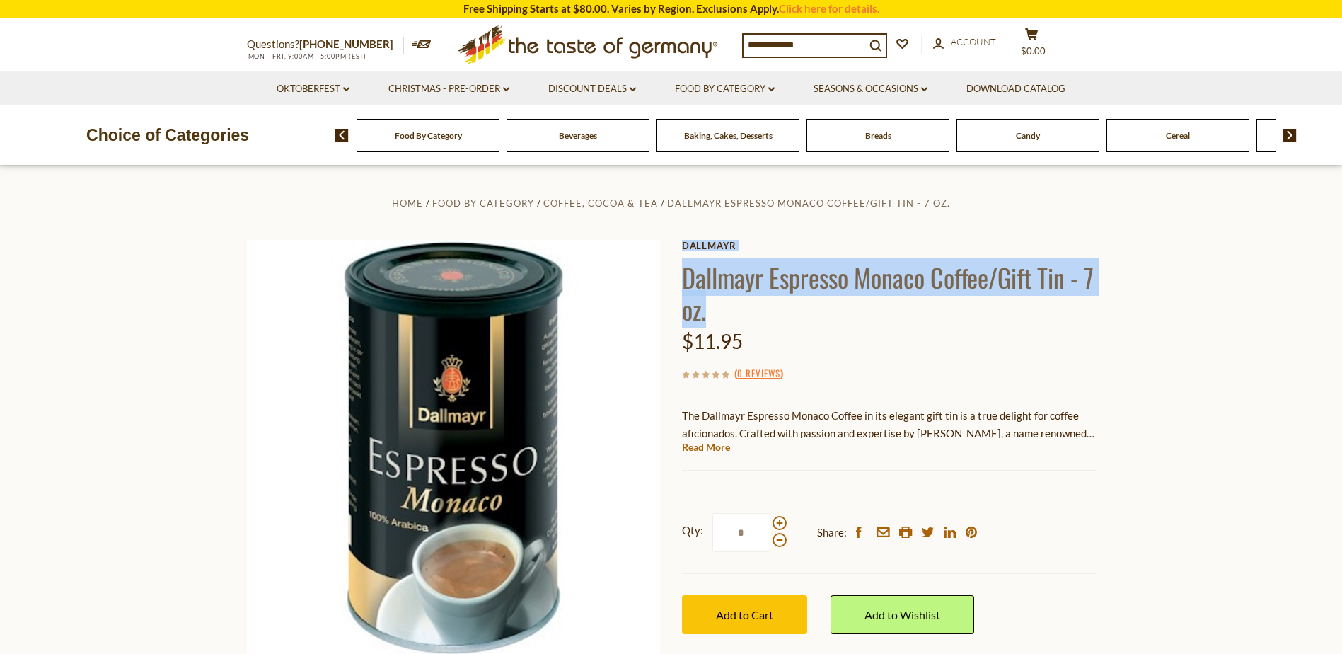
drag, startPoint x: 680, startPoint y: 273, endPoint x: 721, endPoint y: 311, distance: 55.6
click at [721, 311] on div "Home Food By Category Coffee, Cocoa & Tea Dallmayr Espresso Monaco Coffee/Gift …" at bounding box center [671, 466] width 870 height 544
click at [721, 307] on h1 "Dallmayr Espresso Monaco Coffee/Gift Tin - 7 oz." at bounding box center [889, 293] width 414 height 64
drag, startPoint x: 681, startPoint y: 277, endPoint x: 724, endPoint y: 306, distance: 52.0
click at [724, 306] on h1 "Dallmayr Espresso Monaco Coffee/Gift Tin - 7 oz." at bounding box center [889, 293] width 414 height 64
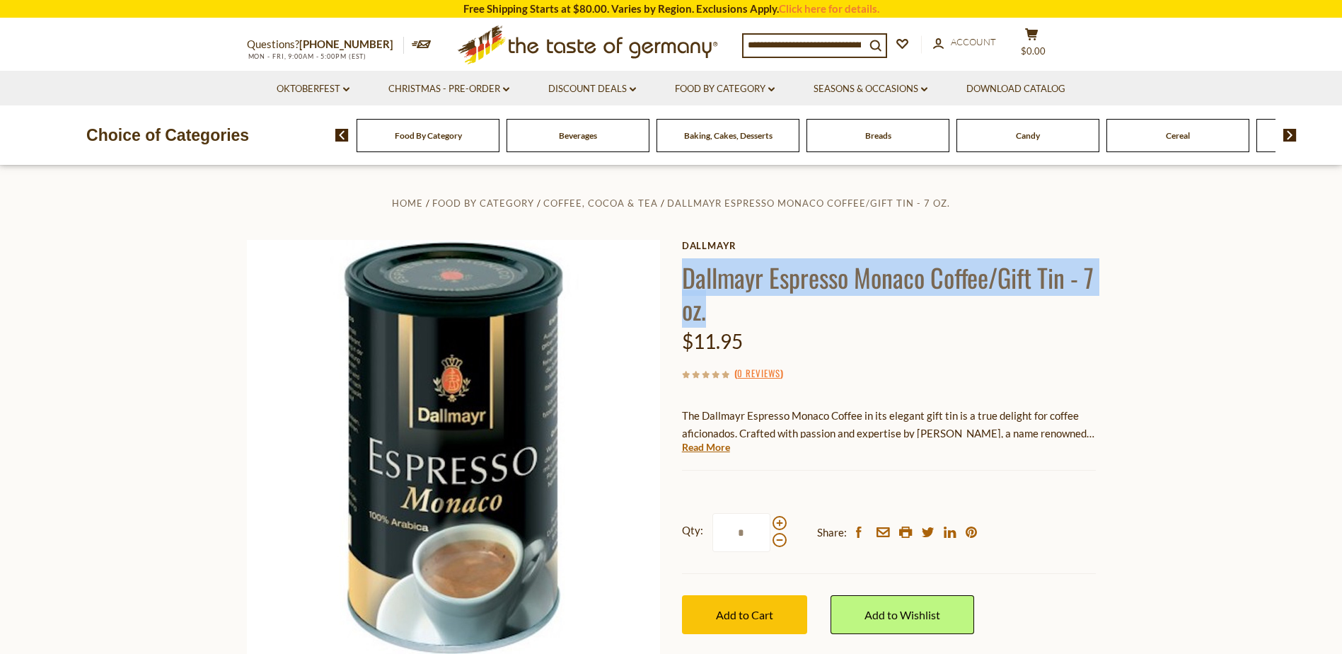
copy h1 "Dallmayr Espresso Monaco Coffee/Gift Tin - 7 oz."
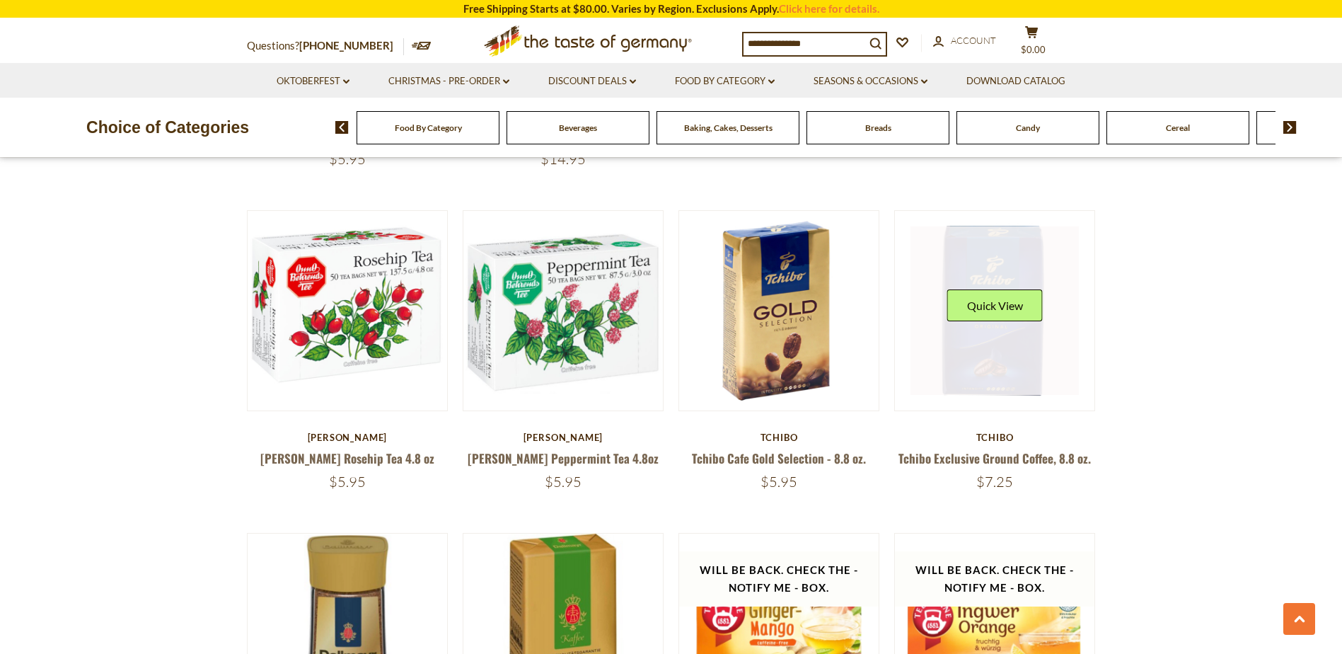
scroll to position [1812, 0]
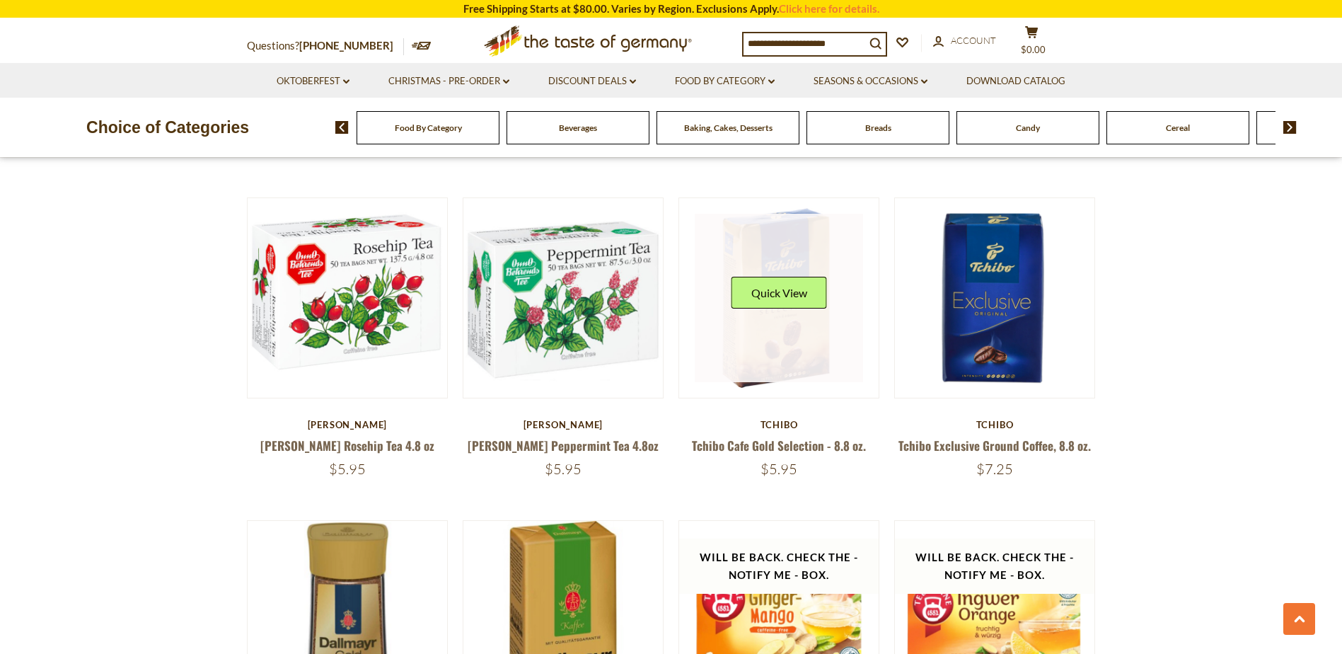
click at [801, 354] on link at bounding box center [779, 298] width 168 height 168
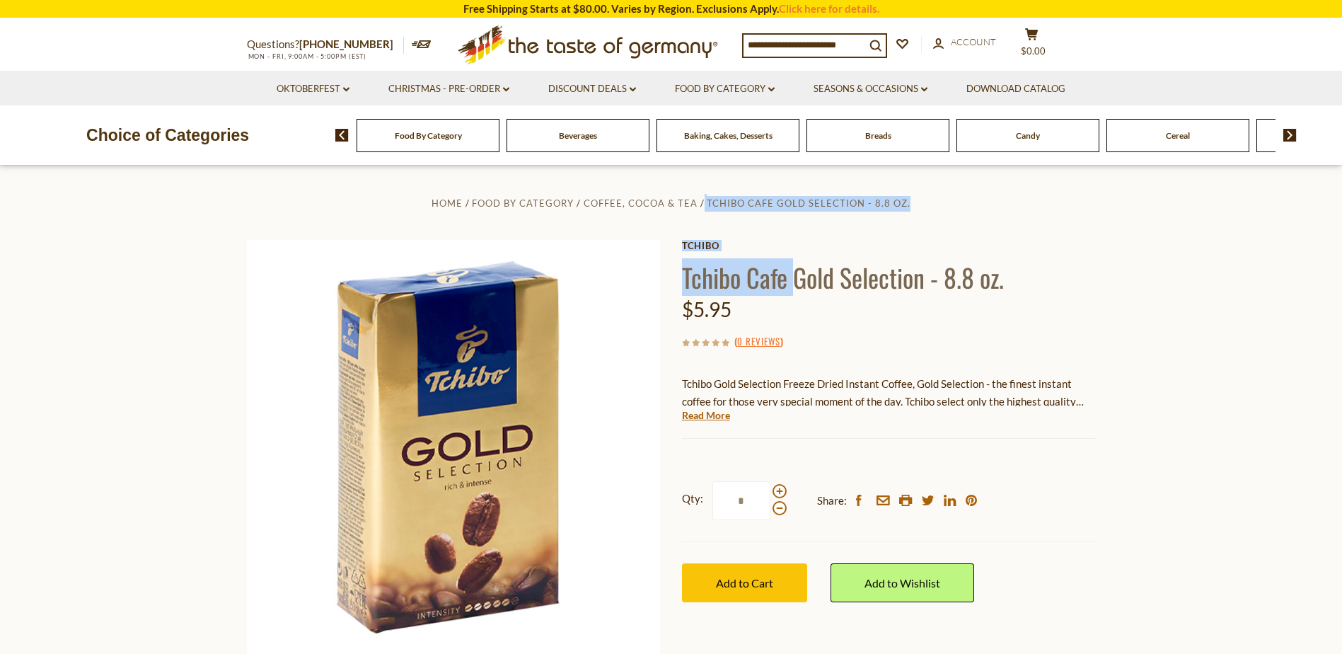
drag, startPoint x: 676, startPoint y: 276, endPoint x: 799, endPoint y: 281, distance: 122.5
click at [799, 281] on div "Home Food By Category Coffee, Cocoa & Tea Tchibo Cafe Gold Selection - 8.8 oz. …" at bounding box center [671, 466] width 870 height 544
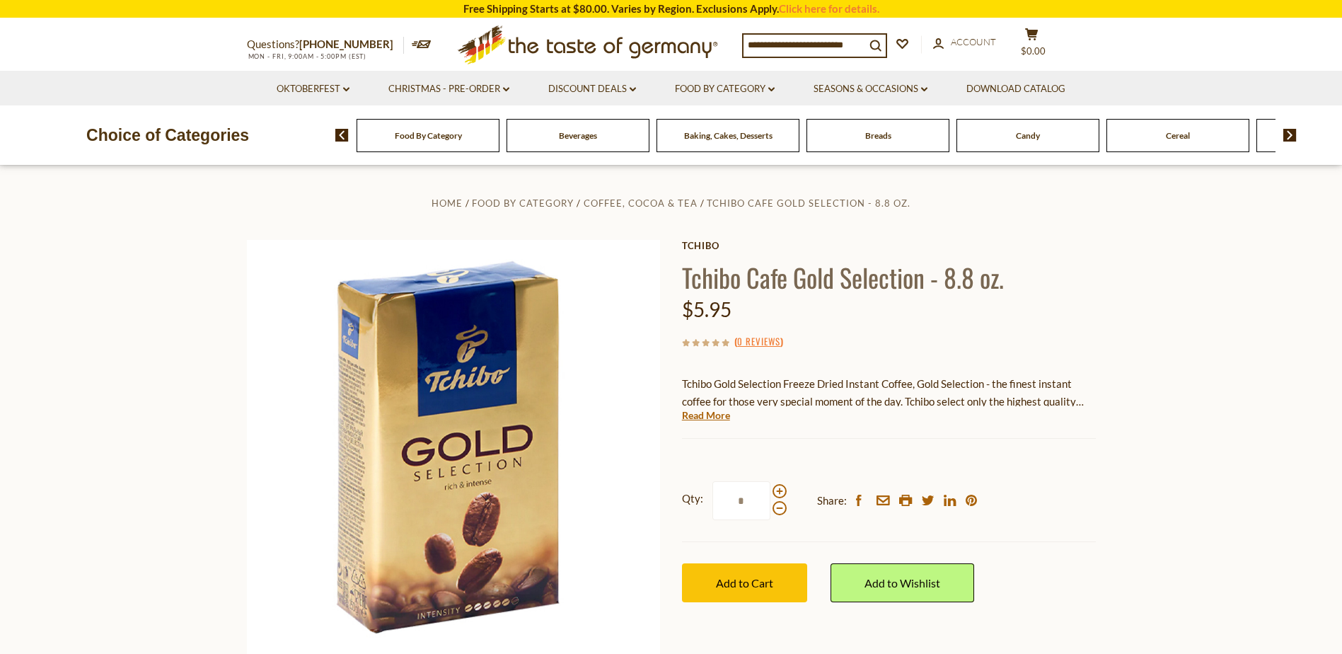
click at [799, 281] on h1 "Tchibo Cafe Gold Selection - 8.8 oz." at bounding box center [889, 277] width 414 height 32
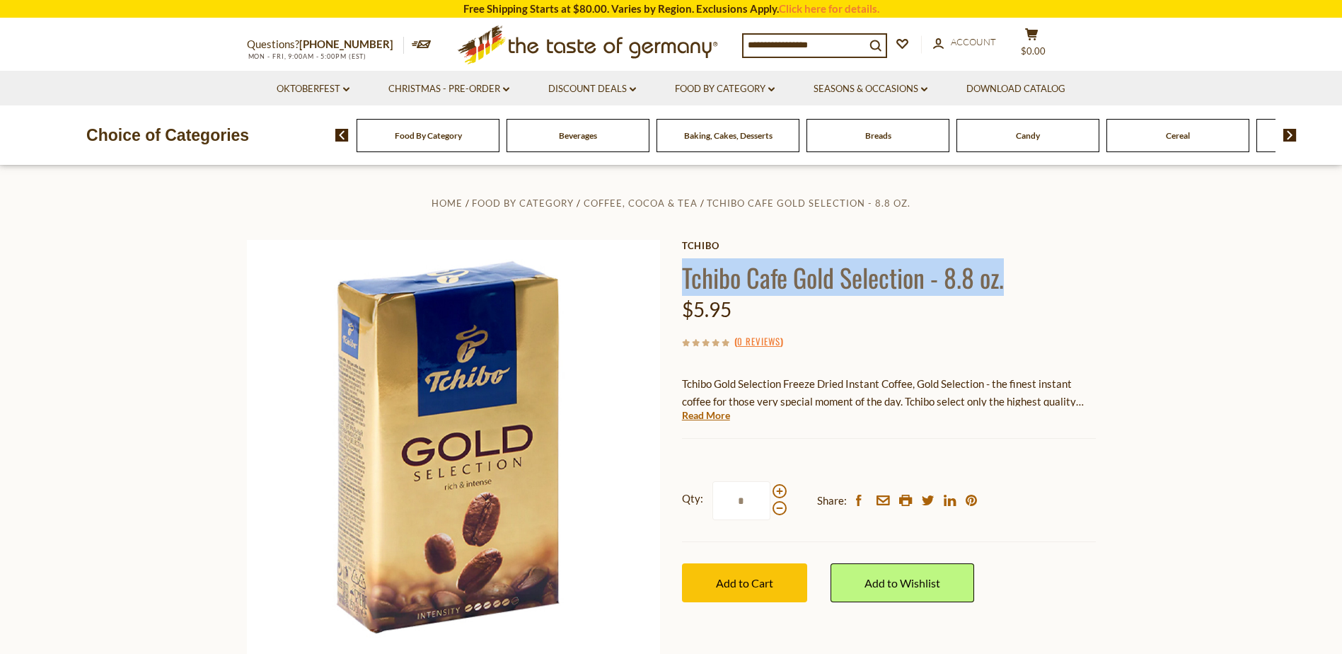
drag, startPoint x: 684, startPoint y: 277, endPoint x: 1004, endPoint y: 277, distance: 319.7
click at [1004, 277] on h1 "Tchibo Cafe Gold Selection - 8.8 oz." at bounding box center [889, 277] width 414 height 32
copy h1 "Tchibo Cafe Gold Selection - 8.8 oz."
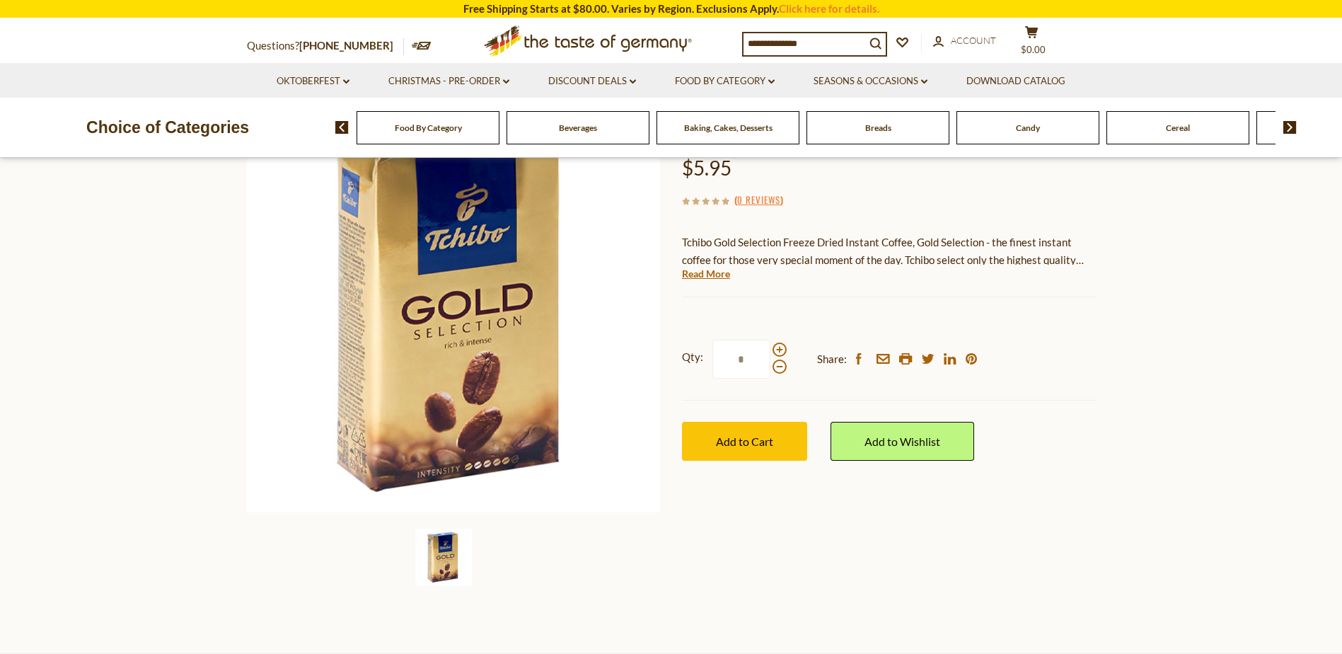
scroll to position [212, 0]
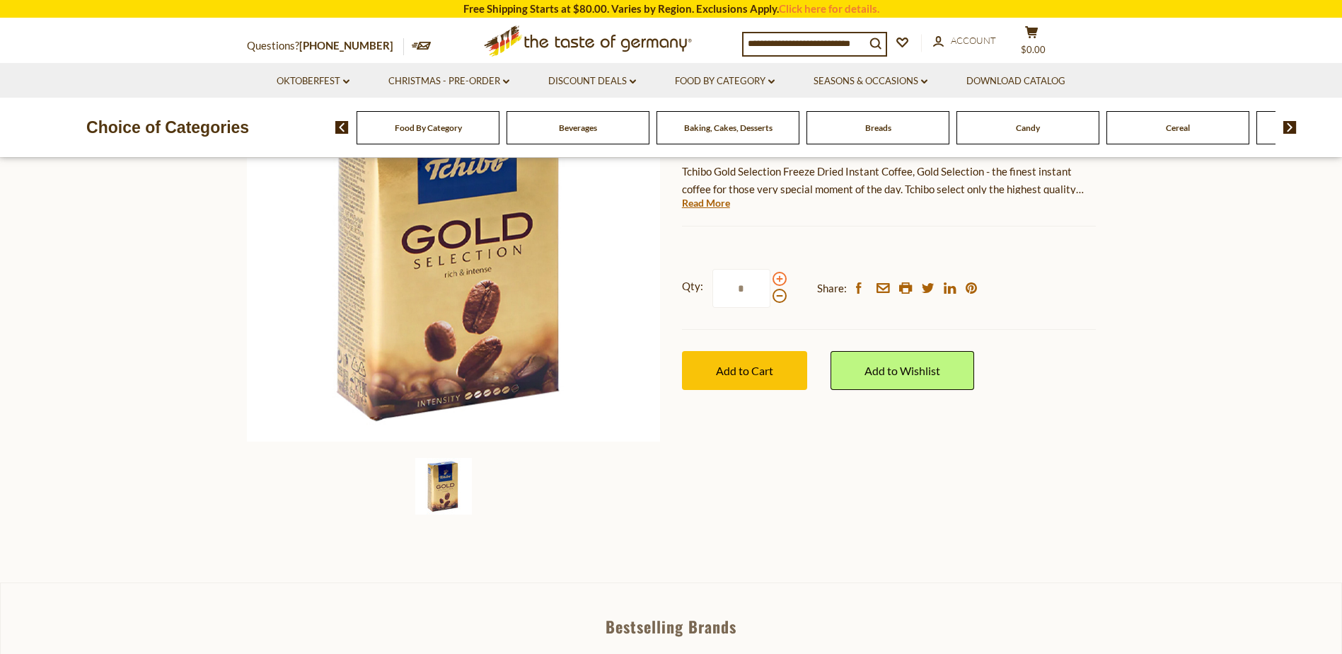
click at [776, 282] on span at bounding box center [779, 279] width 14 height 14
click at [770, 282] on input "*" at bounding box center [741, 288] width 58 height 39
click at [776, 301] on span at bounding box center [779, 296] width 14 height 14
click at [770, 301] on input "*" at bounding box center [741, 288] width 58 height 39
click at [776, 301] on span at bounding box center [779, 296] width 14 height 14
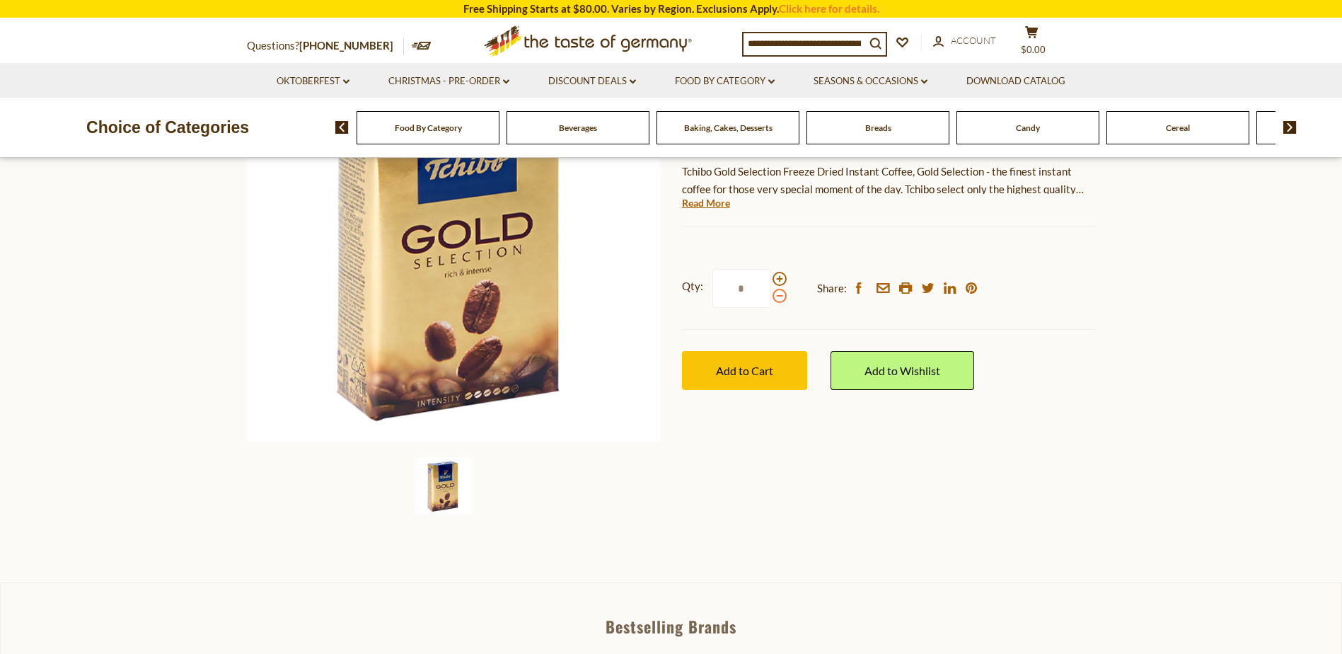
click at [770, 301] on input "*" at bounding box center [741, 288] width 58 height 39
click at [777, 285] on span at bounding box center [779, 279] width 14 height 14
click at [770, 285] on input "*" at bounding box center [741, 288] width 58 height 39
type input "*"
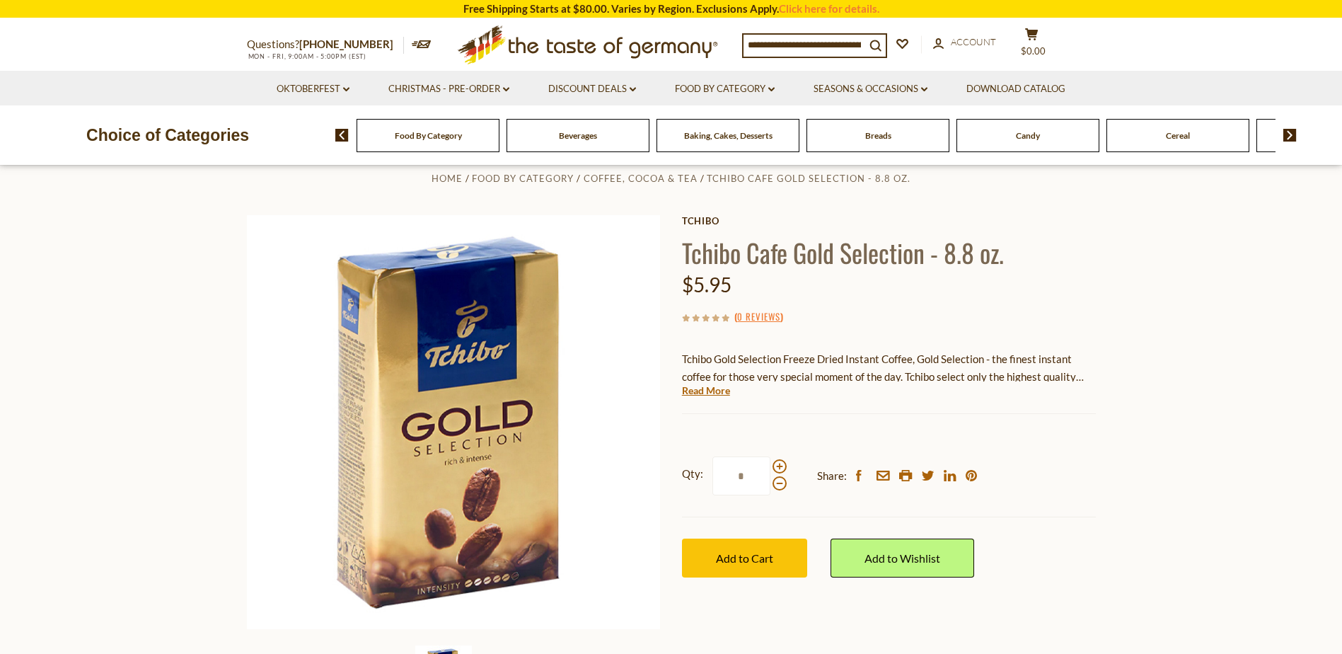
scroll to position [0, 0]
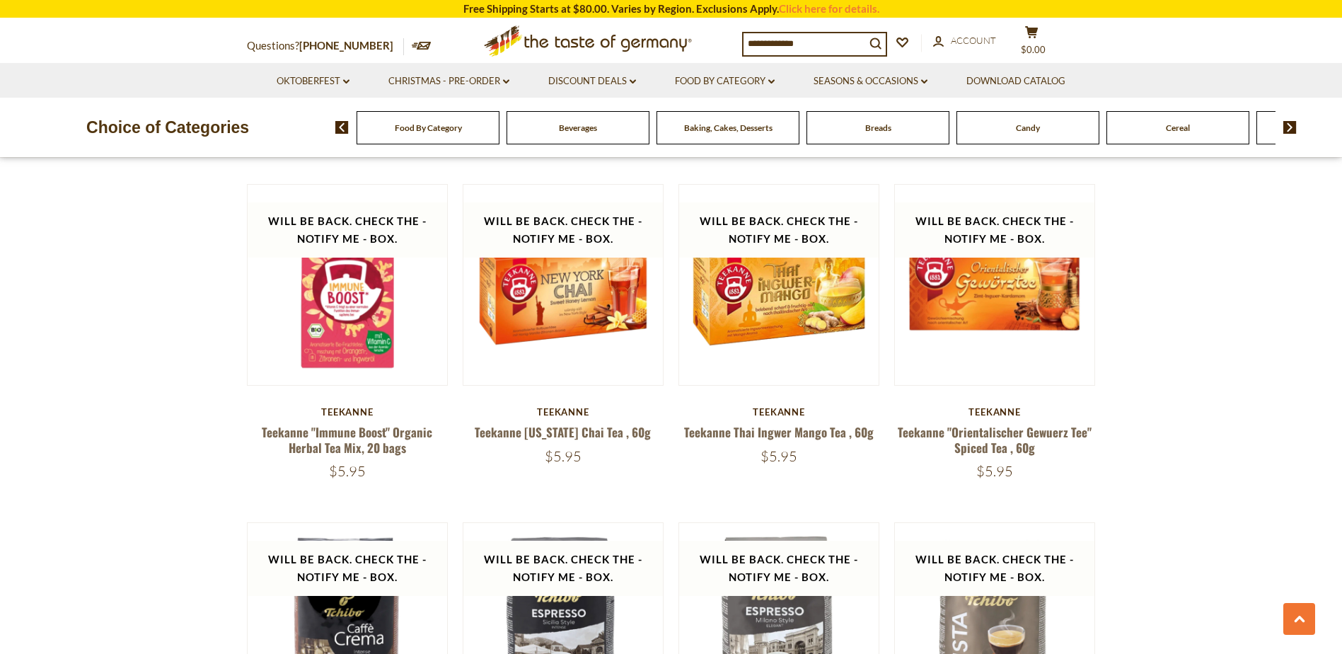
scroll to position [2519, 0]
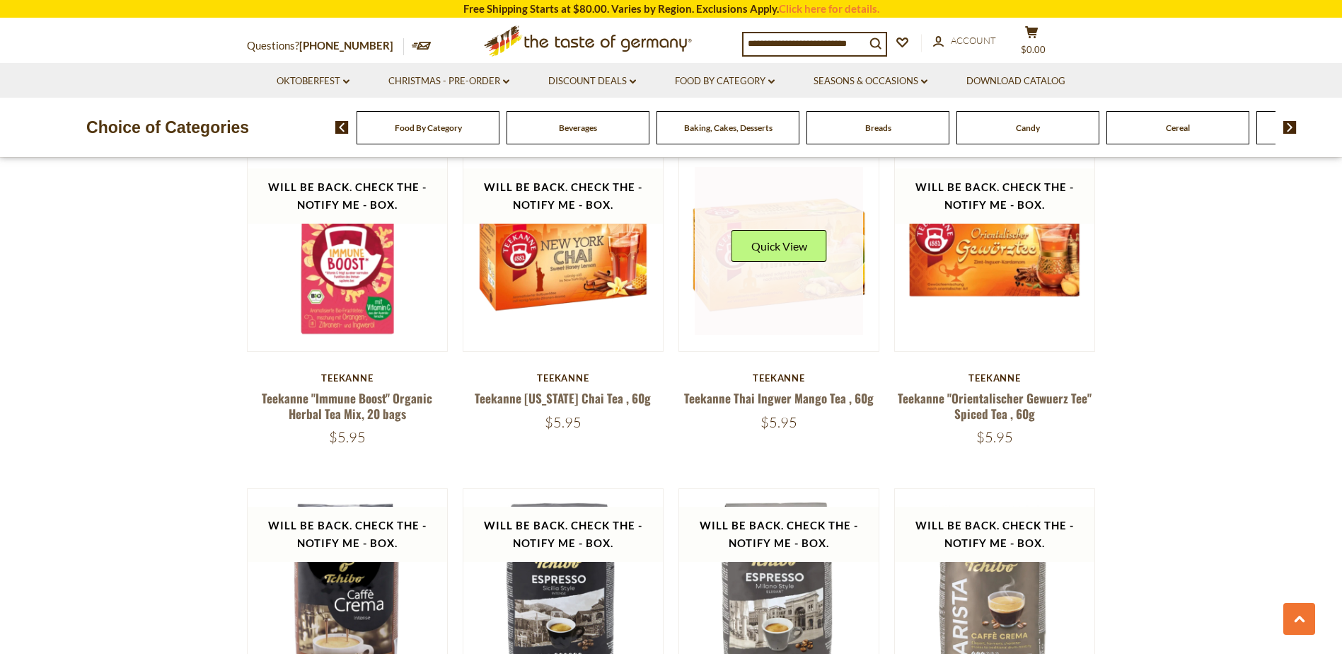
click at [802, 289] on link at bounding box center [779, 251] width 168 height 168
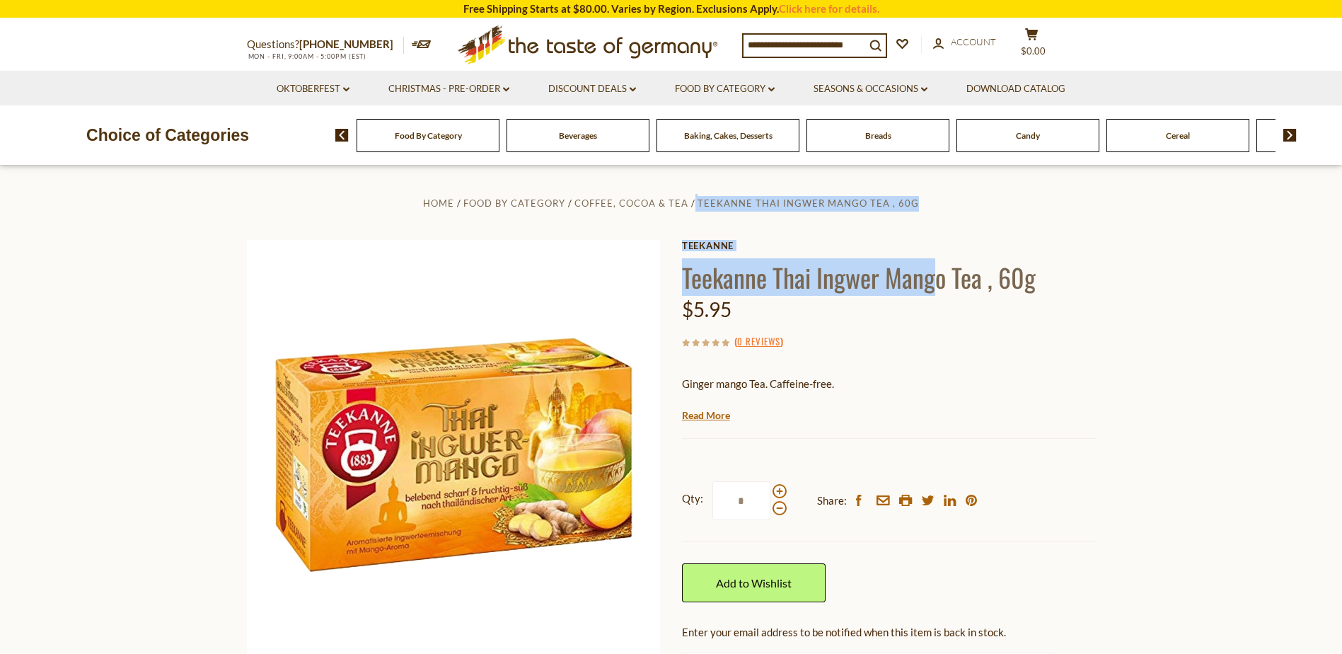
drag, startPoint x: 676, startPoint y: 276, endPoint x: 951, endPoint y: 287, distance: 275.4
click at [951, 287] on div "Home Food By Category Coffee, Cocoa & Tea Teekanne Thai Ingwer Mango Tea , 60g …" at bounding box center [671, 473] width 870 height 558
drag, startPoint x: 951, startPoint y: 287, endPoint x: 974, endPoint y: 290, distance: 22.8
click at [963, 289] on h1 "Teekanne Thai Ingwer Mango Tea , 60g" at bounding box center [889, 277] width 414 height 32
drag, startPoint x: 1069, startPoint y: 289, endPoint x: 680, endPoint y: 282, distance: 389.1
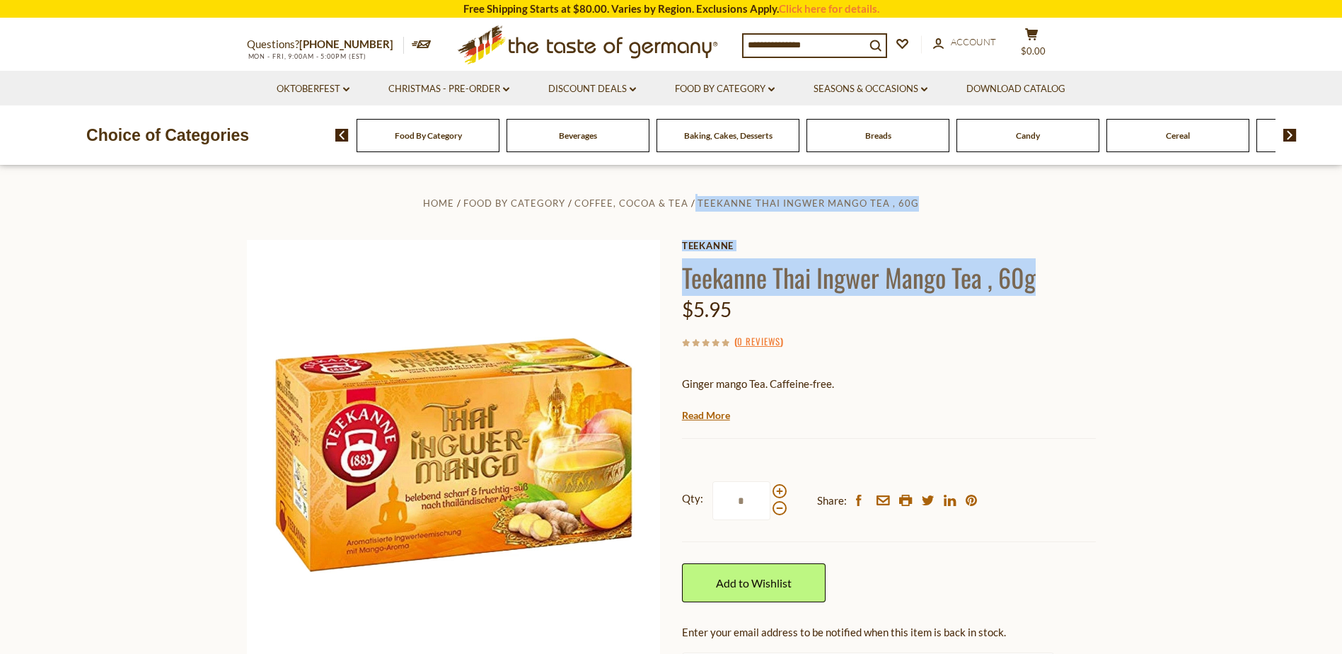
click at [680, 282] on div "Home Food By Category Coffee, Cocoa & Tea Teekanne Thai Ingwer Mango Tea , 60g …" at bounding box center [671, 473] width 870 height 558
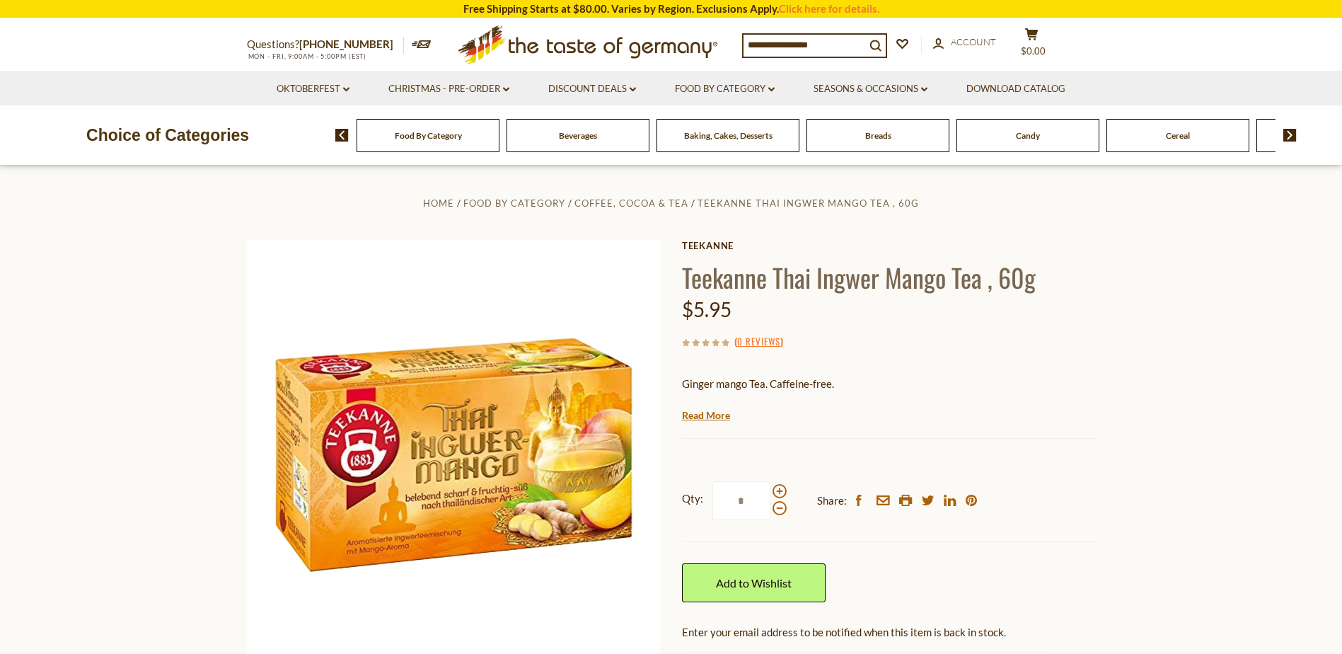
drag, startPoint x: 680, startPoint y: 282, endPoint x: 740, endPoint y: 296, distance: 60.9
click at [740, 296] on div "$5.95" at bounding box center [889, 309] width 414 height 33
drag, startPoint x: 687, startPoint y: 276, endPoint x: 878, endPoint y: 279, distance: 191.7
click at [878, 279] on h1 "Teekanne Thai Ingwer Mango Tea , 60g" at bounding box center [889, 277] width 414 height 32
drag, startPoint x: 878, startPoint y: 279, endPoint x: 738, endPoint y: 285, distance: 140.9
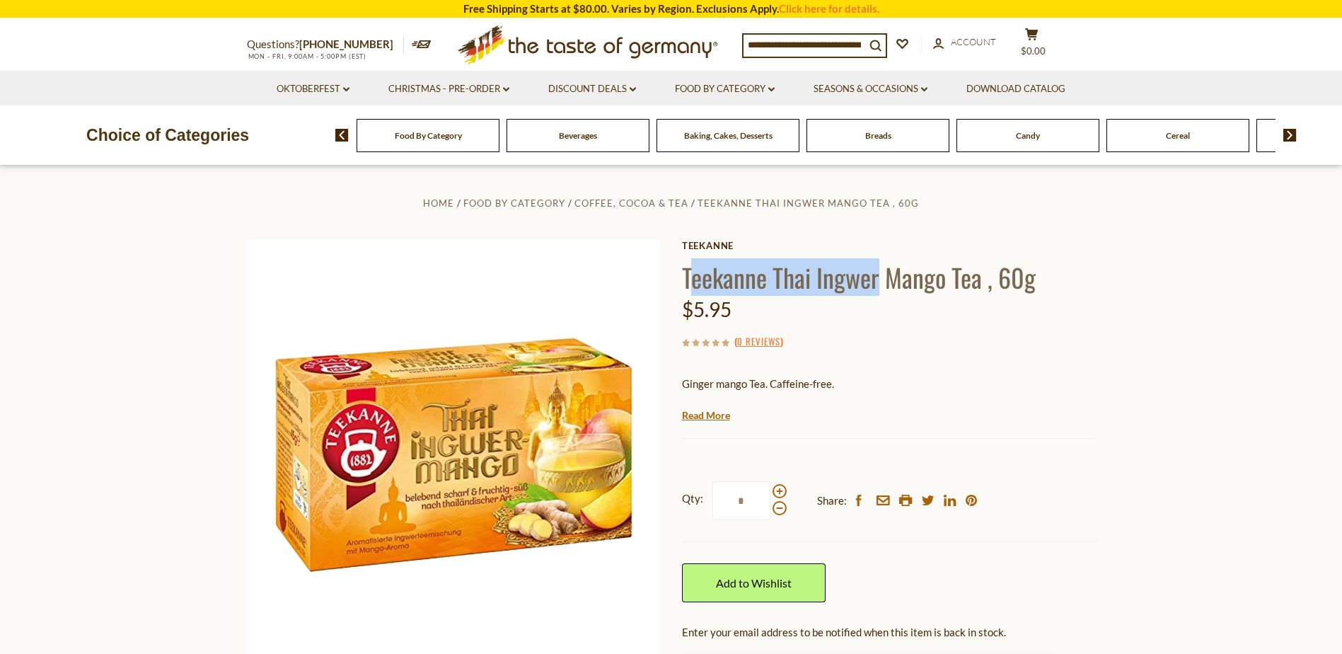
click at [772, 289] on h1 "Teekanne Thai Ingwer Mango Tea , 60g" at bounding box center [889, 277] width 414 height 32
drag, startPoint x: 679, startPoint y: 275, endPoint x: 849, endPoint y: 281, distance: 170.6
click at [849, 281] on div "Home Food By Category Coffee, Cocoa & Tea Teekanne Thai Ingwer Mango Tea , 60g …" at bounding box center [671, 473] width 870 height 558
drag, startPoint x: 849, startPoint y: 281, endPoint x: 905, endPoint y: 294, distance: 56.6
click at [856, 288] on h1 "Teekanne Thai Ingwer Mango Tea , 60g" at bounding box center [889, 277] width 414 height 32
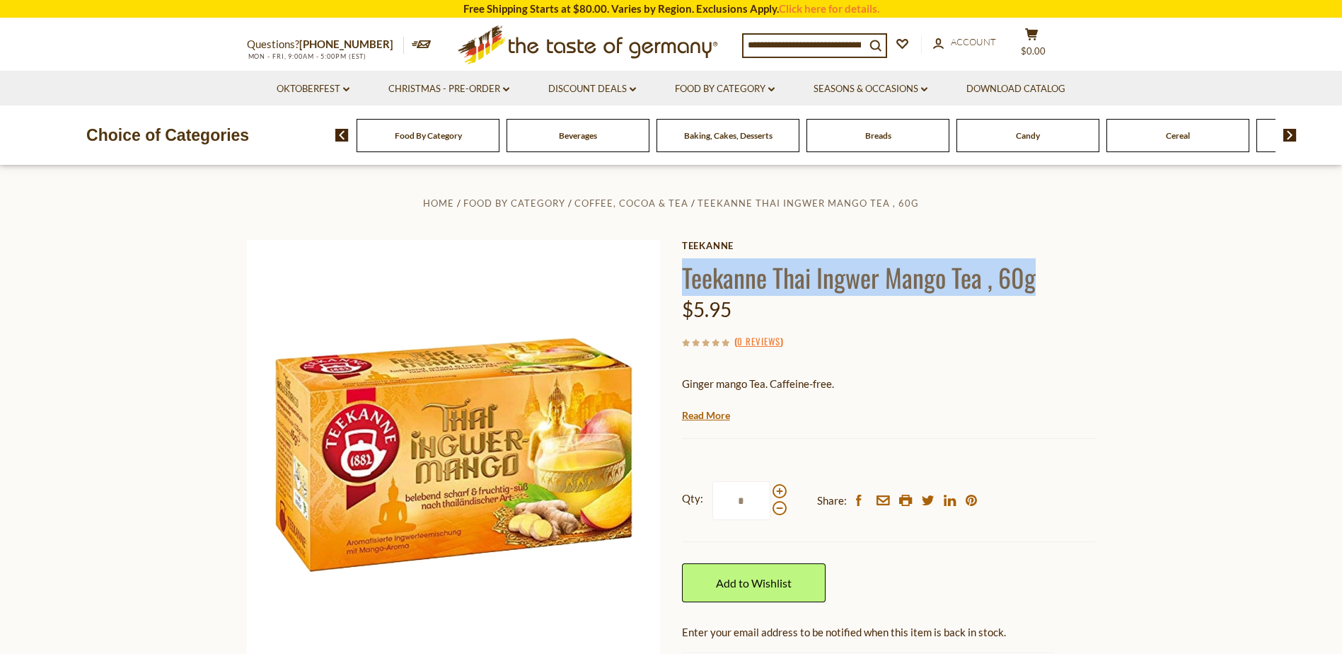
drag, startPoint x: 1032, startPoint y: 288, endPoint x: 682, endPoint y: 280, distance: 350.2
click at [682, 280] on h1 "Teekanne Thai Ingwer Mango Tea , 60g" at bounding box center [889, 277] width 414 height 32
drag, startPoint x: 682, startPoint y: 280, endPoint x: 692, endPoint y: 278, distance: 10.1
copy h1 "Teekanne Thai Ingwer Mango Tea , 60g"
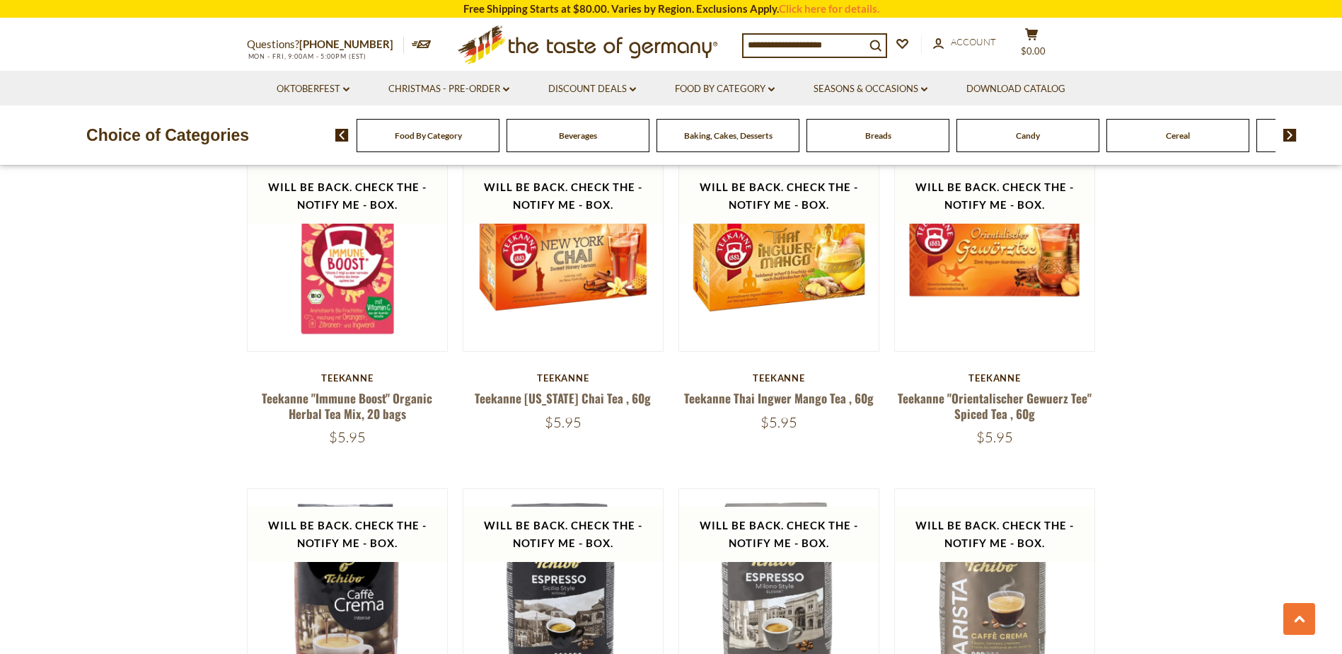
scroll to position [2449, 0]
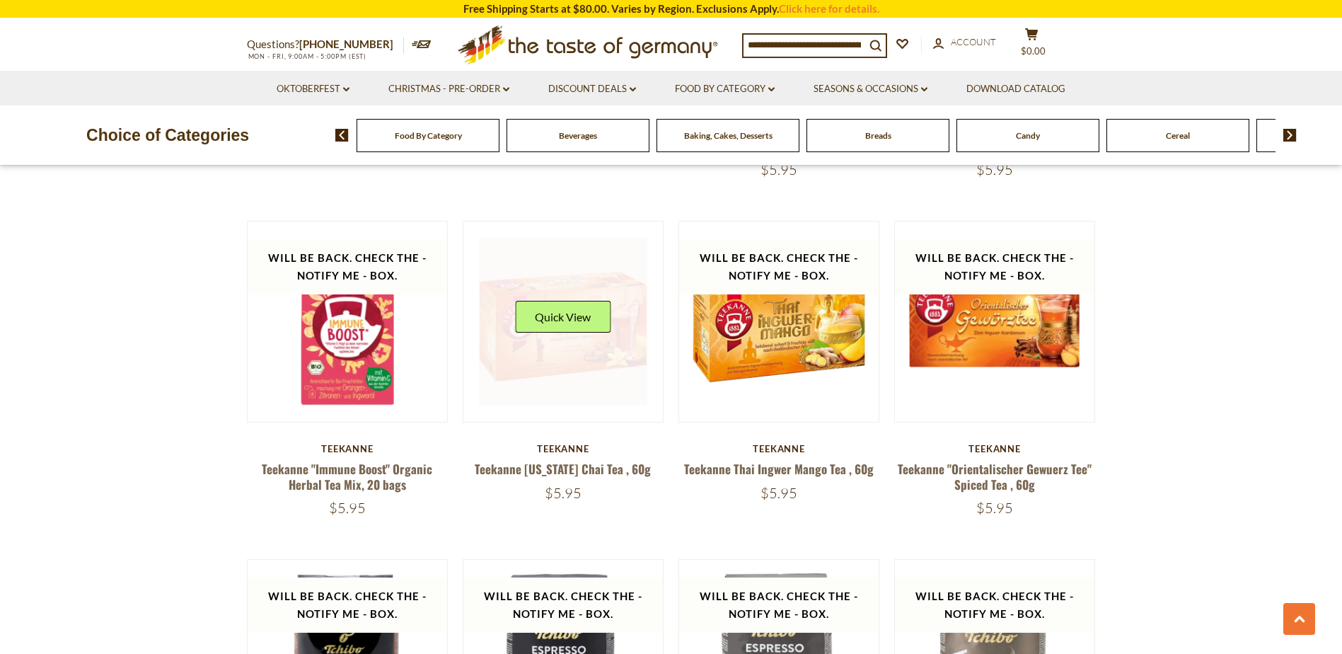
click at [596, 385] on link at bounding box center [563, 322] width 168 height 168
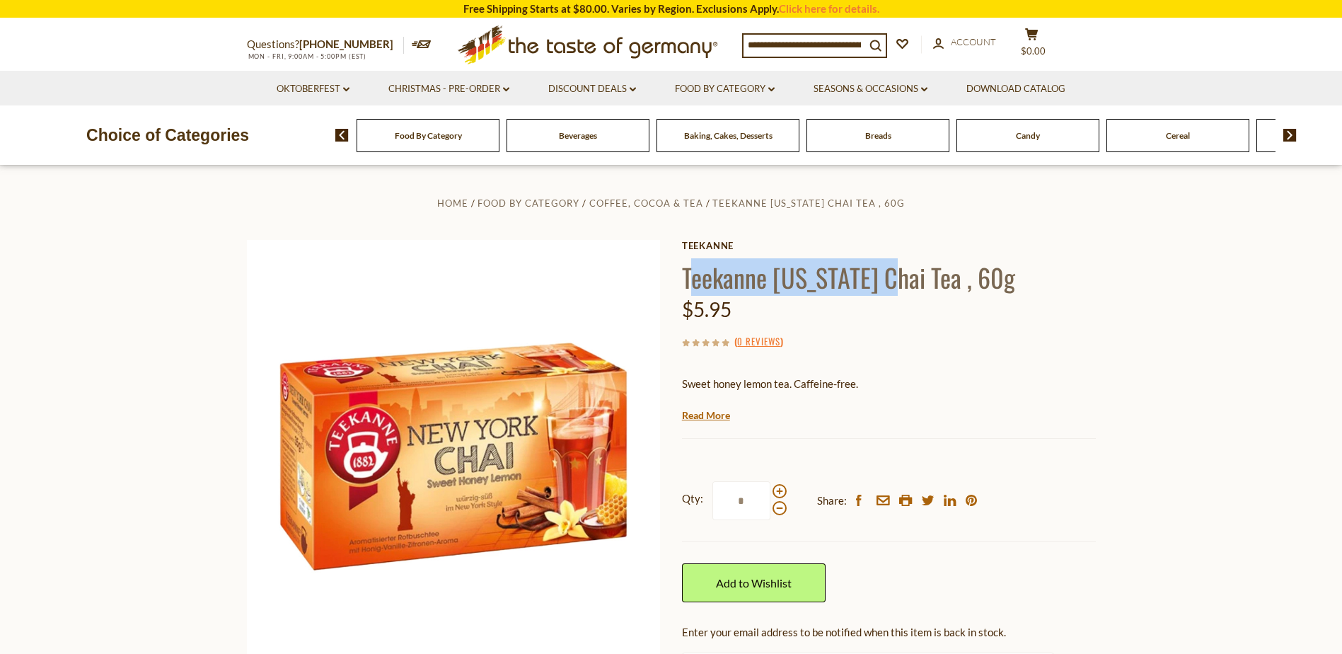
drag, startPoint x: 687, startPoint y: 272, endPoint x: 898, endPoint y: 280, distance: 210.2
click at [898, 280] on h1 "Teekanne [US_STATE] Chai Tea , 60g" at bounding box center [889, 277] width 414 height 32
drag, startPoint x: 898, startPoint y: 280, endPoint x: 878, endPoint y: 284, distance: 19.4
click at [900, 283] on h1 "Teekanne [US_STATE] Chai Tea , 60g" at bounding box center [889, 277] width 414 height 32
click at [666, 272] on div "Home Food By Category Coffee, Cocoa & Tea Teekanne [US_STATE] Chai Tea , 60g Te…" at bounding box center [671, 473] width 870 height 558
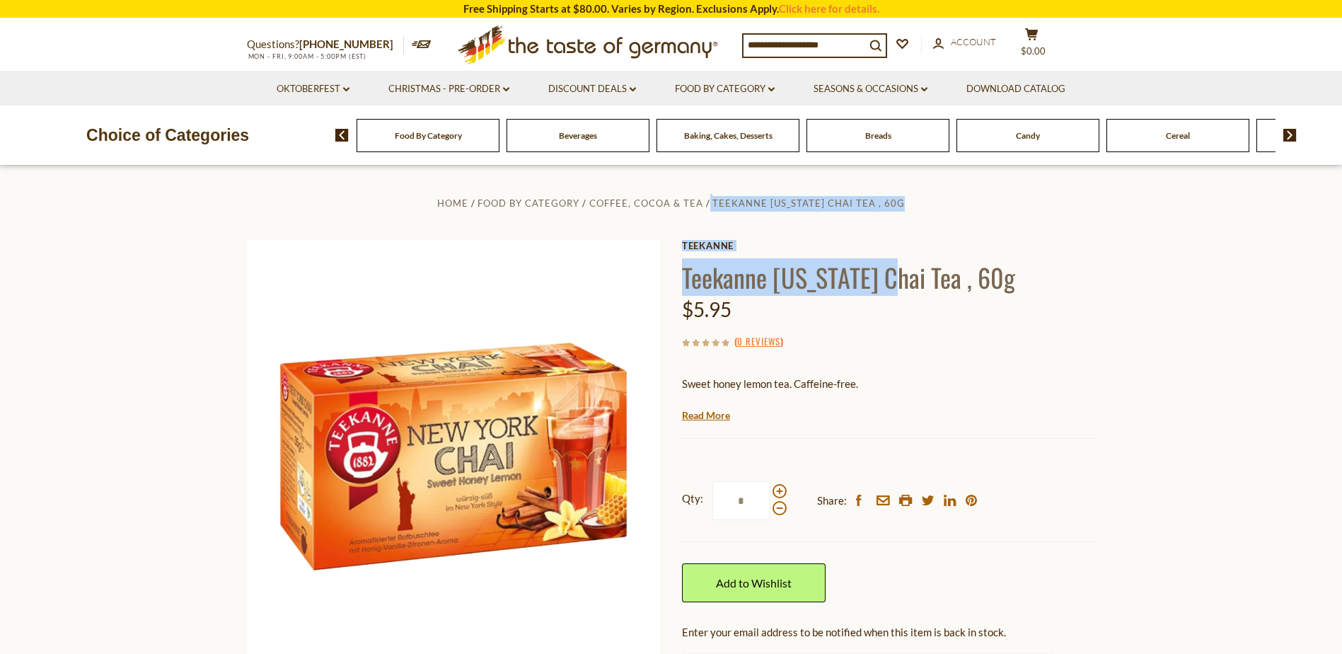
drag, startPoint x: 678, startPoint y: 274, endPoint x: 895, endPoint y: 281, distance: 217.2
click at [895, 281] on div "Home Food By Category Coffee, Cocoa & Tea Teekanne New York Chai Tea , 60g Teek…" at bounding box center [671, 473] width 870 height 558
drag, startPoint x: 895, startPoint y: 281, endPoint x: 915, endPoint y: 286, distance: 20.4
click at [895, 282] on h1 "Teekanne [US_STATE] Chai Tea , 60g" at bounding box center [889, 277] width 414 height 32
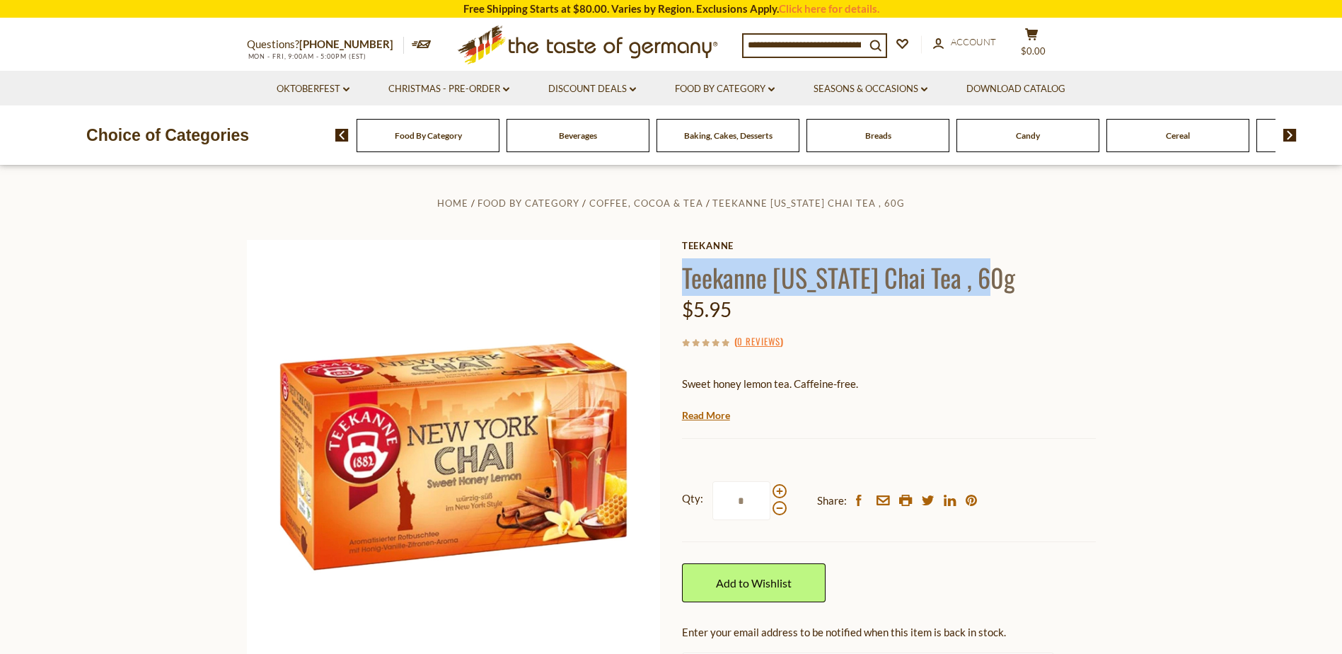
drag, startPoint x: 999, startPoint y: 286, endPoint x: 686, endPoint y: 284, distance: 312.6
click at [686, 284] on h1 "Teekanne [US_STATE] Chai Tea , 60g" at bounding box center [889, 277] width 414 height 32
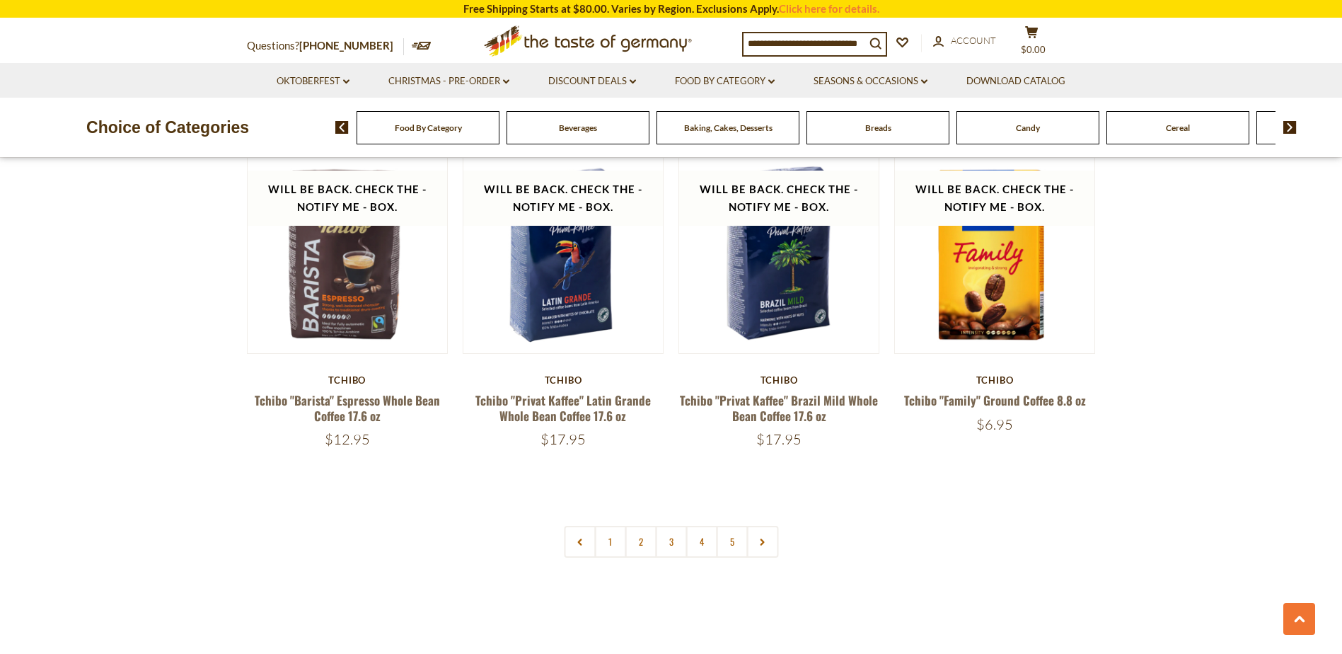
scroll to position [3227, 0]
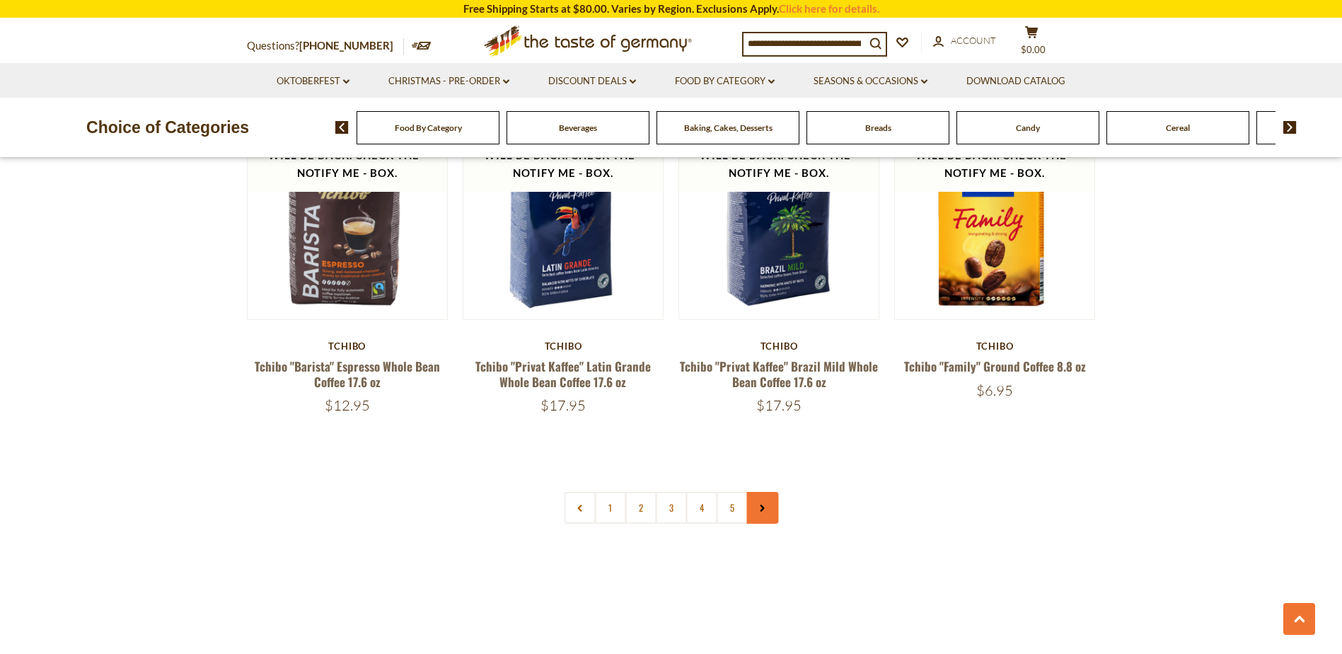
click at [772, 516] on link at bounding box center [762, 508] width 32 height 32
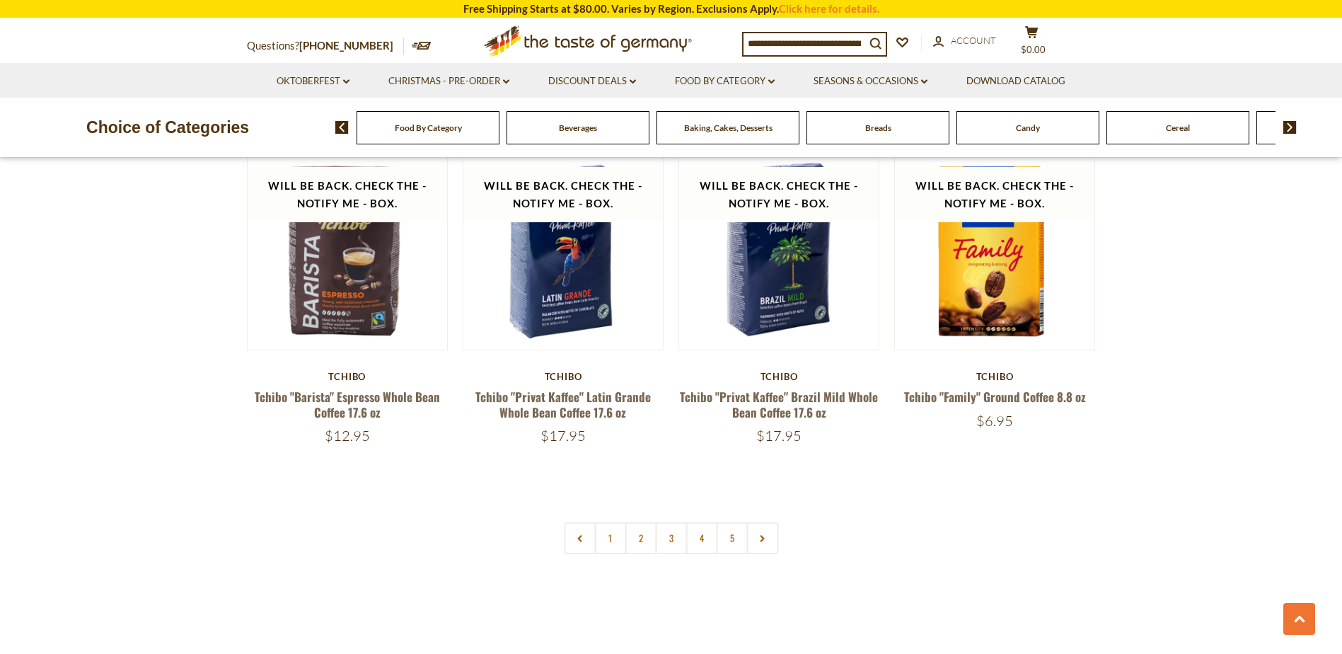
scroll to position [3324, 0]
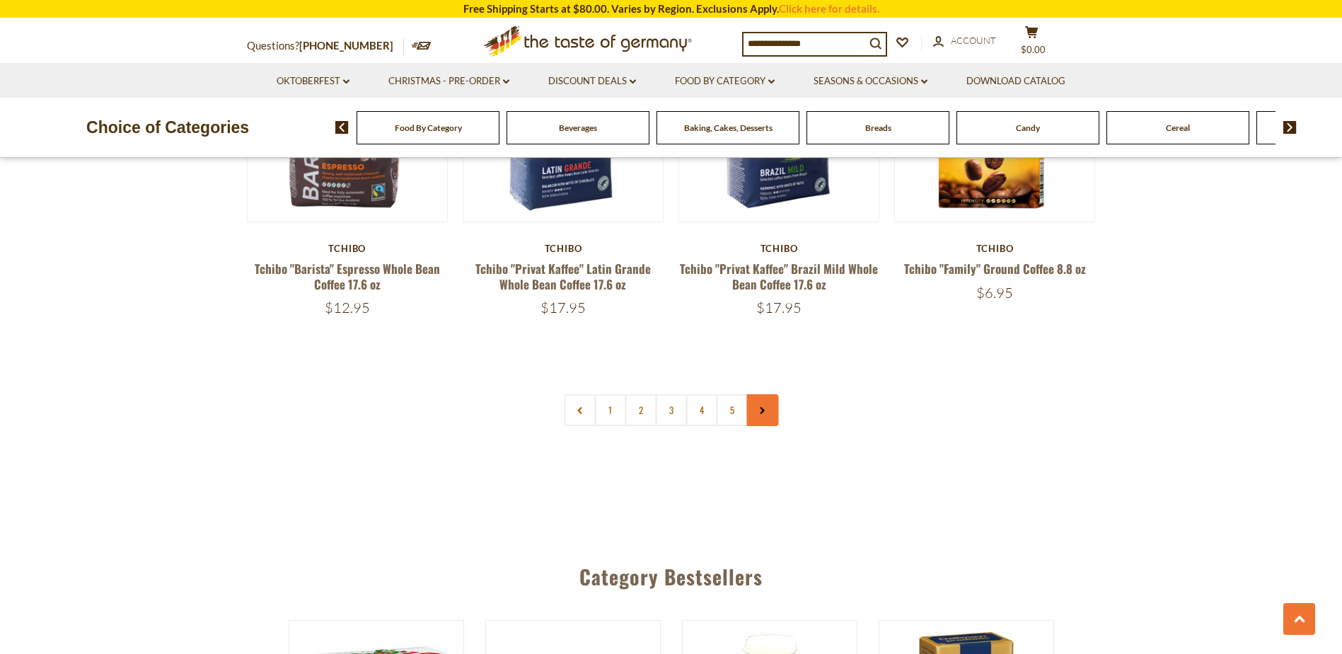
click at [753, 415] on link at bounding box center [762, 410] width 32 height 32
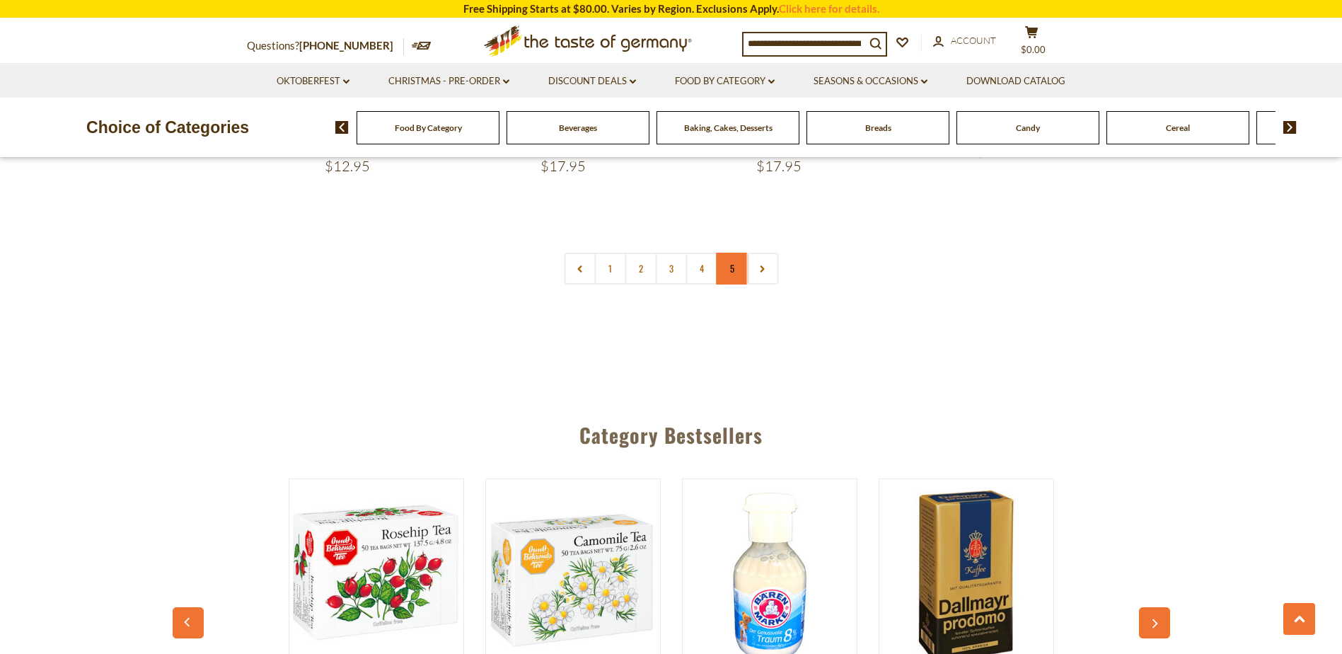
click at [730, 272] on link "5" at bounding box center [732, 269] width 32 height 32
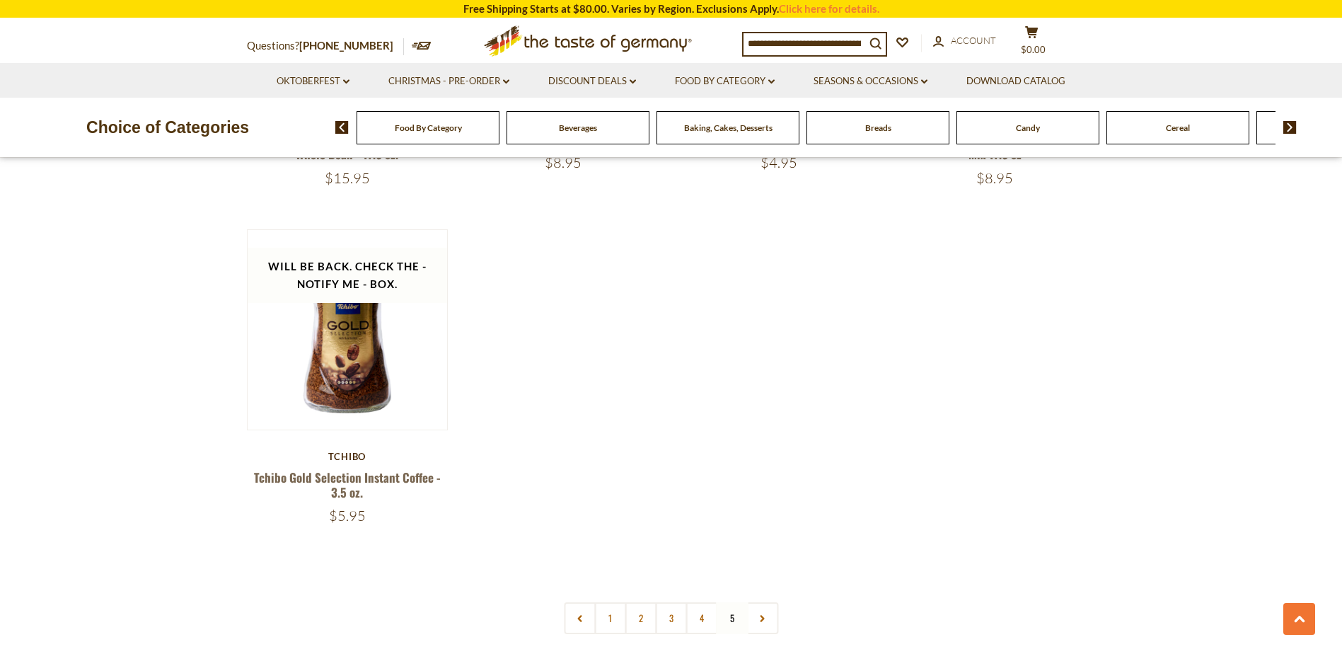
scroll to position [2149, 0]
click at [692, 604] on link "4" at bounding box center [701, 616] width 32 height 32
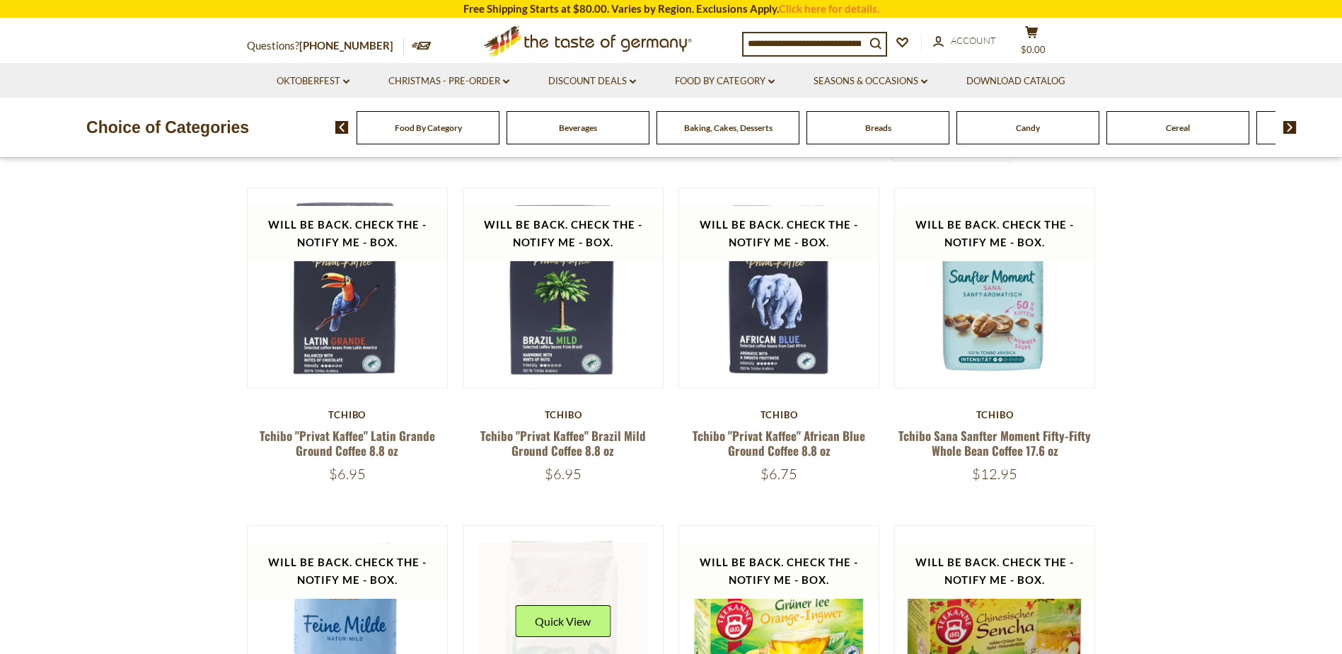
scroll to position [452, 0]
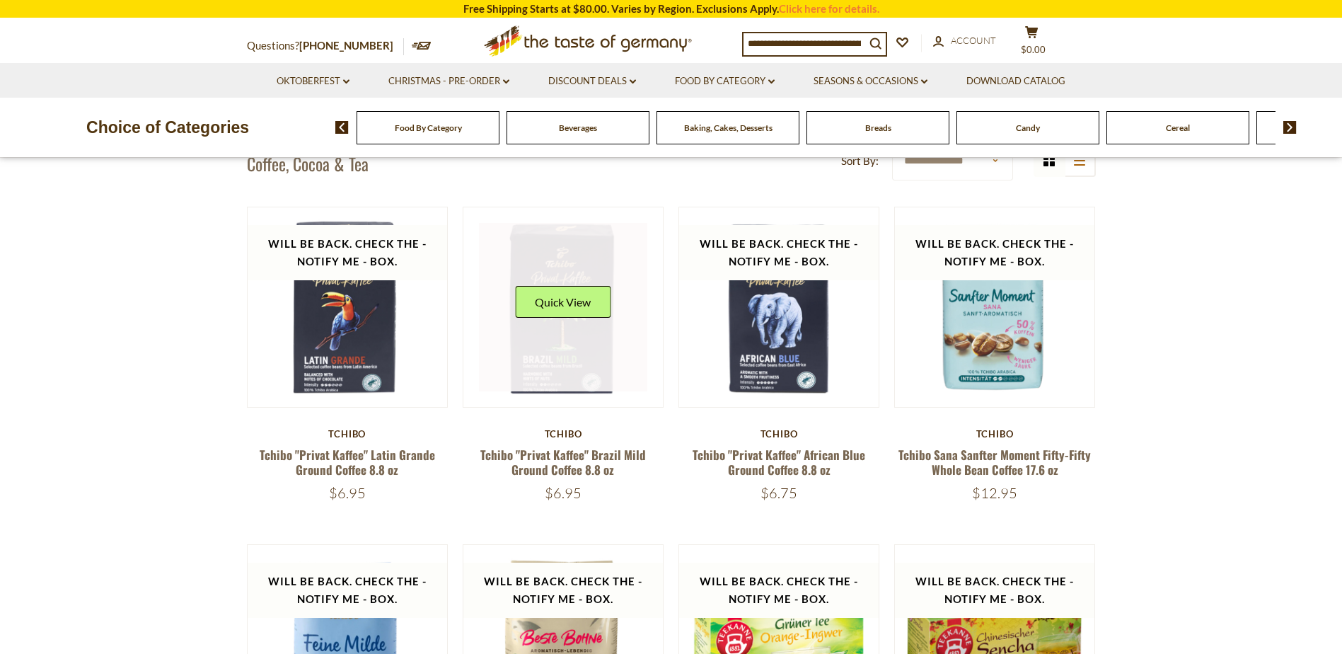
click at [557, 371] on link at bounding box center [563, 307] width 168 height 168
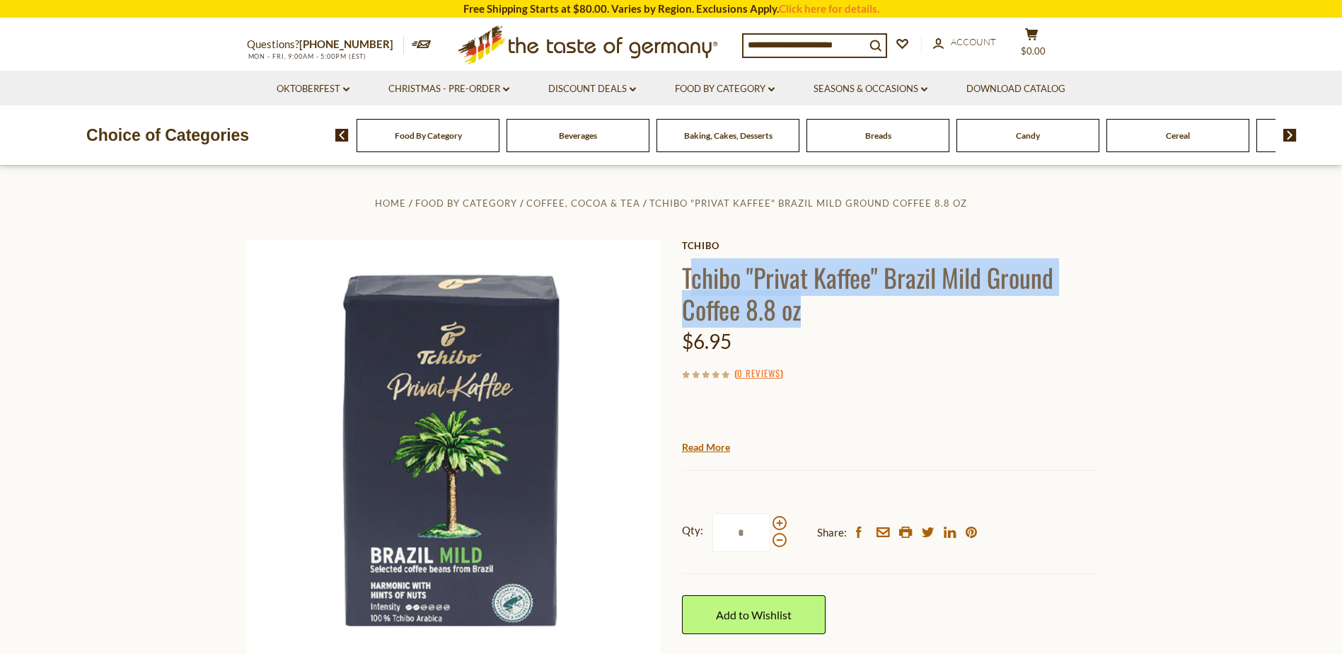
drag, startPoint x: 691, startPoint y: 273, endPoint x: 817, endPoint y: 315, distance: 132.9
click at [817, 315] on h1 "Tchibo "Privat Kaffee" Brazil Mild Ground Coffee 8.8 oz" at bounding box center [889, 293] width 414 height 64
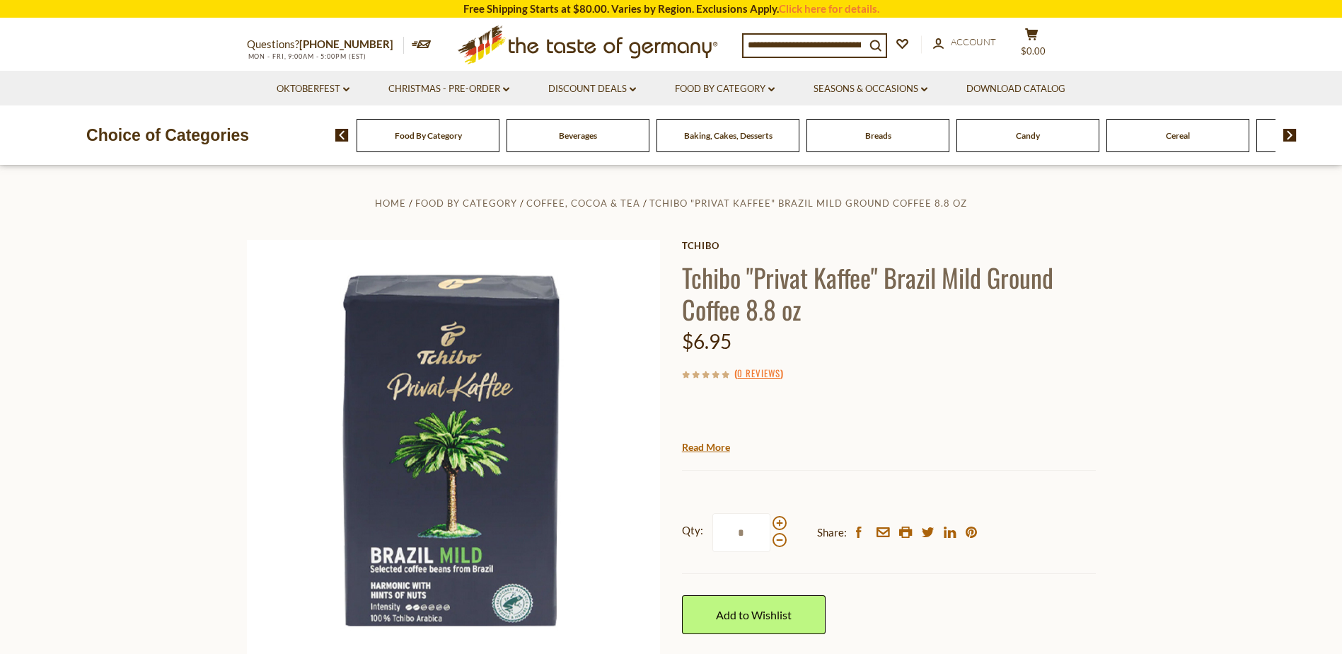
drag, startPoint x: 817, startPoint y: 315, endPoint x: 893, endPoint y: 384, distance: 102.7
click at [893, 389] on div "Tchibo Tchibo "Privat Kaffee" Brazil Mild Ground Coffee 8.8 oz $6.95 ( 0 Review…" at bounding box center [889, 512] width 414 height 544
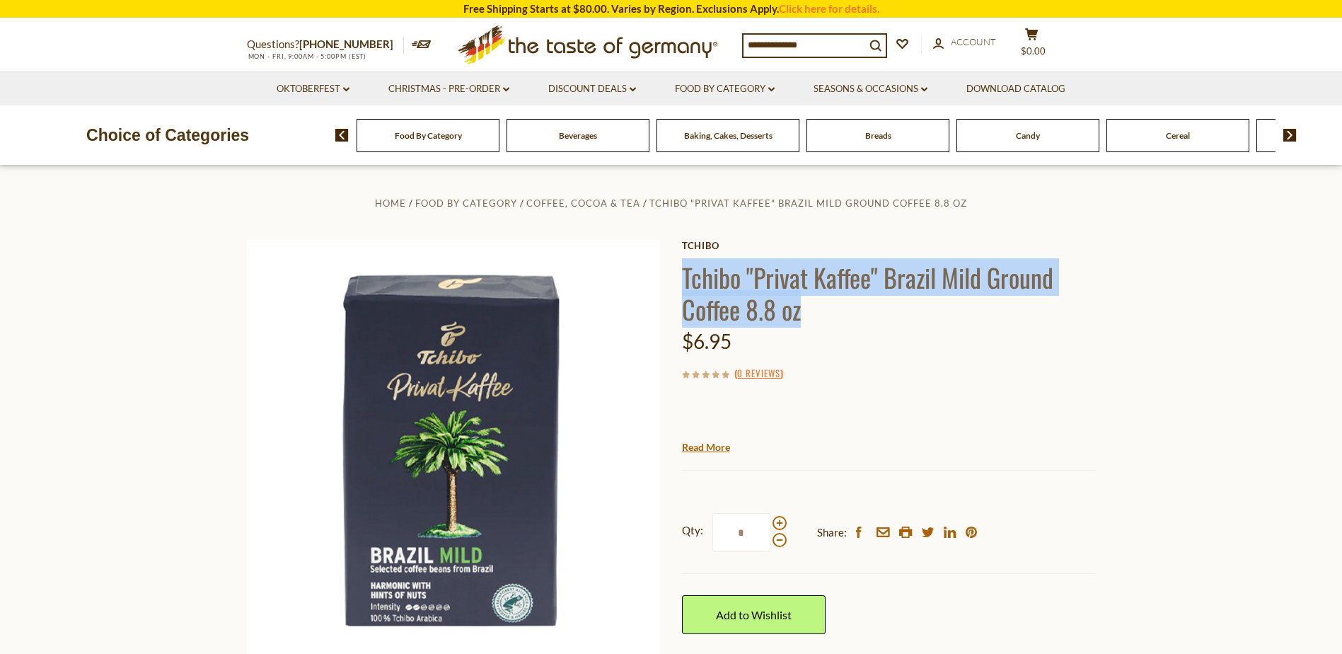
drag, startPoint x: 684, startPoint y: 274, endPoint x: 832, endPoint y: 323, distance: 155.7
click at [832, 323] on h1 "Tchibo "Privat Kaffee" Brazil Mild Ground Coffee 8.8 oz" at bounding box center [889, 293] width 414 height 64
drag, startPoint x: 832, startPoint y: 323, endPoint x: 770, endPoint y: 307, distance: 64.3
copy h1 "Tchibo "Privat Kaffee" Brazil Mild Ground Coffee 8.8 oz"
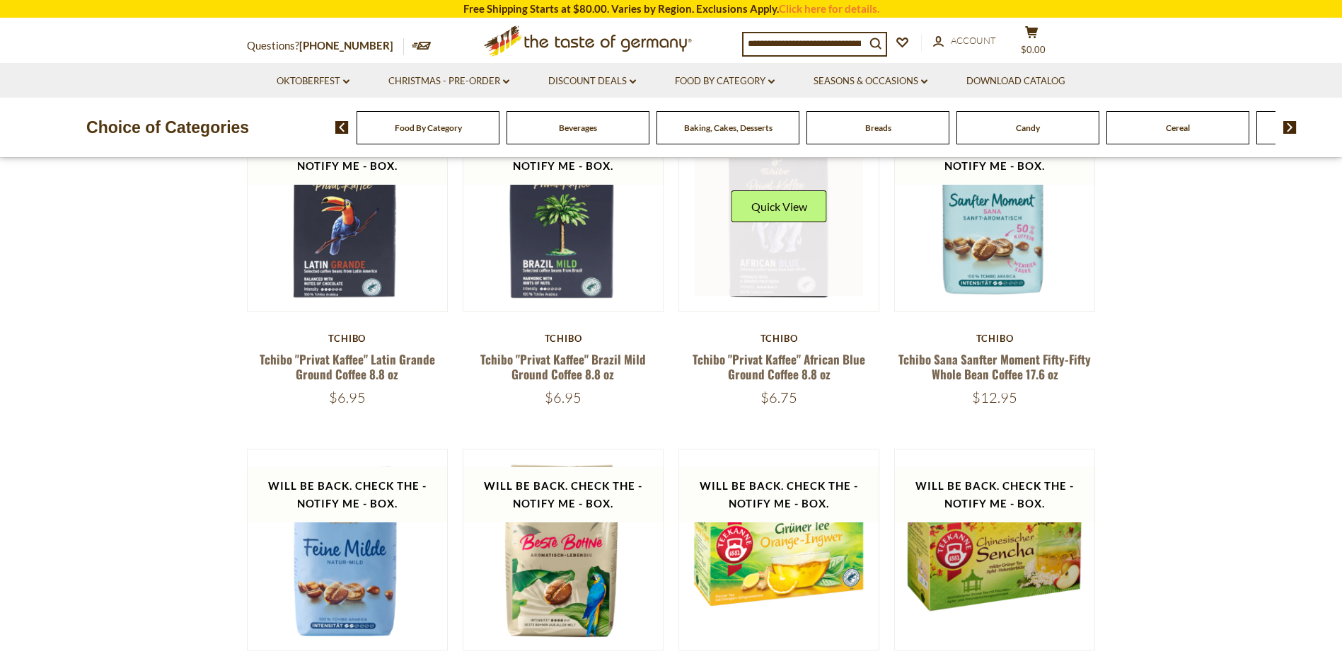
scroll to position [523, 0]
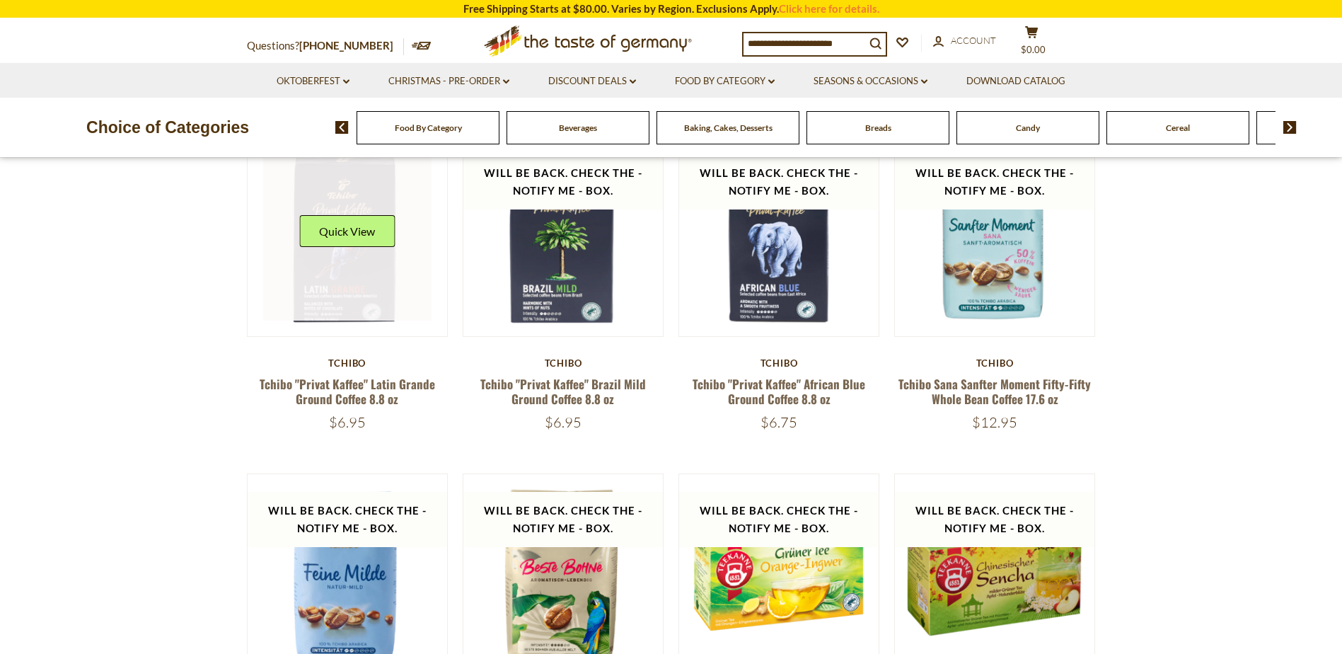
click at [351, 274] on link at bounding box center [347, 236] width 168 height 168
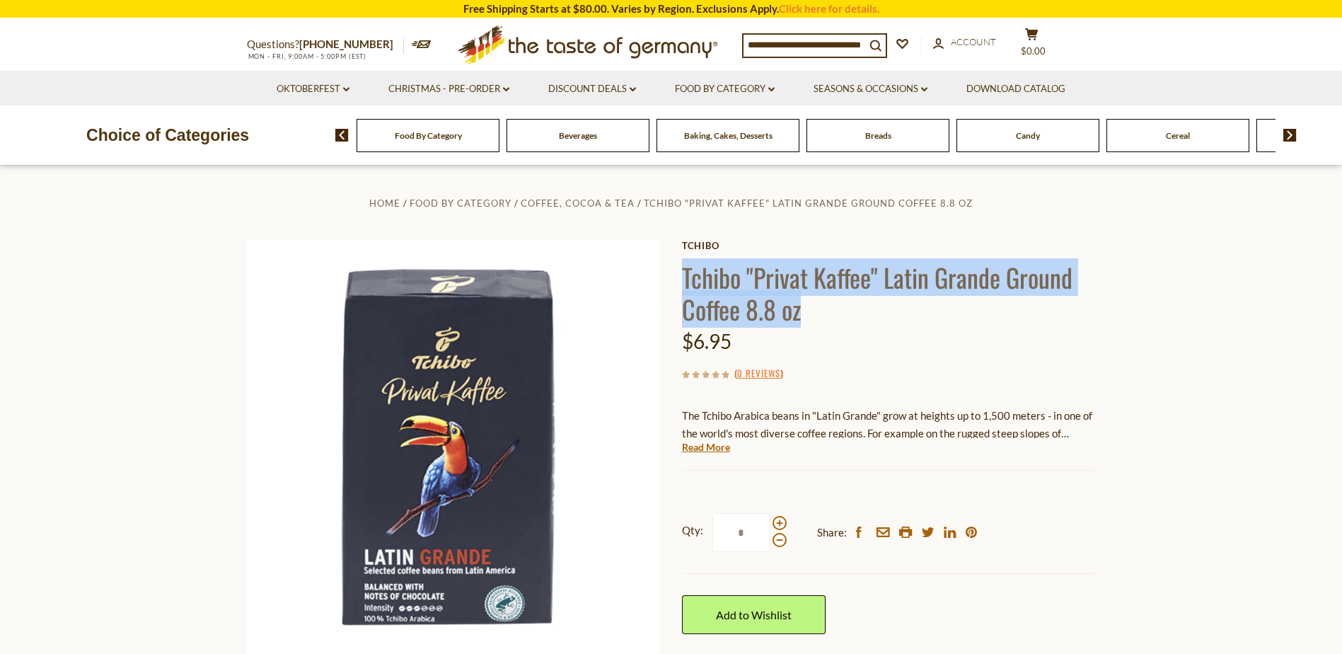
drag, startPoint x: 687, startPoint y: 277, endPoint x: 802, endPoint y: 315, distance: 120.8
click at [802, 315] on h1 "Tchibo "Privat Kaffee" Latin Grande Ground Coffee 8.8 oz" at bounding box center [889, 293] width 414 height 64
copy h1 "Tchibo "Privat Kaffee" Latin Grande Ground Coffee 8.8 oz"
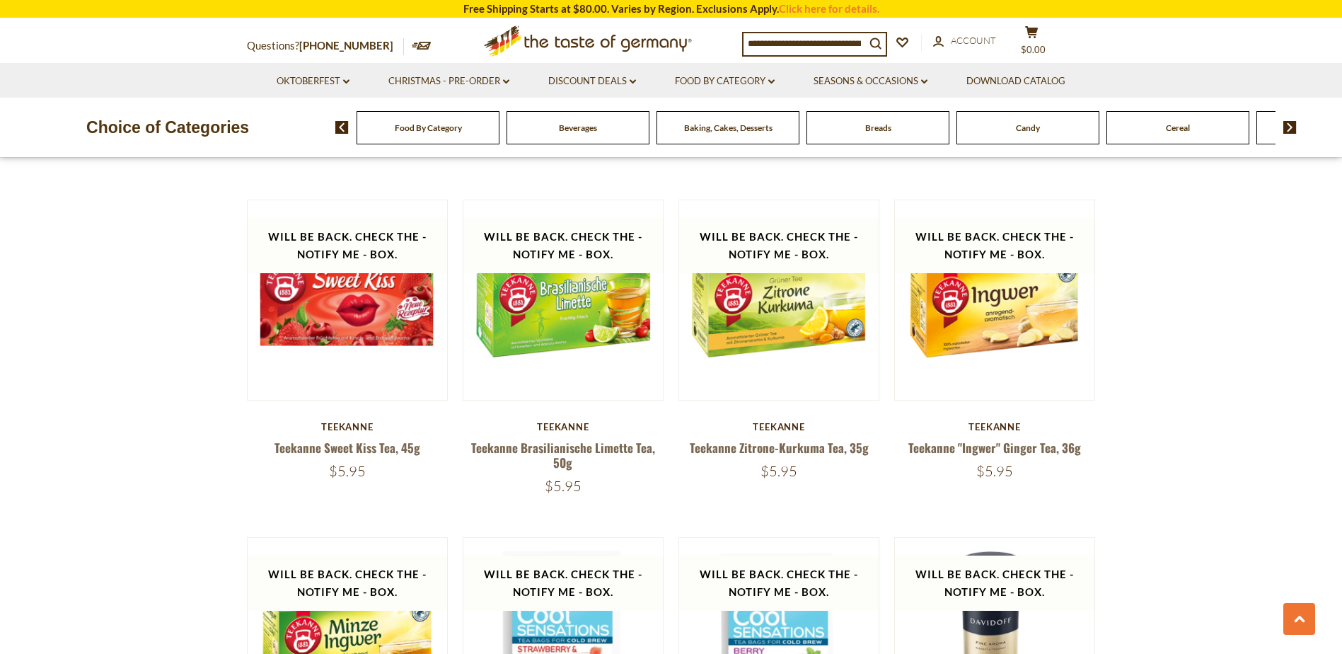
scroll to position [1159, 0]
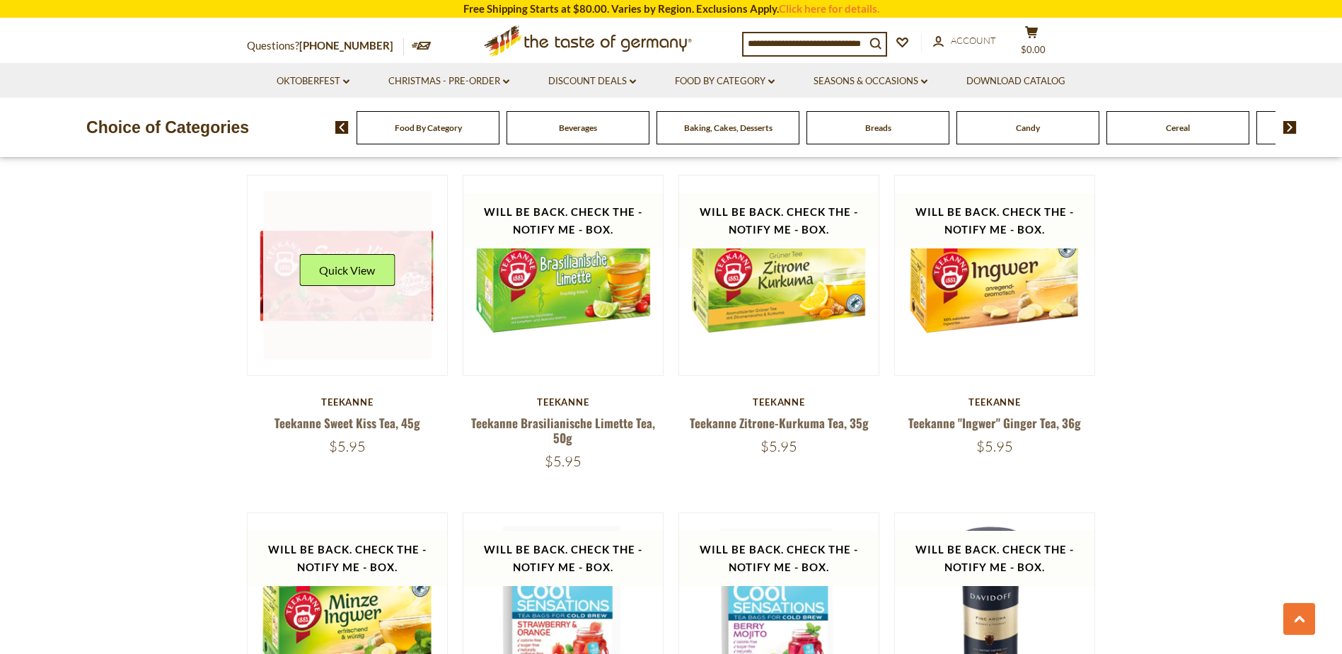
click at [357, 293] on div "Quick View" at bounding box center [346, 275] width 95 height 42
click at [339, 289] on div "Quick View" at bounding box center [346, 275] width 95 height 42
click at [308, 287] on div "Quick View" at bounding box center [346, 275] width 95 height 42
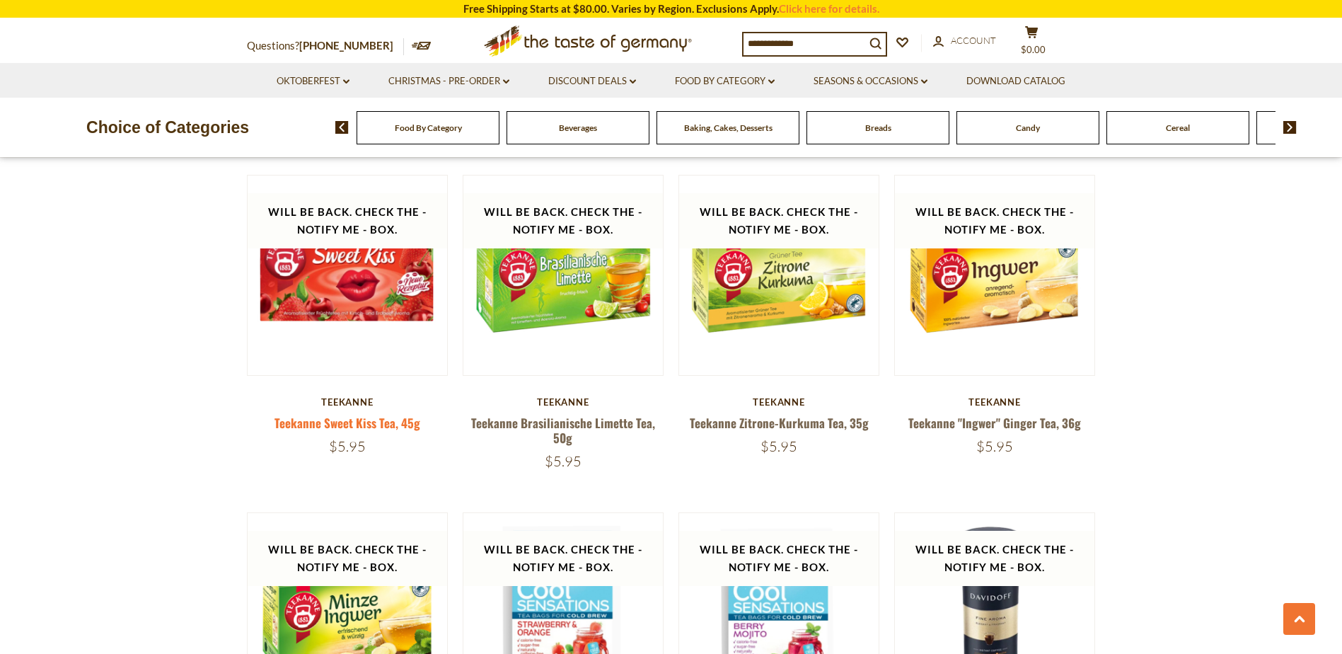
click at [349, 427] on link "Teekanne Sweet Kiss Tea, 45g" at bounding box center [347, 423] width 146 height 18
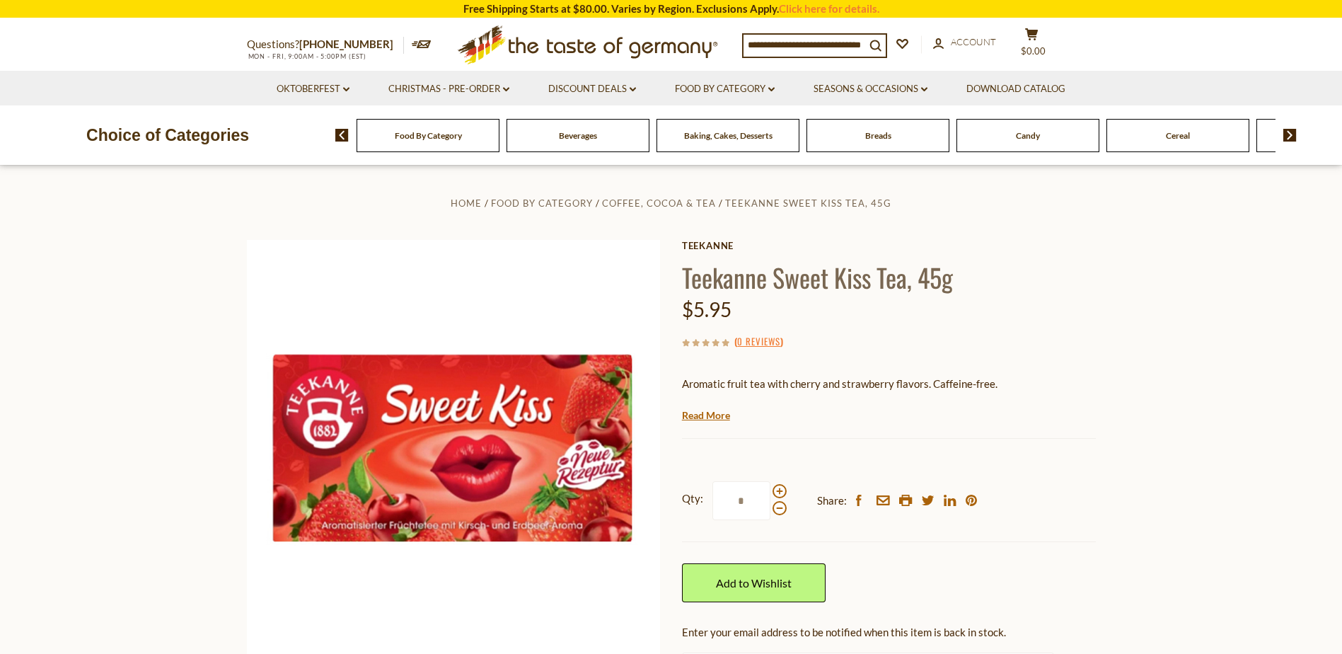
drag, startPoint x: 683, startPoint y: 270, endPoint x: 750, endPoint y: 315, distance: 80.4
click at [750, 315] on div "Teekanne Teekanne Sweet Kiss Tea, 45g $5.95 ( 0 Reviews ) Aromatic fruit tea wi…" at bounding box center [889, 496] width 414 height 512
drag, startPoint x: 750, startPoint y: 315, endPoint x: 736, endPoint y: 307, distance: 15.9
copy div "Teekanne Sweet Kiss Tea, 45g $5.95"
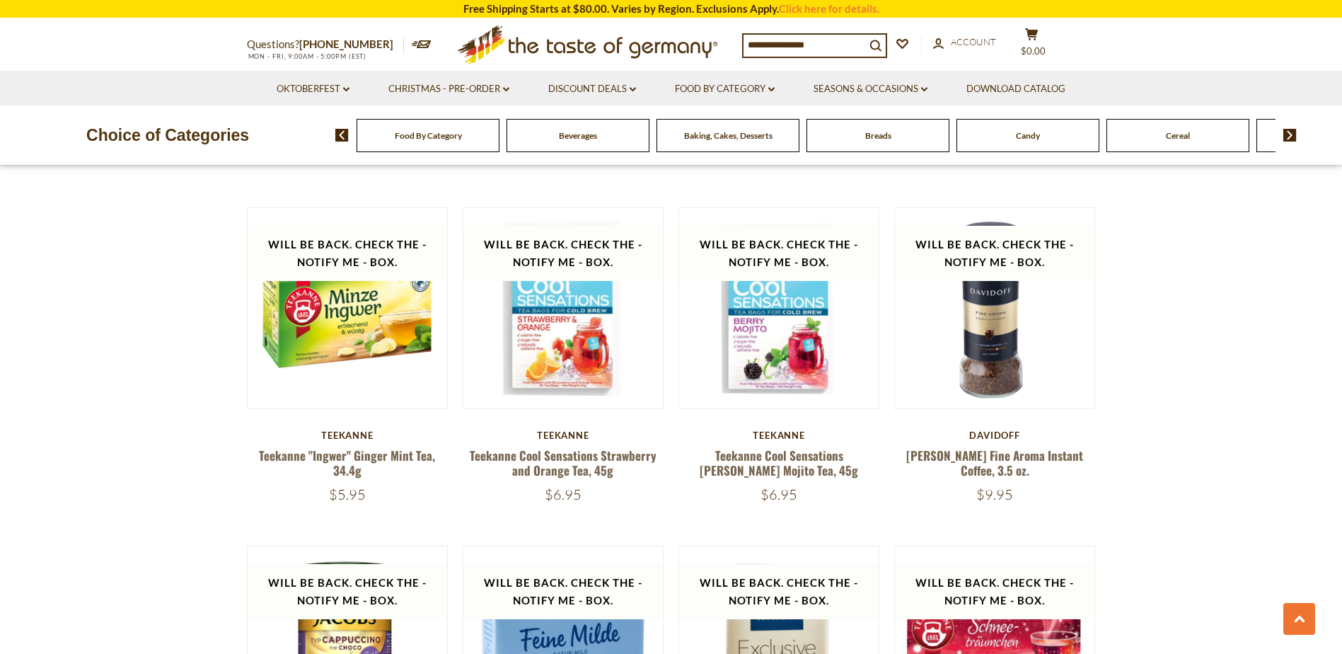
scroll to position [1513, 0]
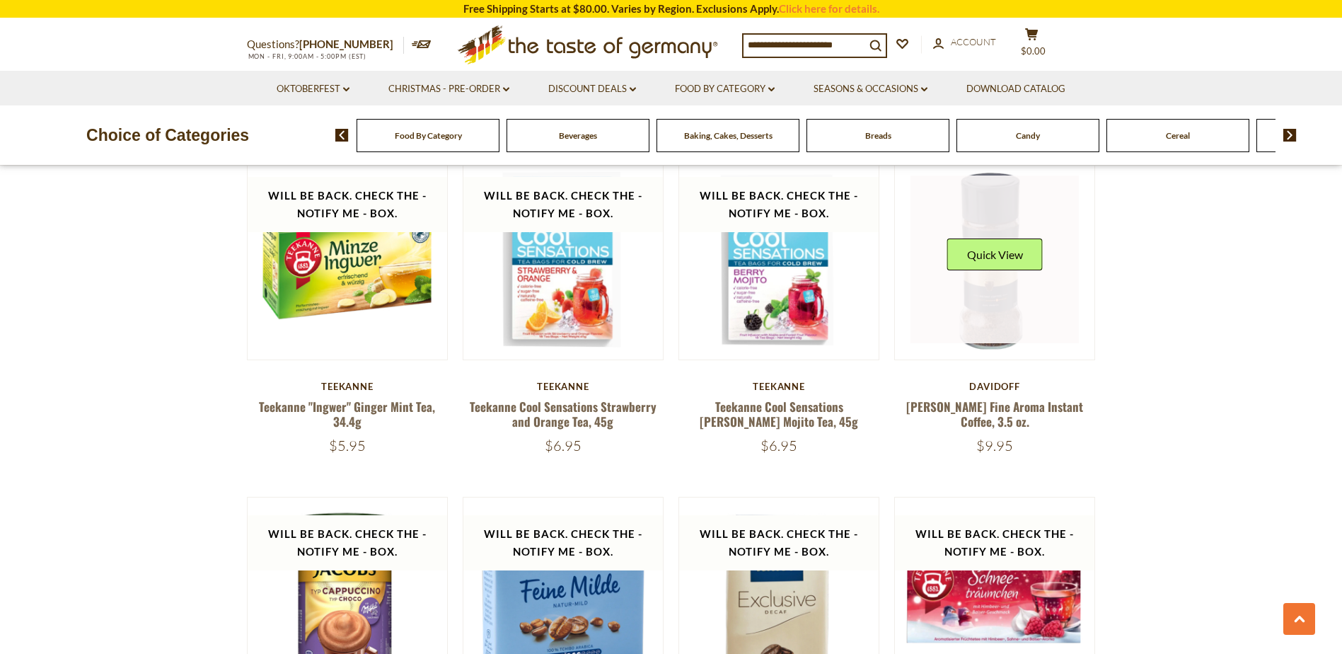
click at [982, 287] on link at bounding box center [994, 259] width 168 height 168
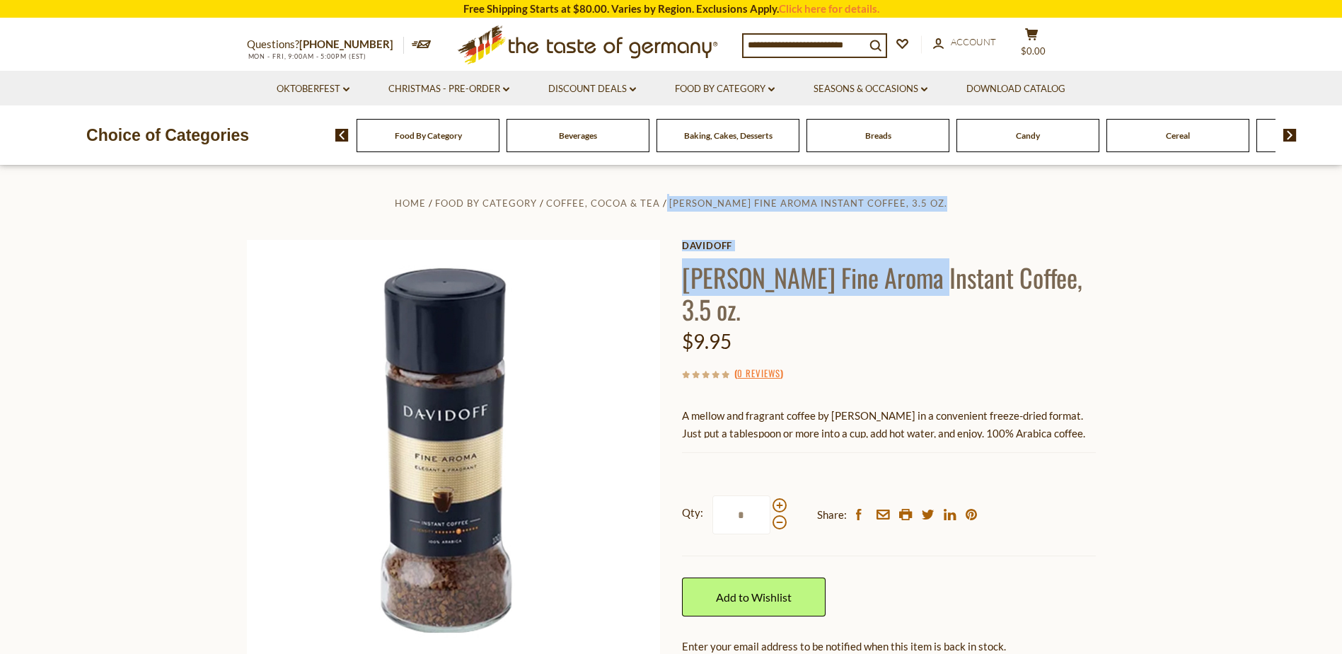
drag, startPoint x: 678, startPoint y: 271, endPoint x: 924, endPoint y: 291, distance: 246.9
click at [924, 291] on div "Home Food By Category Coffee, Cocoa & Tea [PERSON_NAME] Fine Aroma Instant Coff…" at bounding box center [671, 480] width 870 height 572
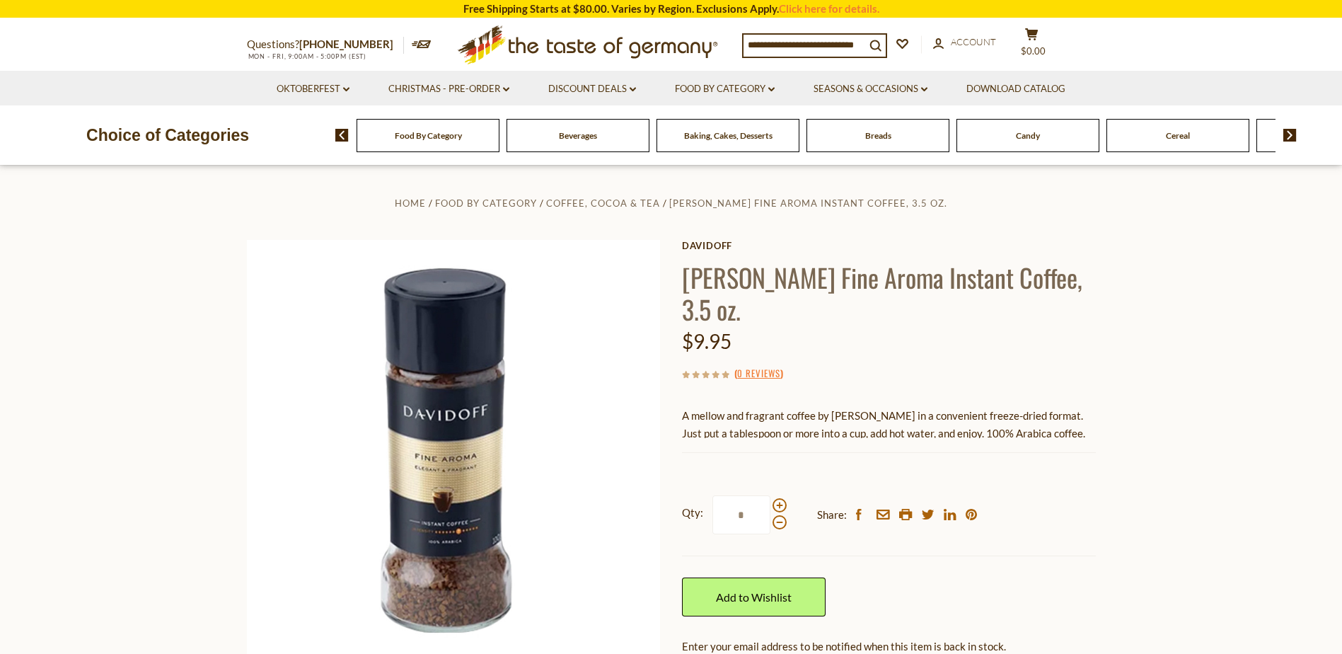
click at [927, 325] on div "$9.95" at bounding box center [889, 341] width 414 height 33
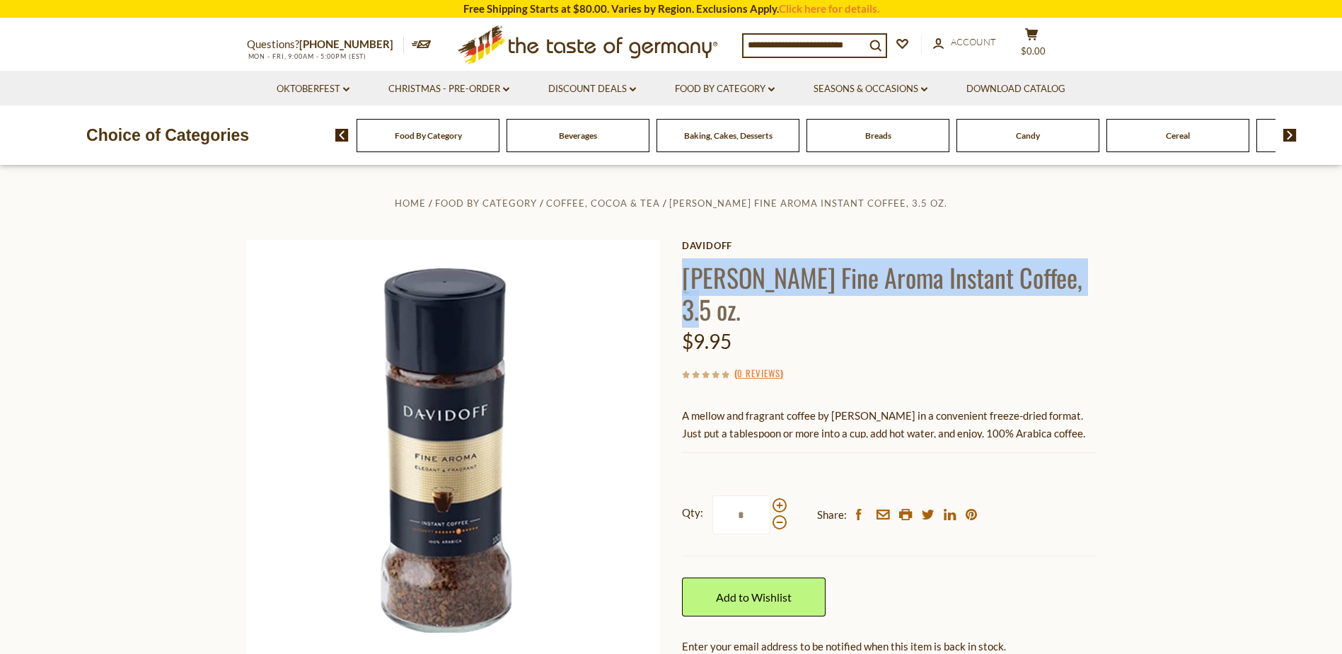
drag, startPoint x: 1076, startPoint y: 284, endPoint x: 685, endPoint y: 286, distance: 391.1
click at [685, 286] on h1 "[PERSON_NAME] Fine Aroma Instant Coffee, 3.5 oz." at bounding box center [889, 293] width 414 height 64
copy h1 "[PERSON_NAME] Fine Aroma Instant Coffee, 3.5 oz."
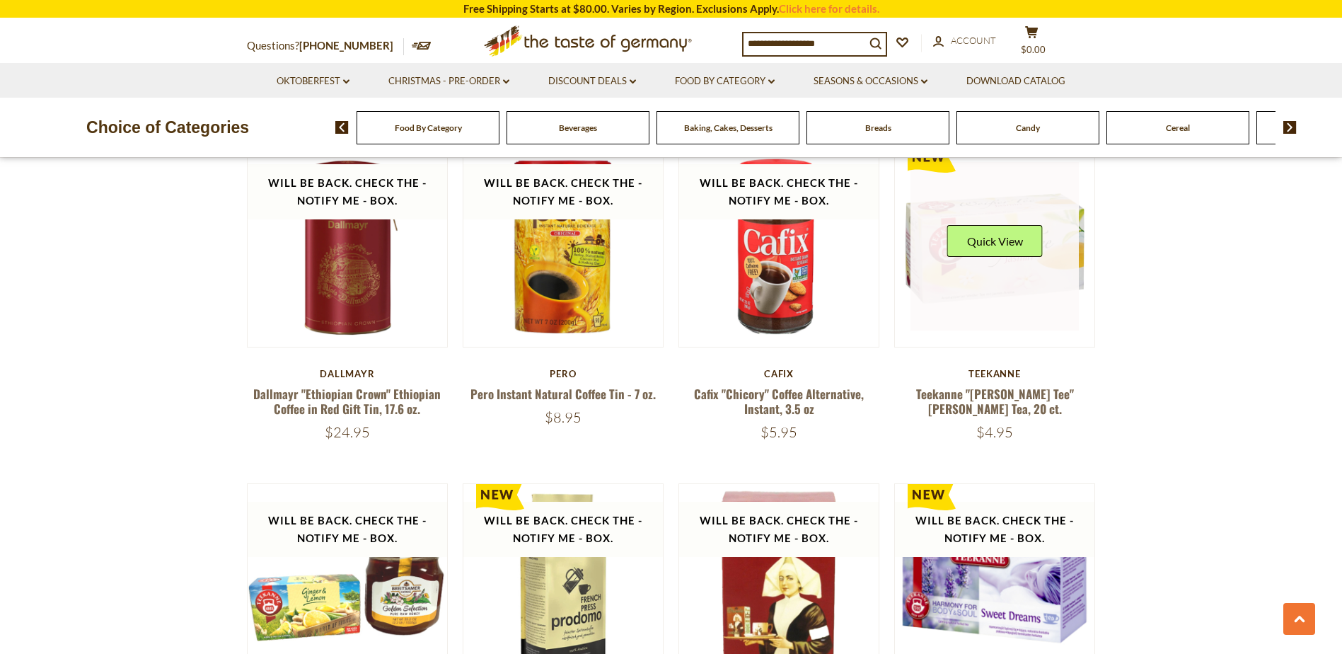
scroll to position [2555, 0]
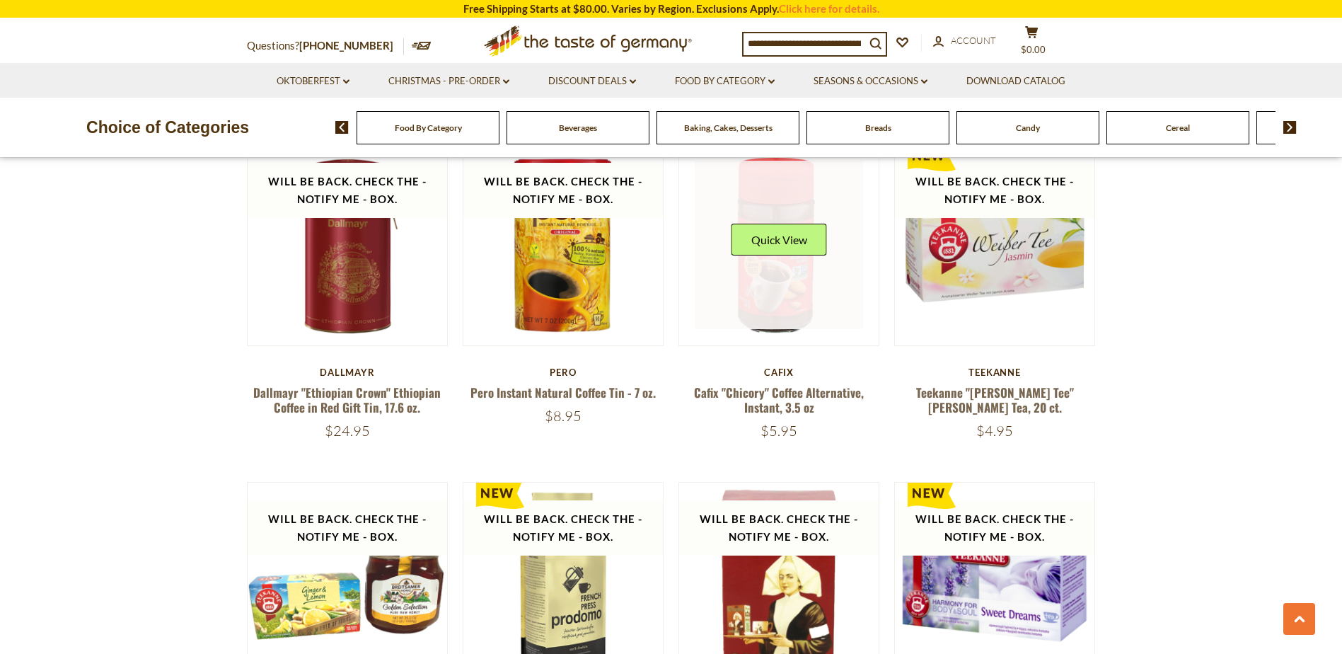
click at [775, 286] on link at bounding box center [779, 245] width 168 height 168
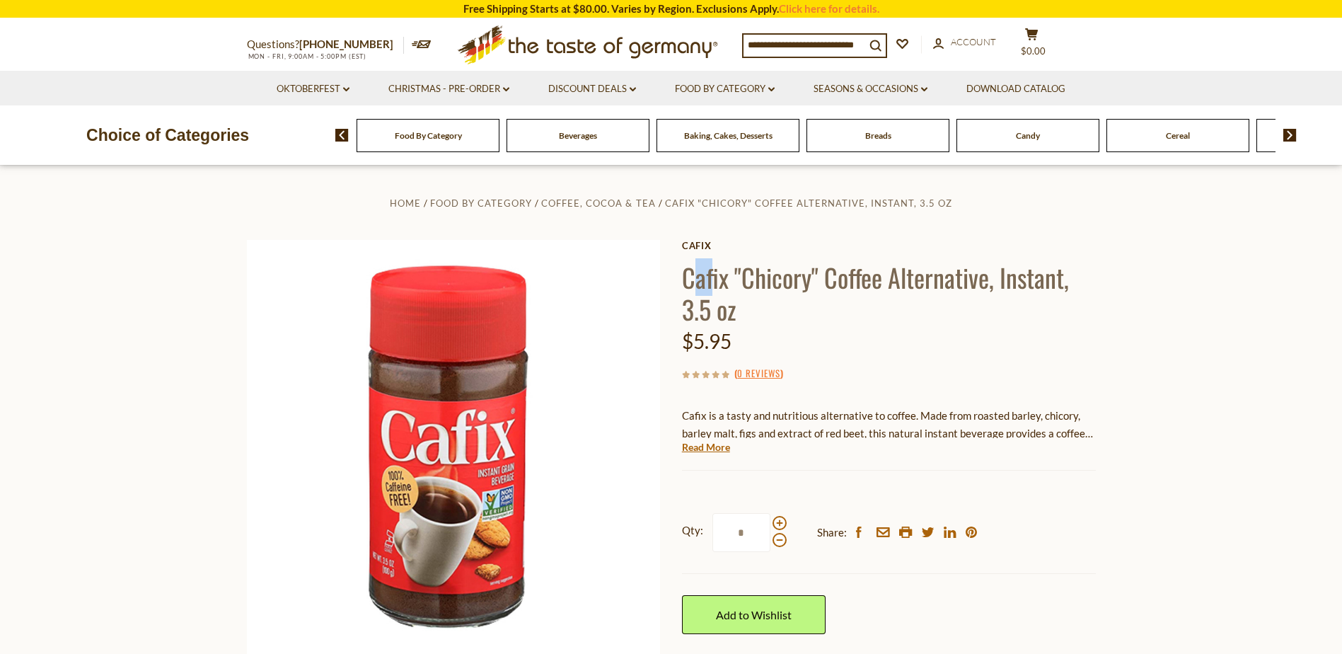
drag, startPoint x: 692, startPoint y: 267, endPoint x: 714, endPoint y: 294, distance: 34.1
click at [714, 294] on h1 "Cafix "Chicory" Coffee Alternative, Instant, 3.5 oz" at bounding box center [889, 293] width 414 height 64
drag, startPoint x: 714, startPoint y: 294, endPoint x: 699, endPoint y: 294, distance: 14.9
click at [700, 294] on h1 "Cafix "Chicory" Coffee Alternative, Instant, 3.5 oz" at bounding box center [889, 293] width 414 height 64
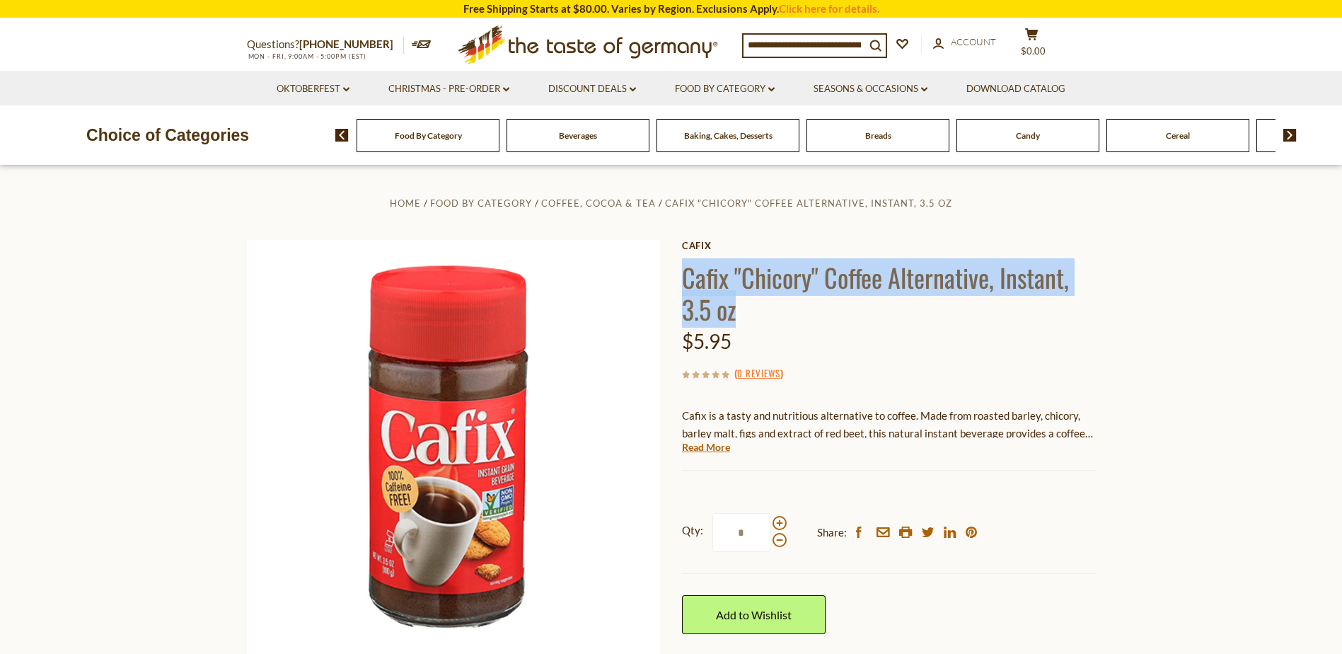
drag, startPoint x: 683, startPoint y: 280, endPoint x: 739, endPoint y: 317, distance: 67.5
click at [739, 317] on h1 "Cafix "Chicory" Coffee Alternative, Instant, 3.5 oz" at bounding box center [889, 293] width 414 height 64
drag, startPoint x: 739, startPoint y: 317, endPoint x: 712, endPoint y: 311, distance: 27.6
copy h1 "Cafix "Chicory" Coffee Alternative, Instant, 3.5 oz"
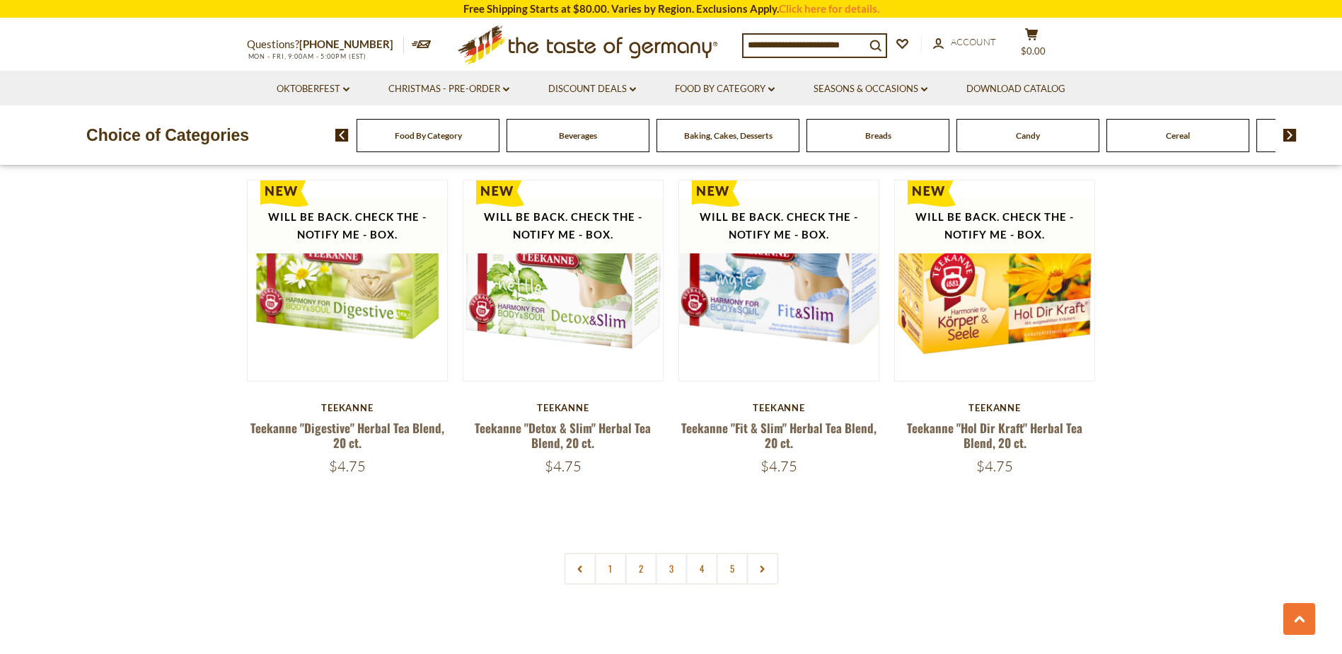
scroll to position [3208, 0]
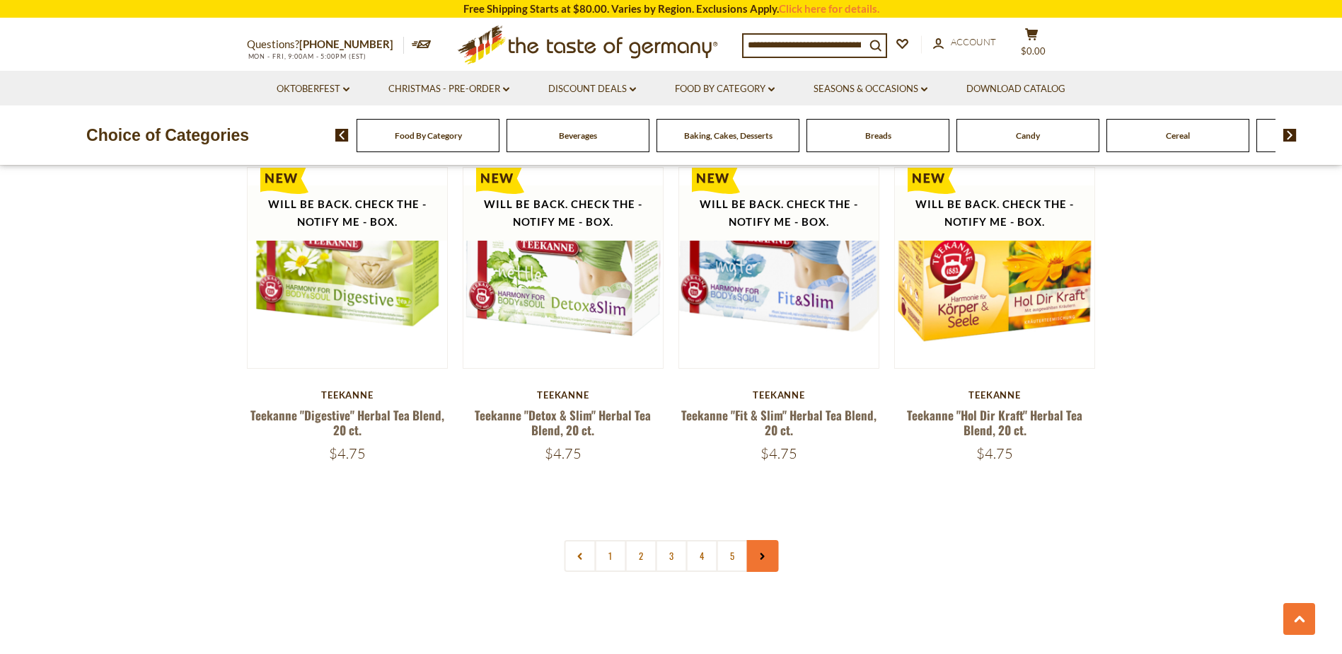
click at [759, 546] on link at bounding box center [762, 556] width 32 height 32
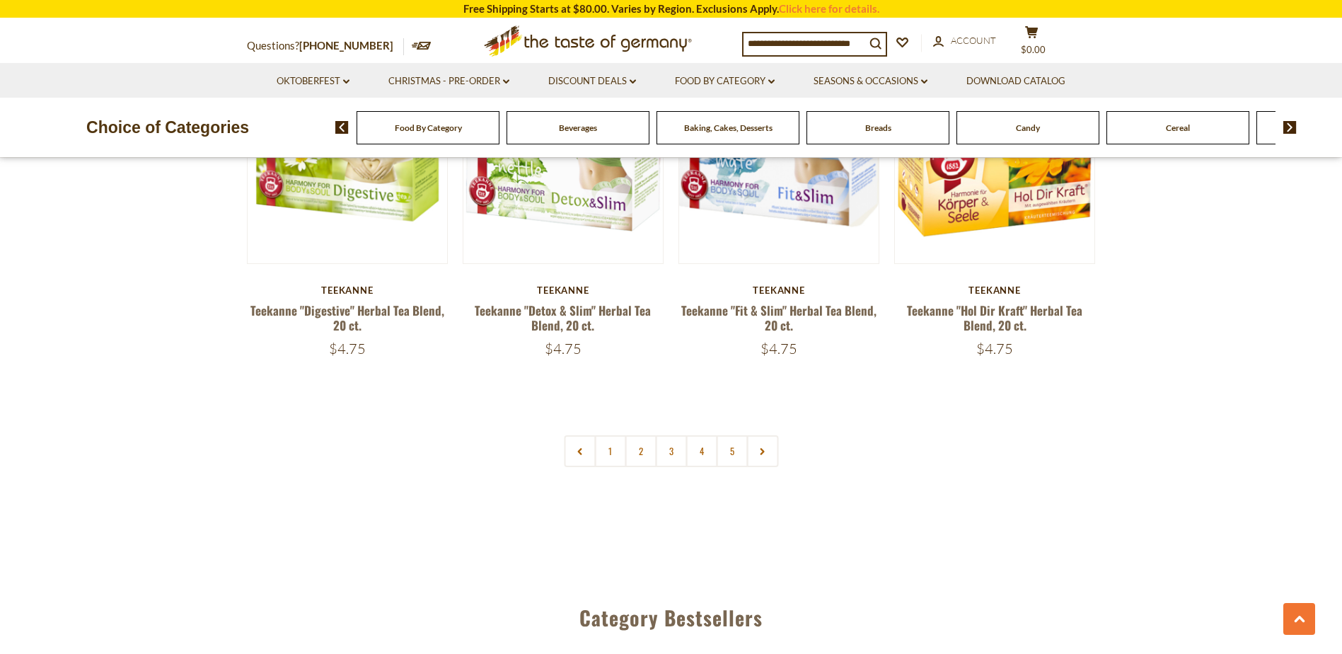
scroll to position [3515, 0]
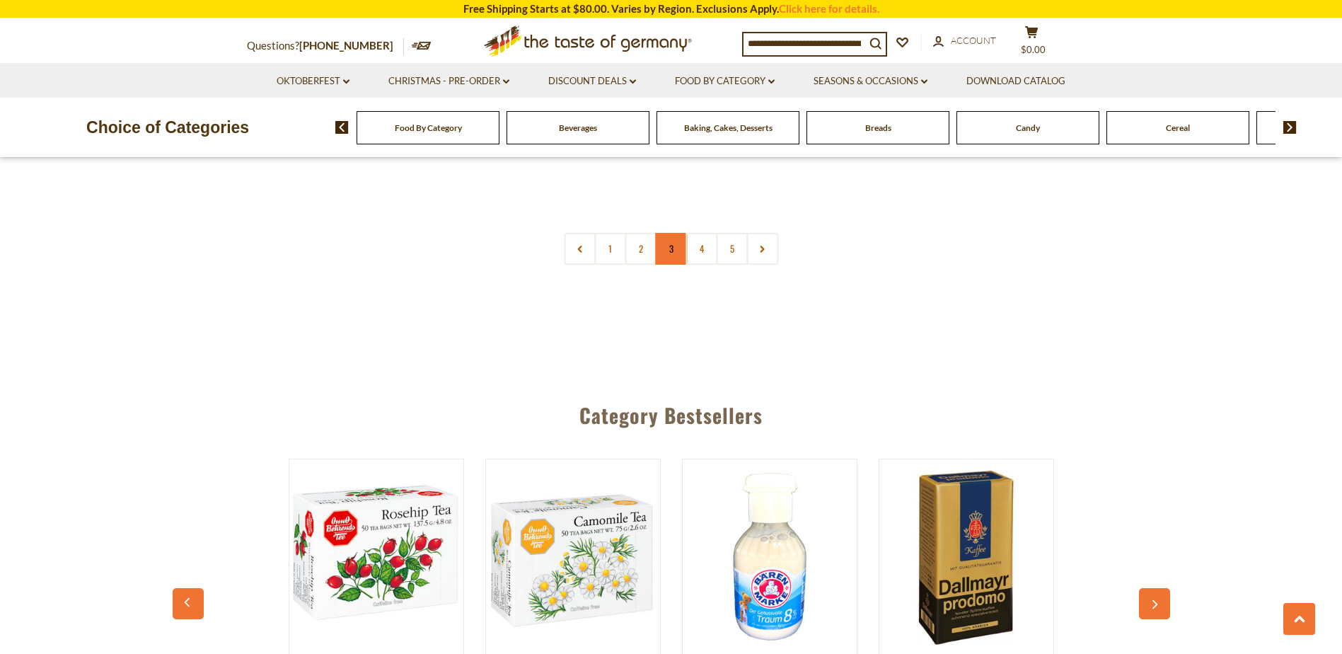
click at [667, 235] on link "3" at bounding box center [671, 249] width 32 height 32
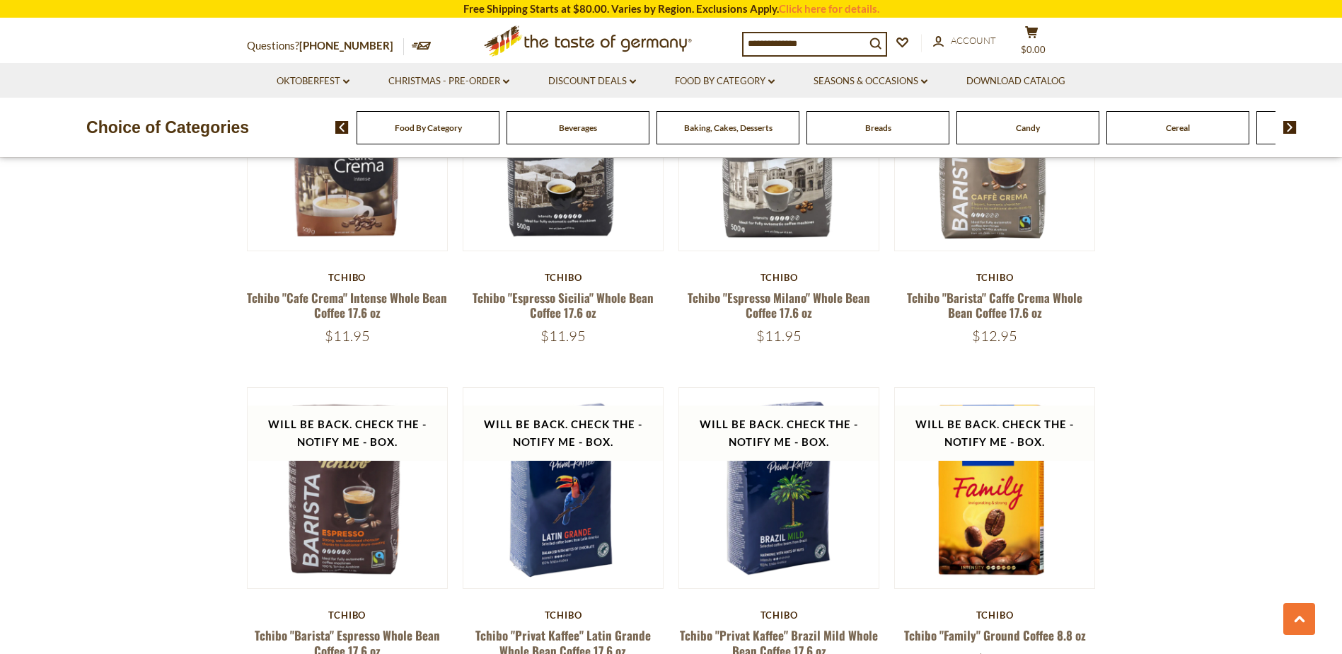
scroll to position [2857, 0]
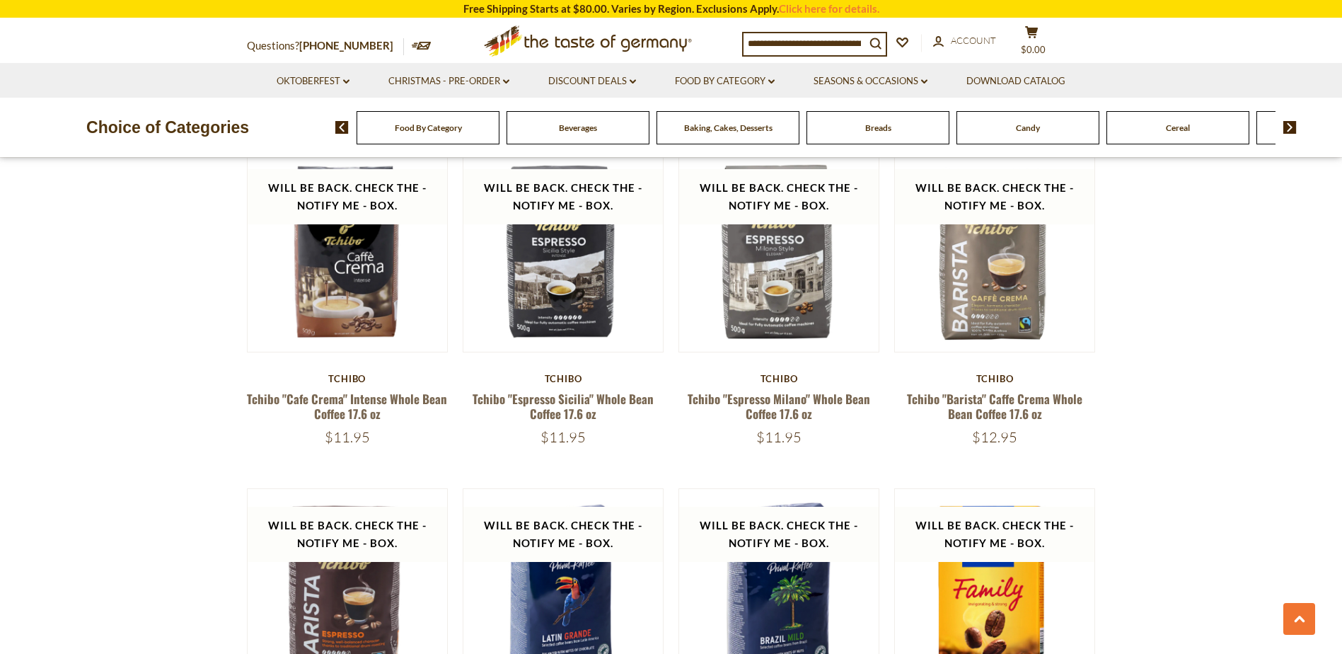
click at [1290, 136] on div "Food By Category [GEOGRAPHIC_DATA] Baking, Cakes, Desserts Breads Candy Cereal …" at bounding box center [838, 127] width 1006 height 34
click at [1290, 129] on img at bounding box center [1289, 127] width 13 height 13
click at [608, 129] on span "Cereal" at bounding box center [615, 127] width 24 height 11
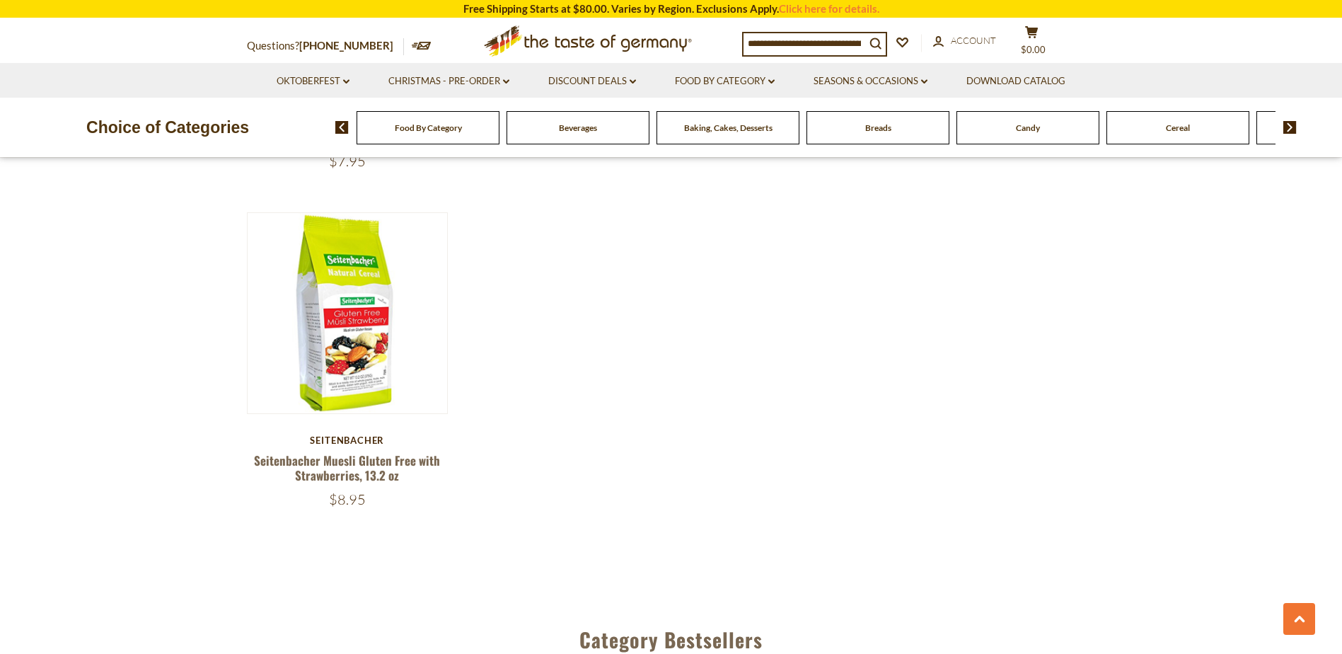
scroll to position [1768, 0]
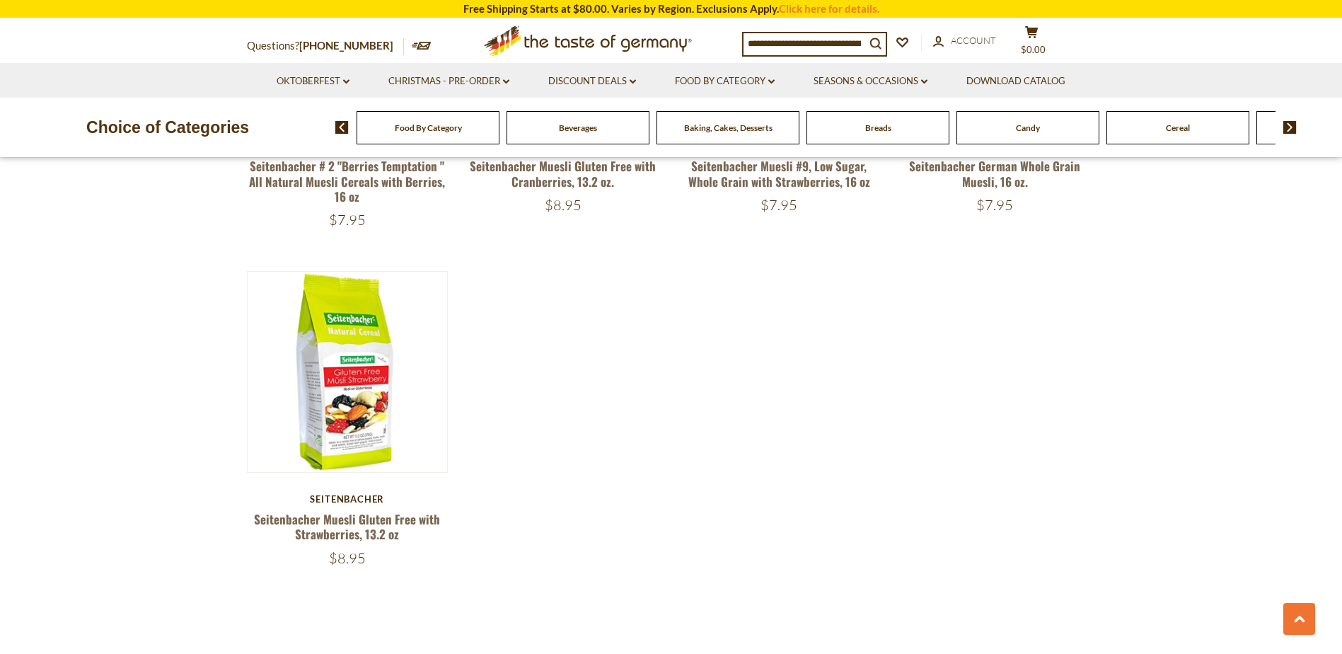
click at [1286, 134] on div "Food By Category [GEOGRAPHIC_DATA] Baking, Cakes, Desserts Breads Candy Cereal …" at bounding box center [838, 127] width 1006 height 34
click at [1285, 128] on img at bounding box center [1289, 127] width 13 height 13
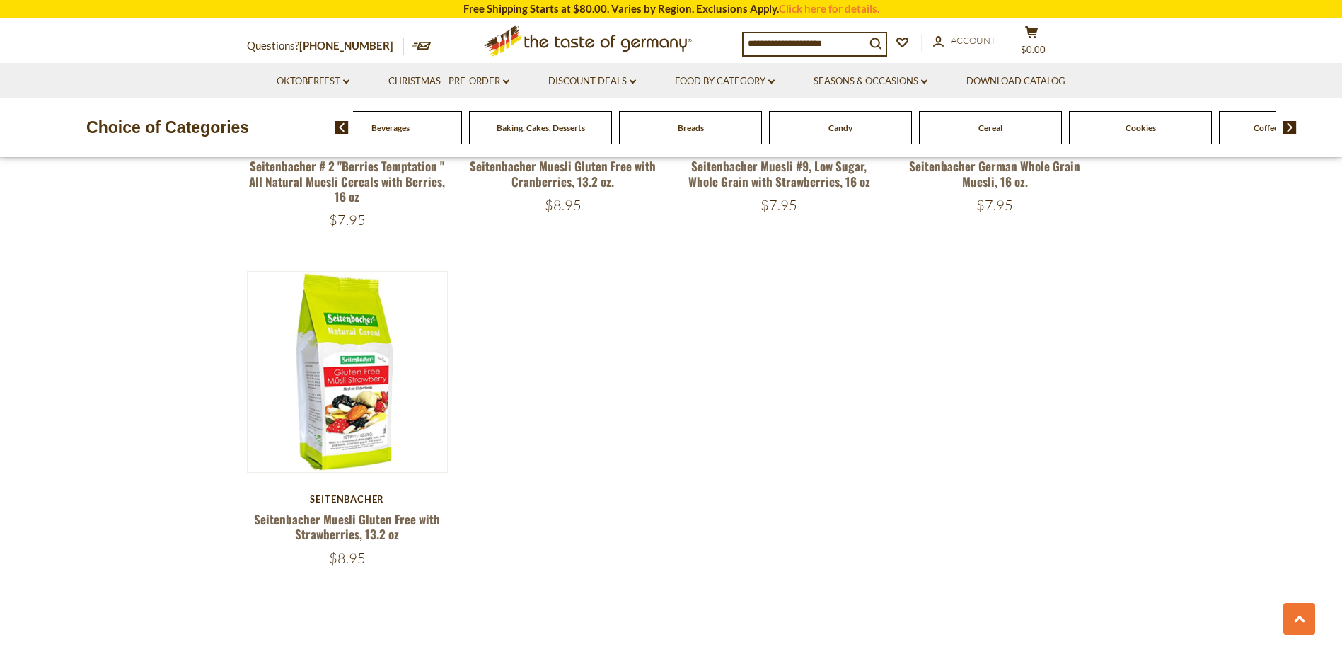
click at [1285, 128] on img at bounding box center [1289, 127] width 13 height 13
click at [1284, 128] on img at bounding box center [1289, 127] width 13 height 13
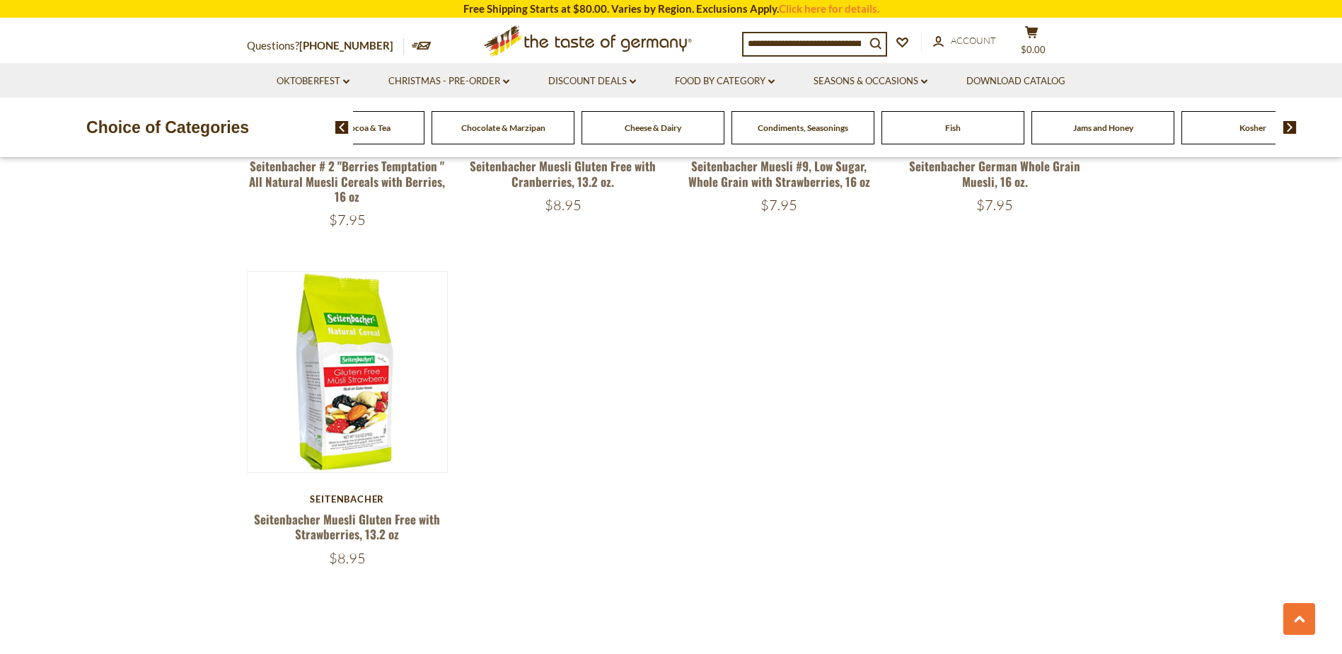
click at [1284, 128] on img at bounding box center [1289, 127] width 13 height 13
drag, startPoint x: 645, startPoint y: 141, endPoint x: 612, endPoint y: 134, distance: 33.8
click at [616, 127] on span "Condiments, Seasonings" at bounding box center [617, 127] width 91 height 11
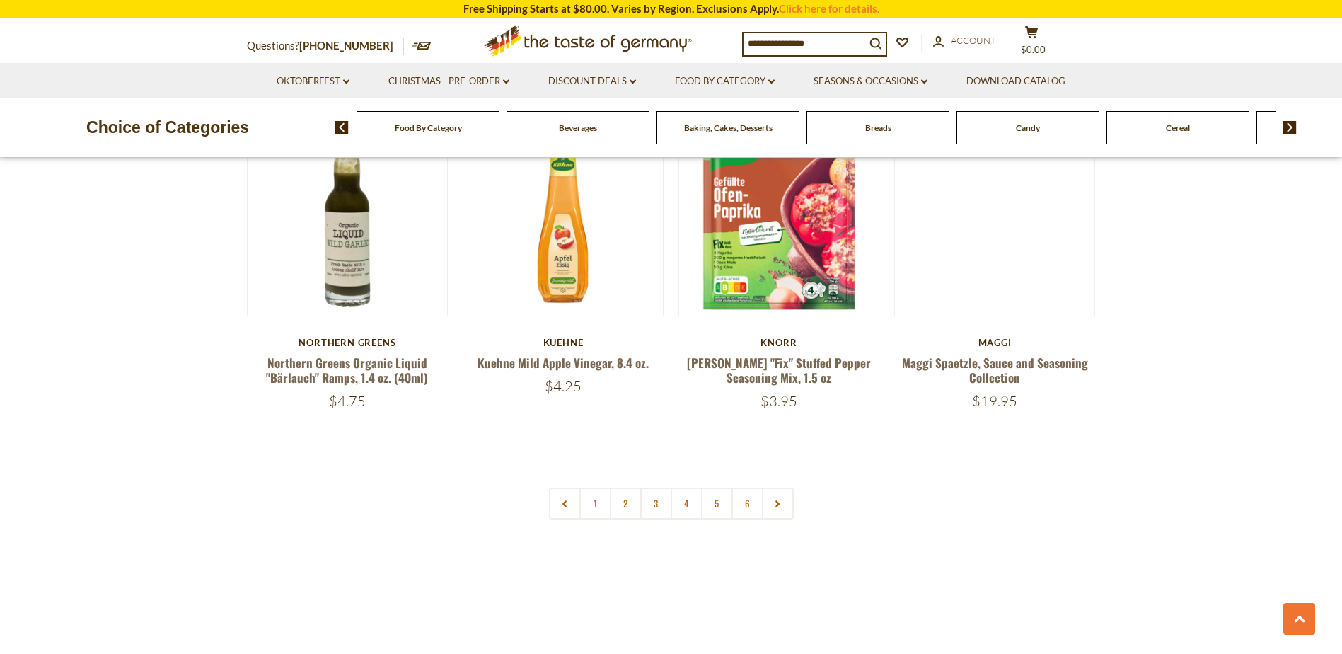
scroll to position [3324, 0]
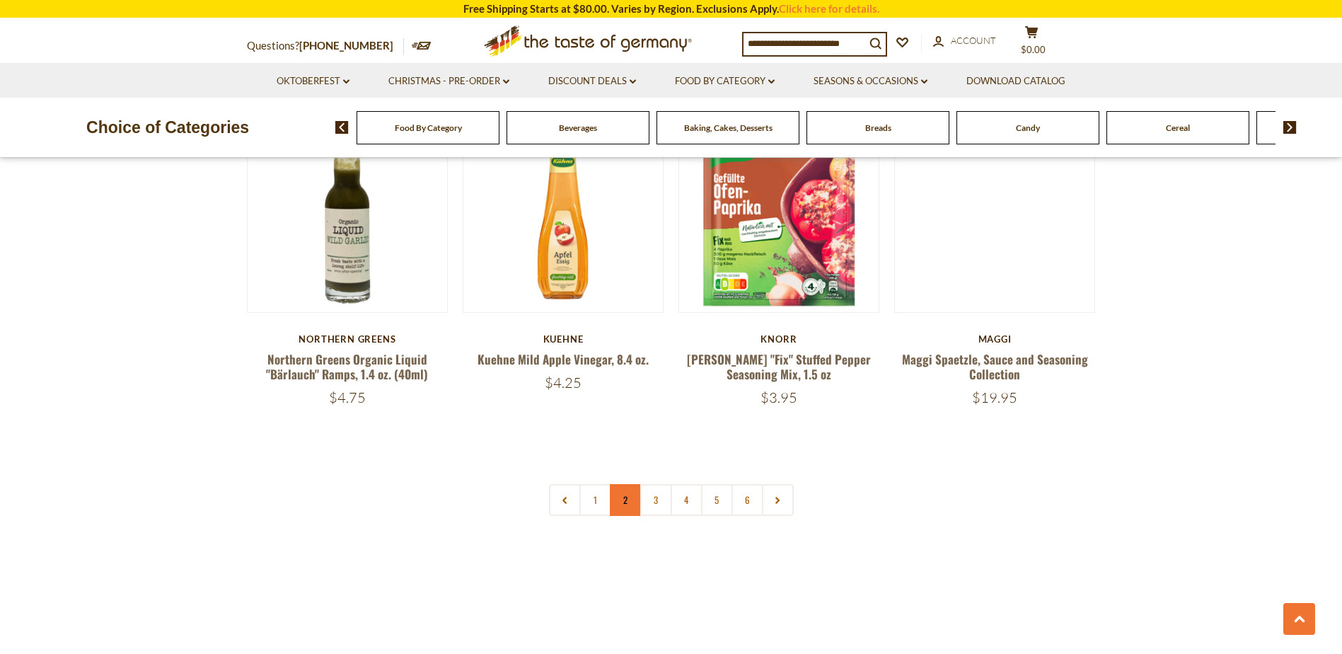
click at [624, 484] on link "2" at bounding box center [626, 500] width 32 height 32
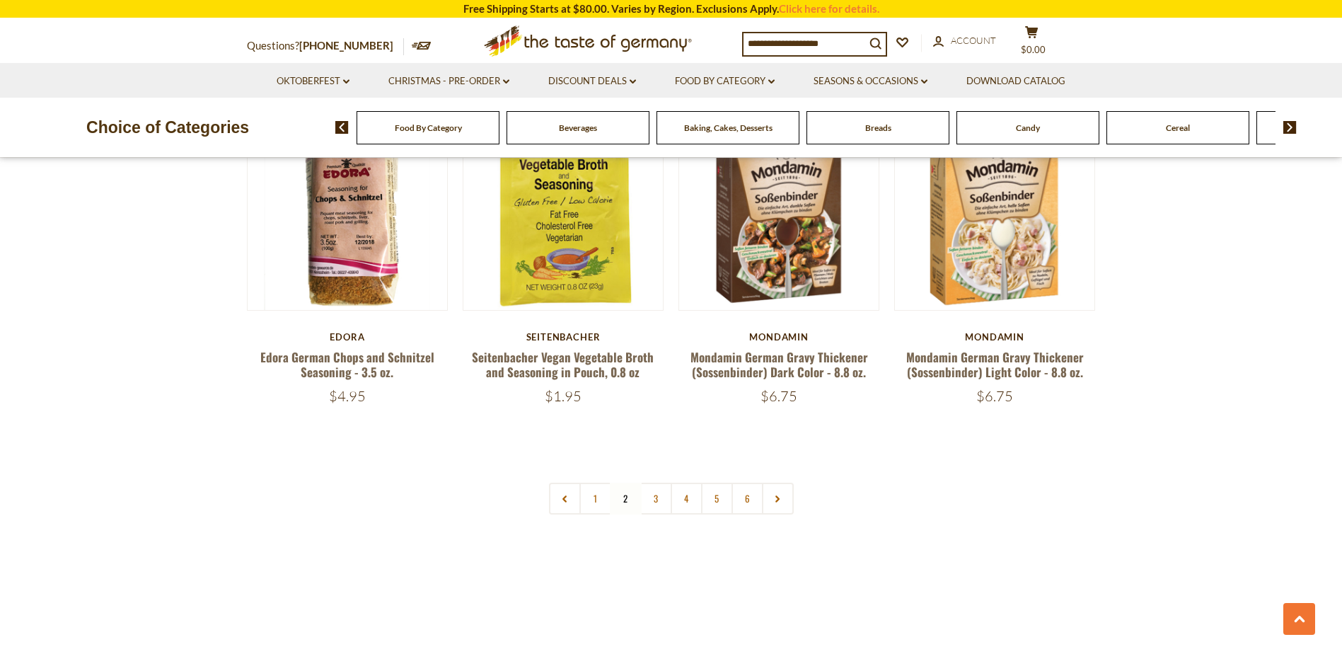
scroll to position [3352, 0]
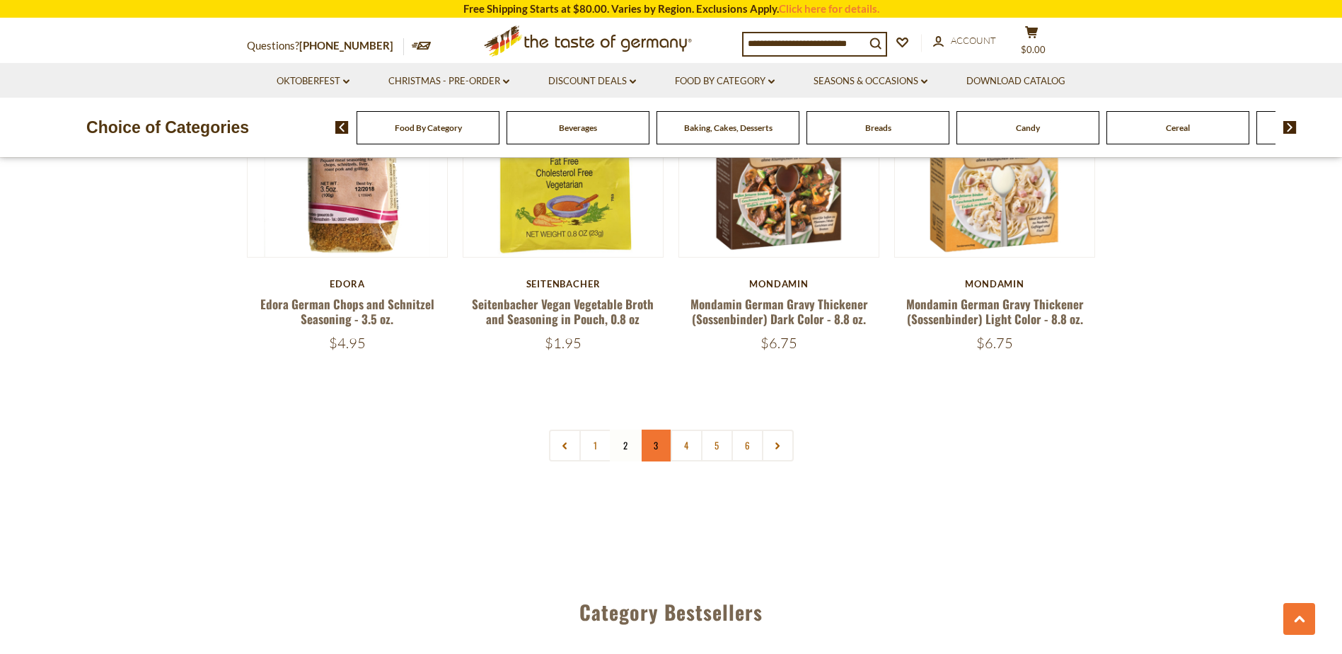
click at [658, 429] on link "3" at bounding box center [656, 445] width 32 height 32
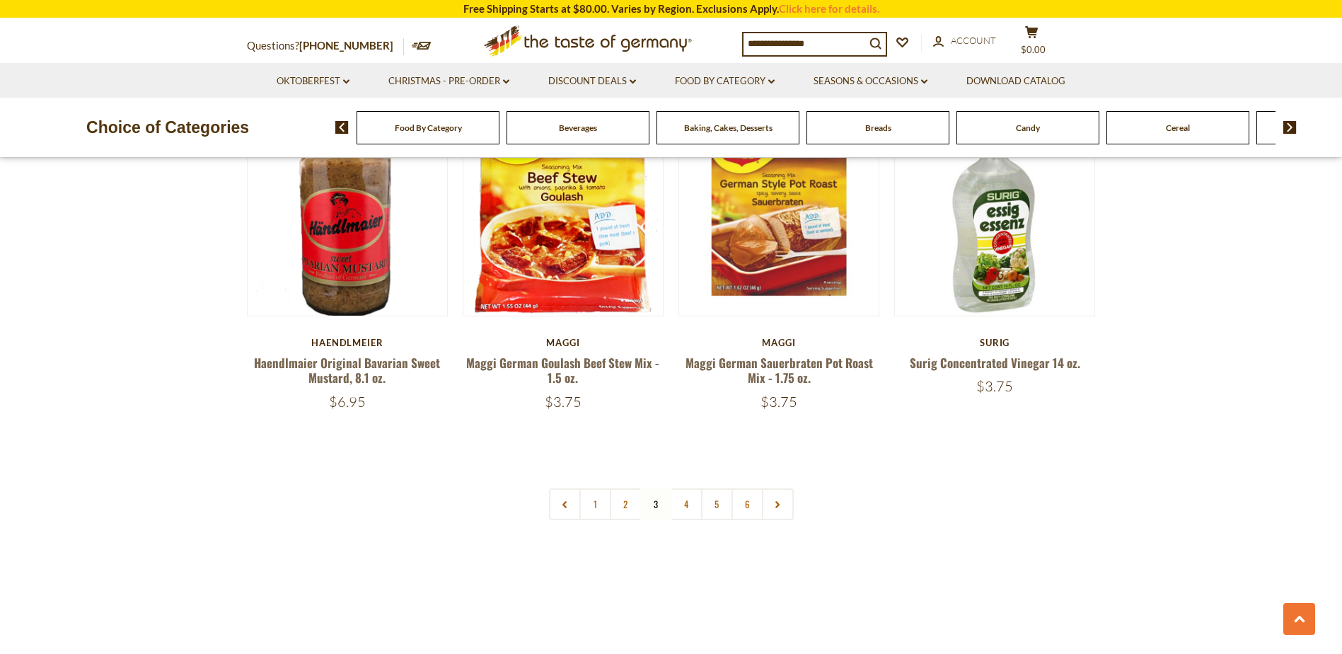
scroll to position [3281, 0]
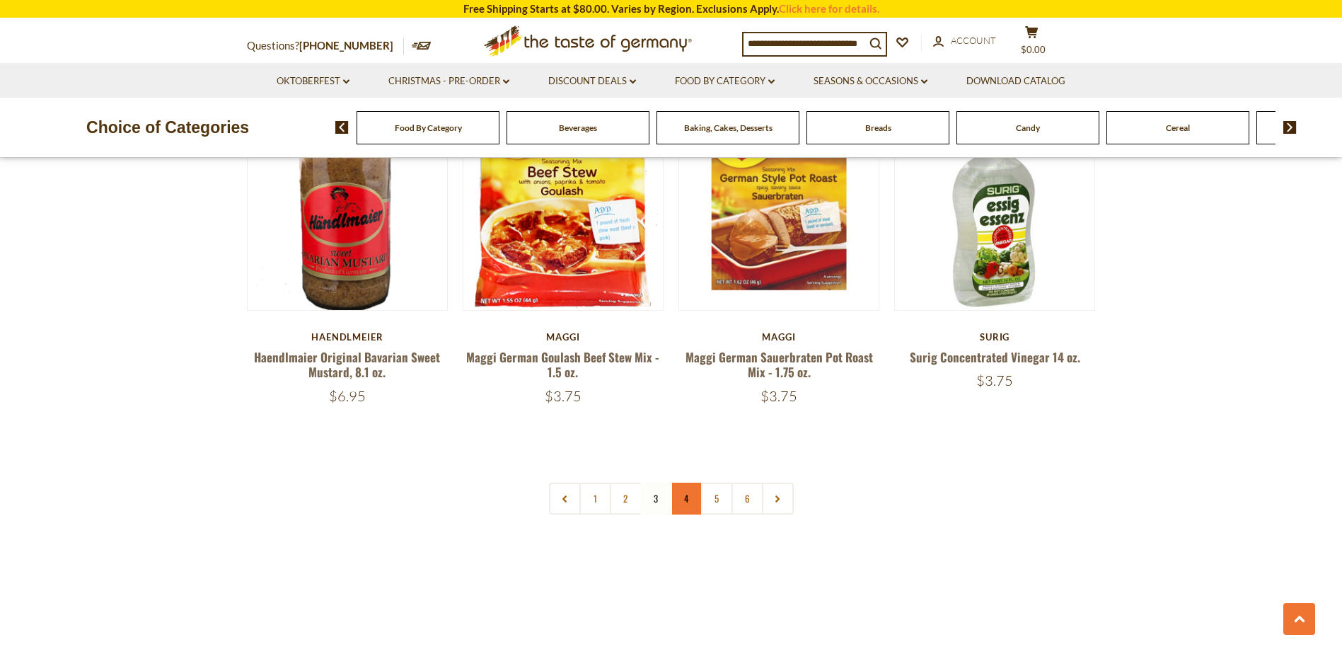
click at [687, 482] on link "4" at bounding box center [687, 498] width 32 height 32
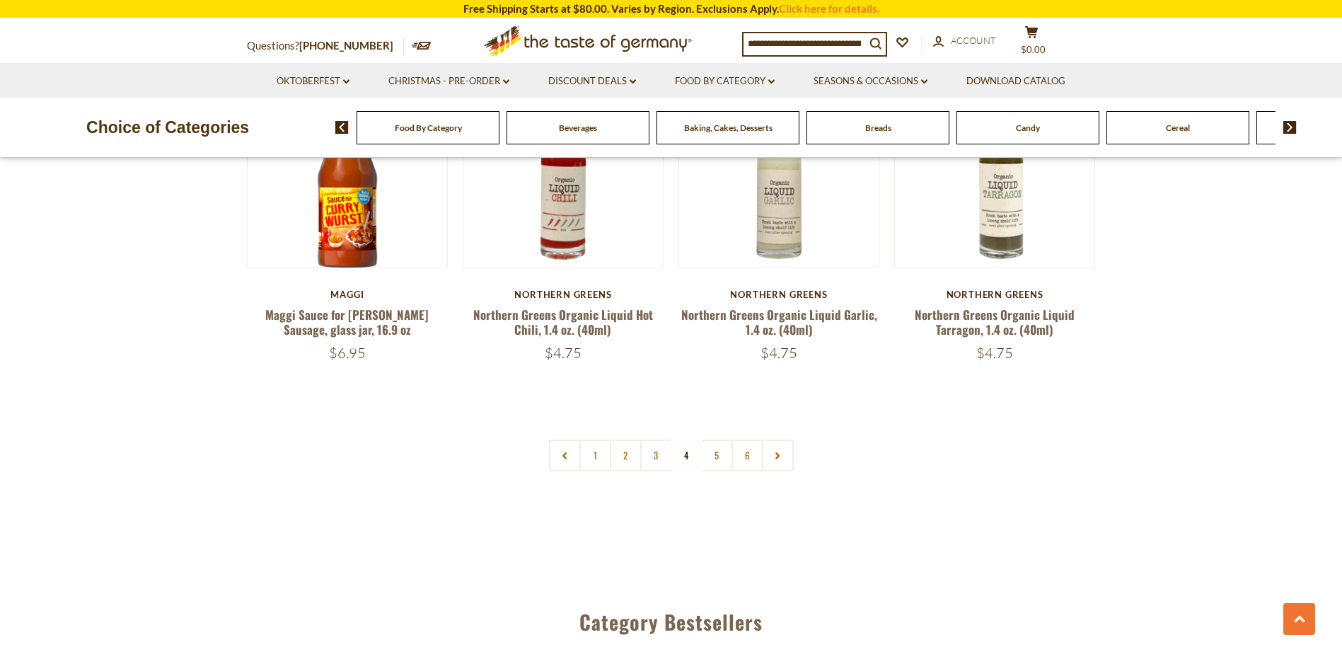
scroll to position [3493, 0]
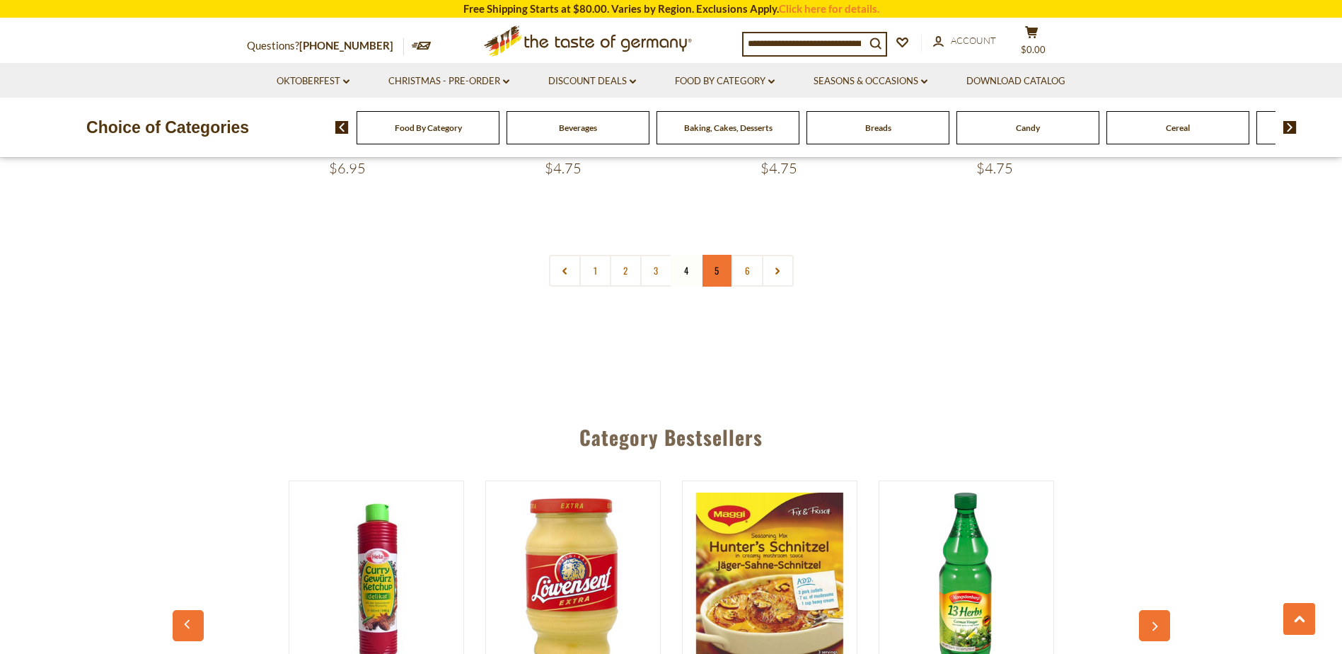
click at [715, 262] on link "5" at bounding box center [717, 271] width 32 height 32
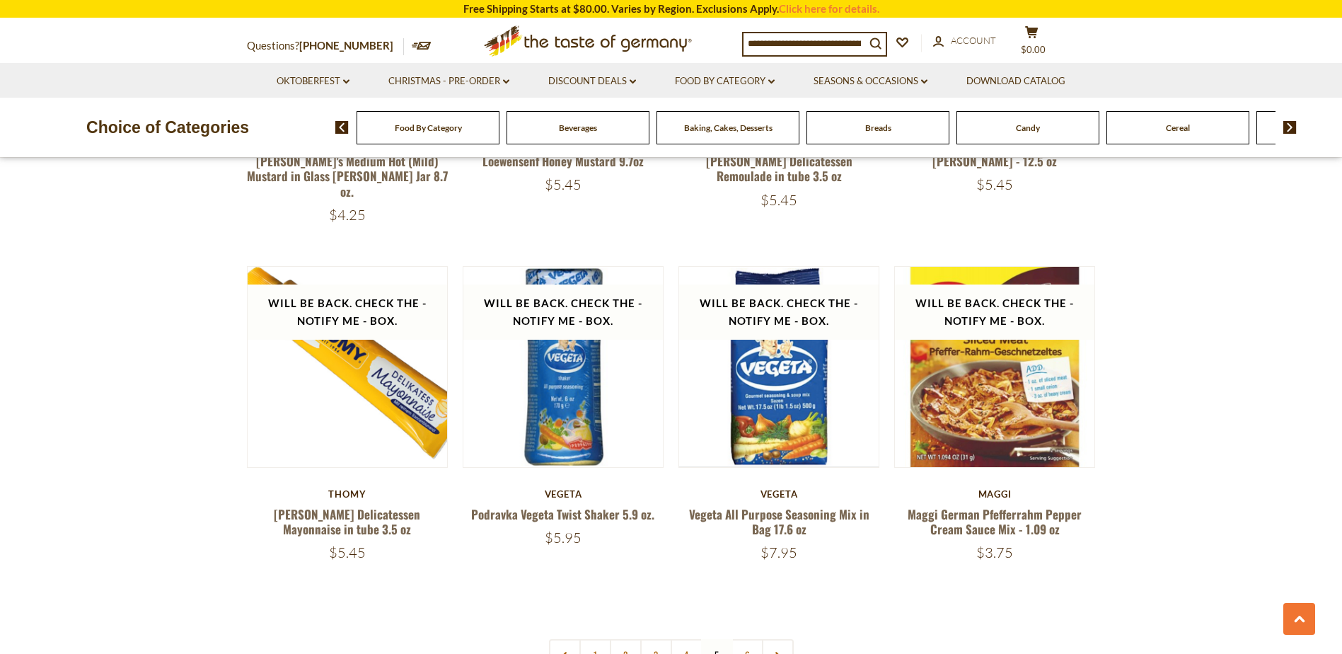
scroll to position [3210, 0]
